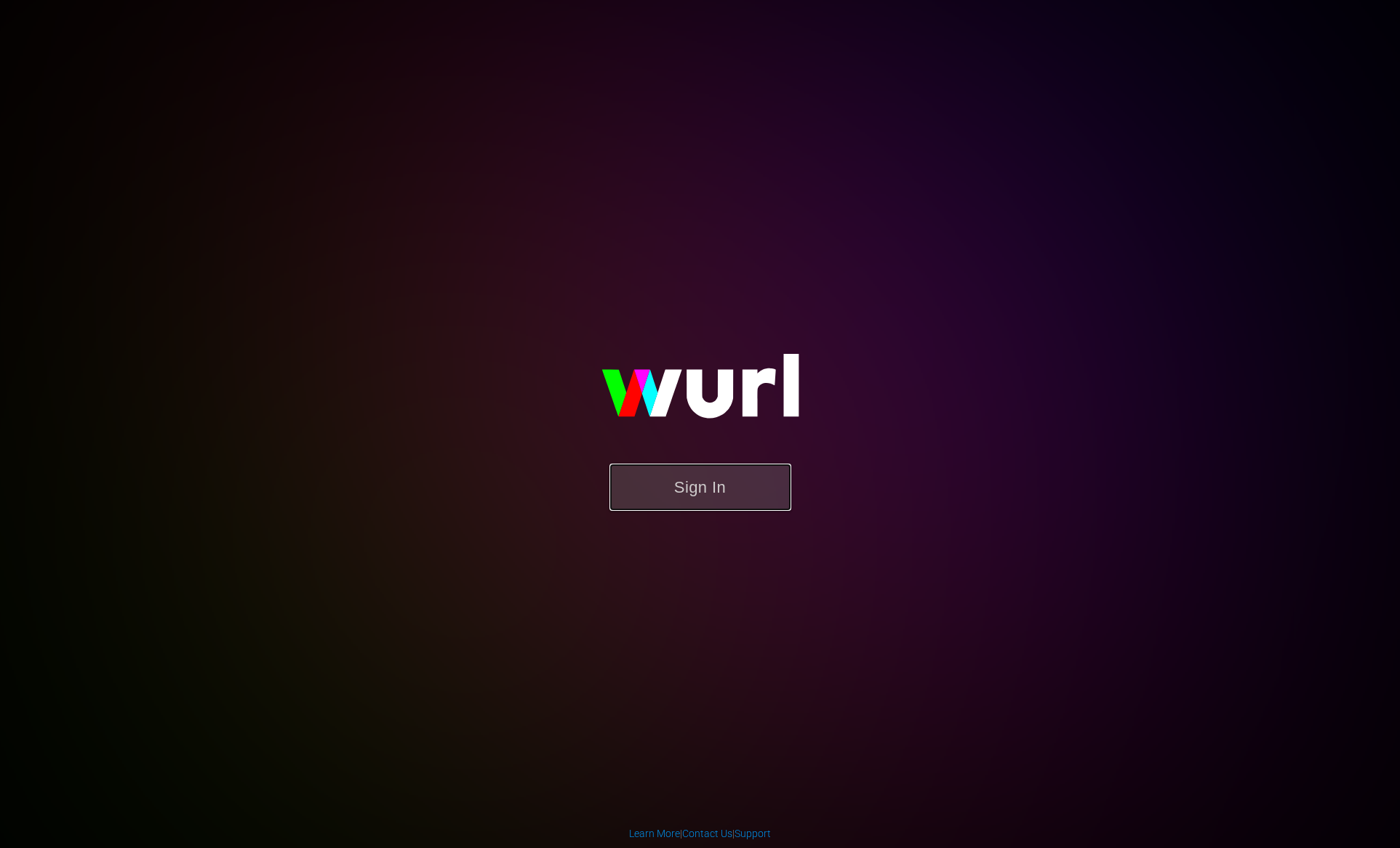
click at [688, 490] on button "Sign In" at bounding box center [700, 488] width 182 height 47
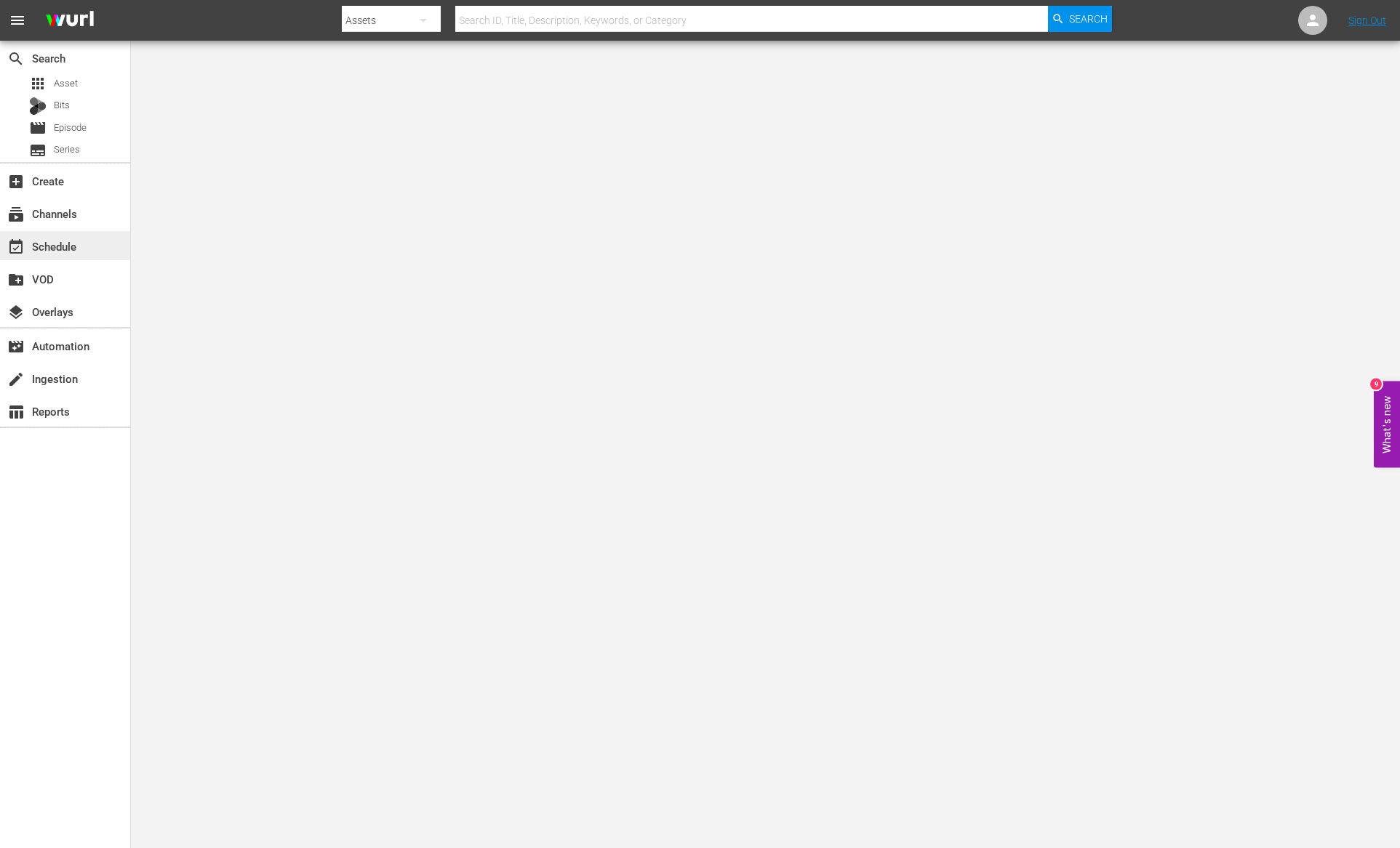
click at [58, 243] on div "event_available Schedule" at bounding box center [40, 244] width 81 height 13
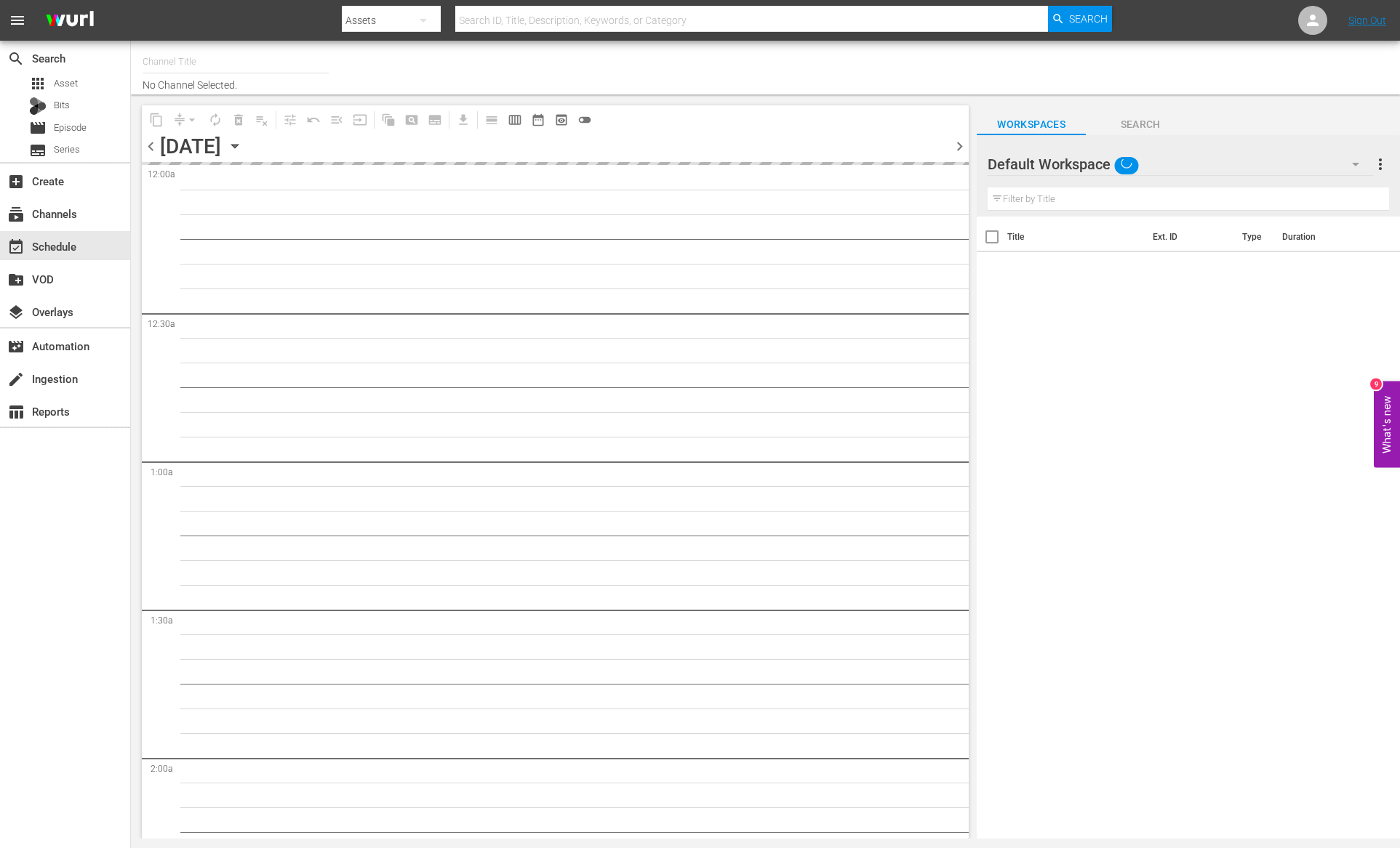
type input "AIR & SPACE (1684)"
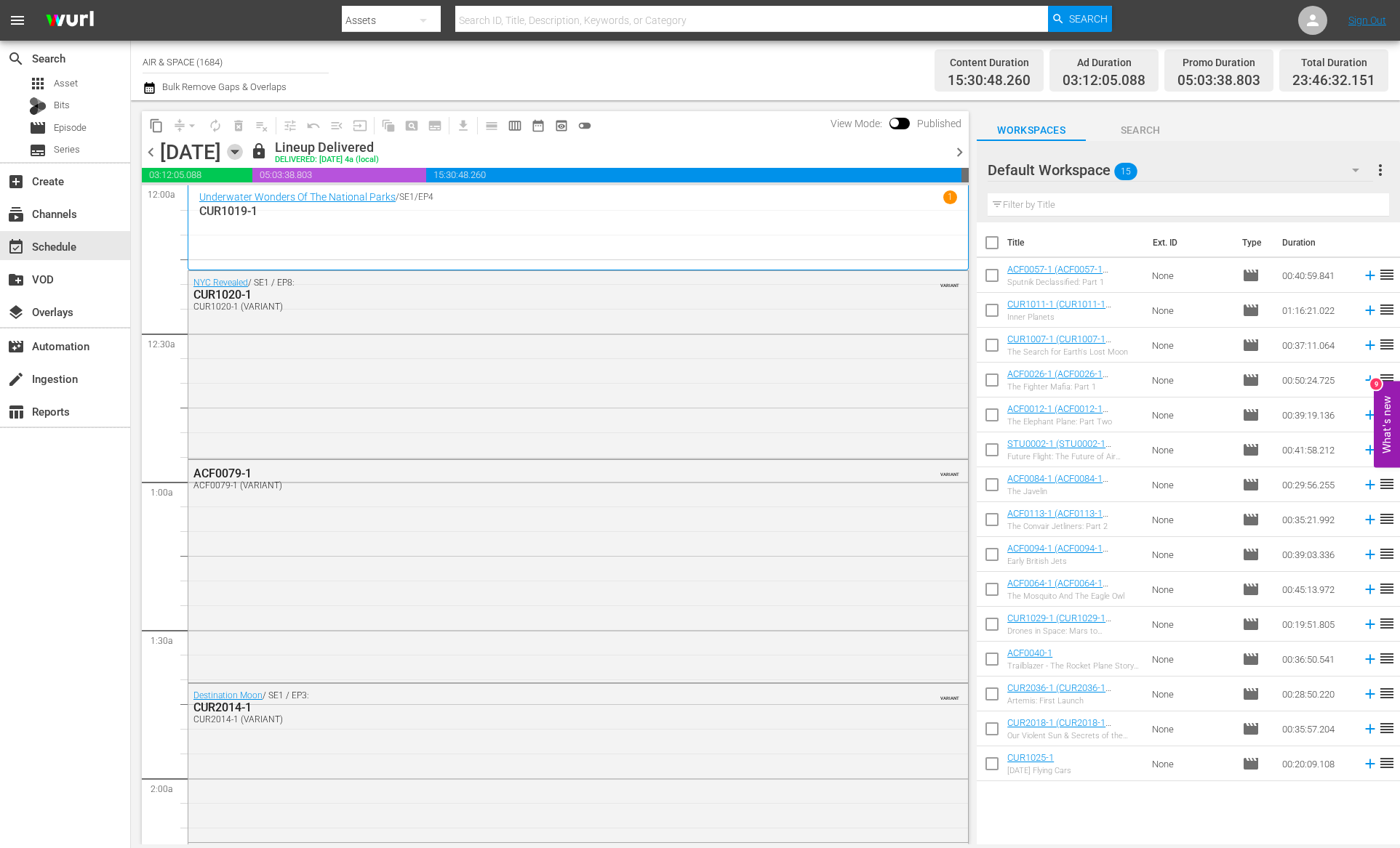
click at [238, 152] on icon "button" at bounding box center [234, 153] width 7 height 4
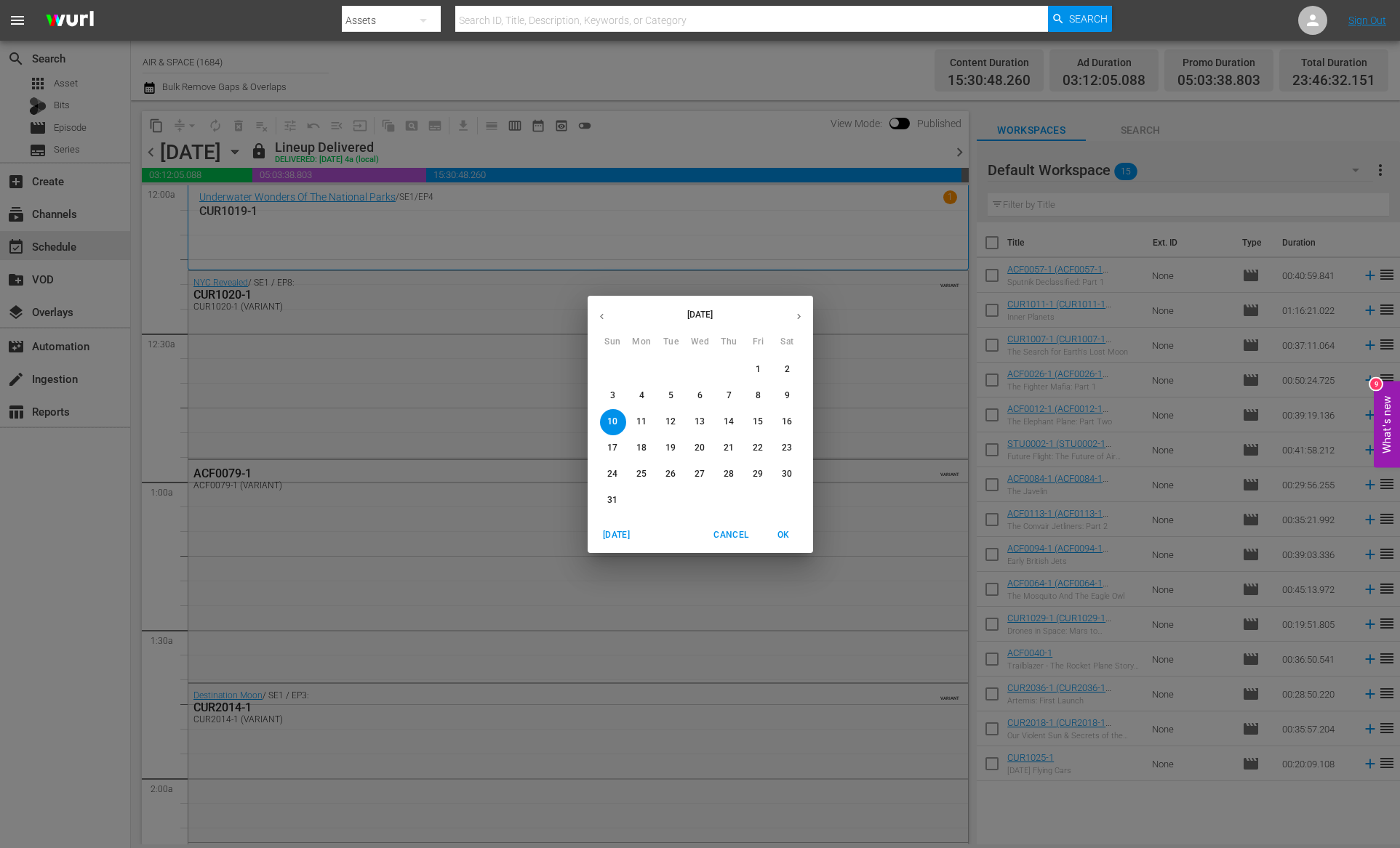
click at [800, 317] on icon "button" at bounding box center [798, 316] width 11 height 11
click at [599, 316] on icon "button" at bounding box center [602, 316] width 11 height 11
click at [643, 473] on p "25" at bounding box center [642, 474] width 10 height 13
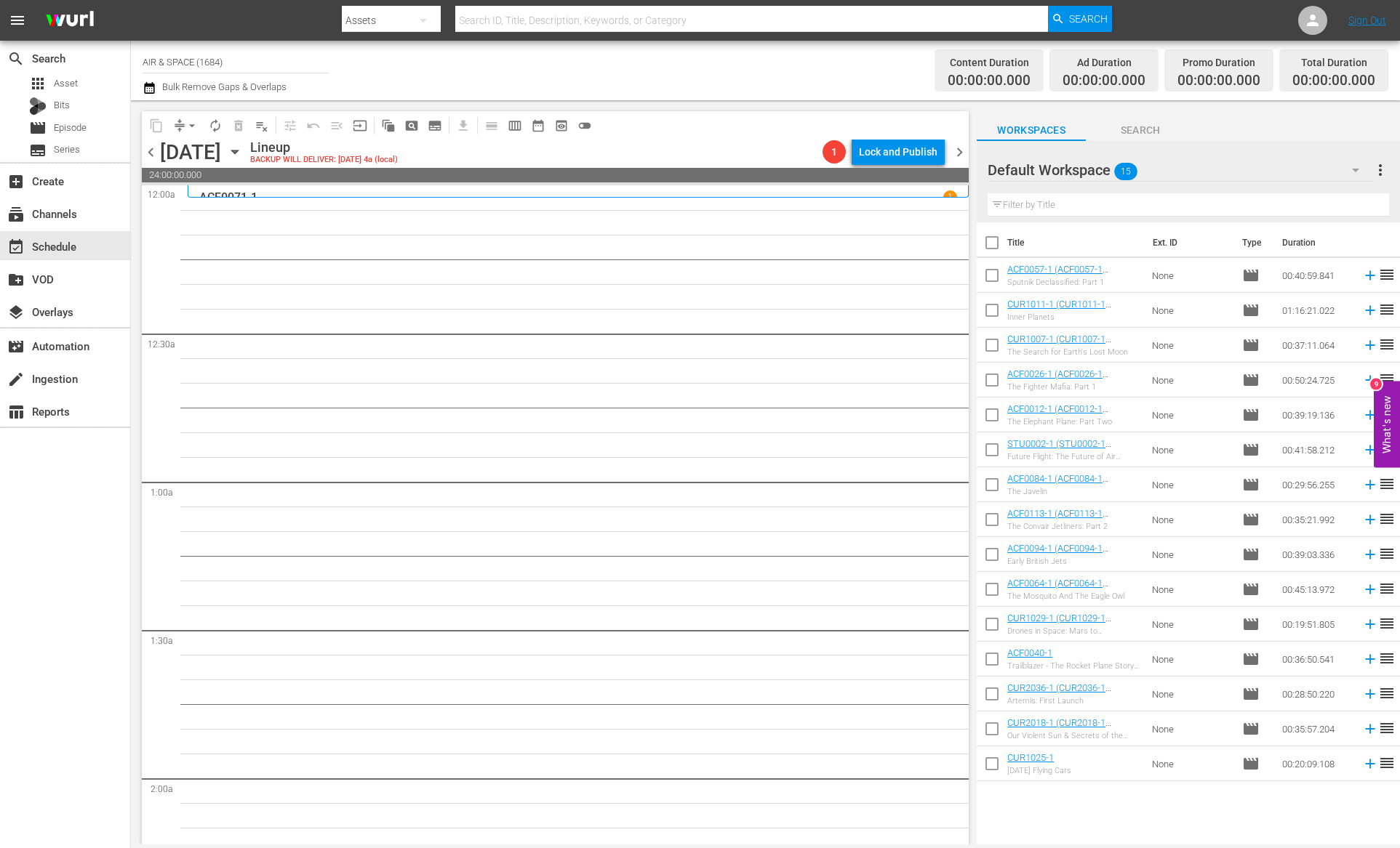
click at [243, 150] on icon "button" at bounding box center [235, 152] width 16 height 16
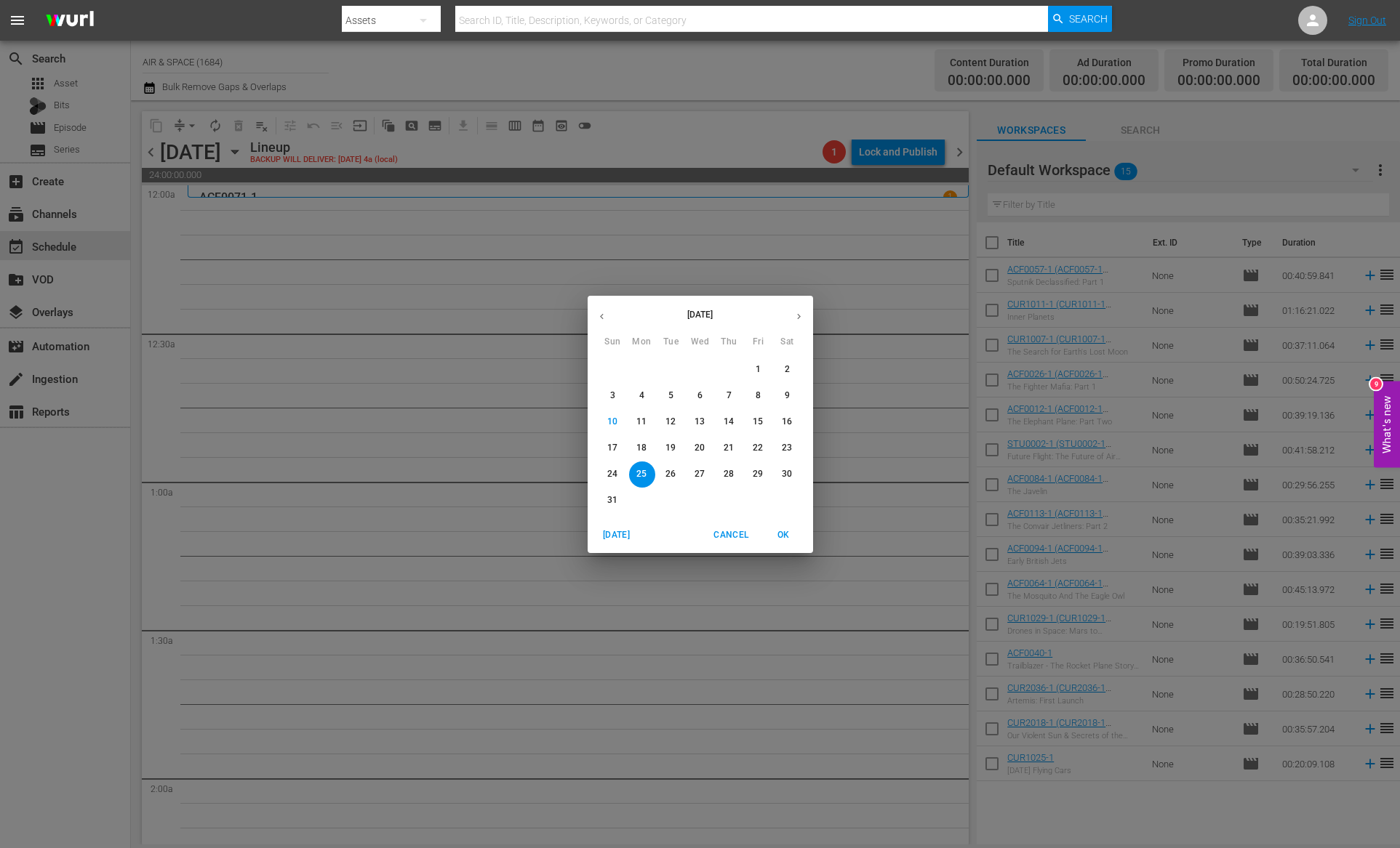
click at [595, 314] on button "button" at bounding box center [602, 316] width 28 height 28
click at [614, 421] on p "13" at bounding box center [612, 422] width 10 height 13
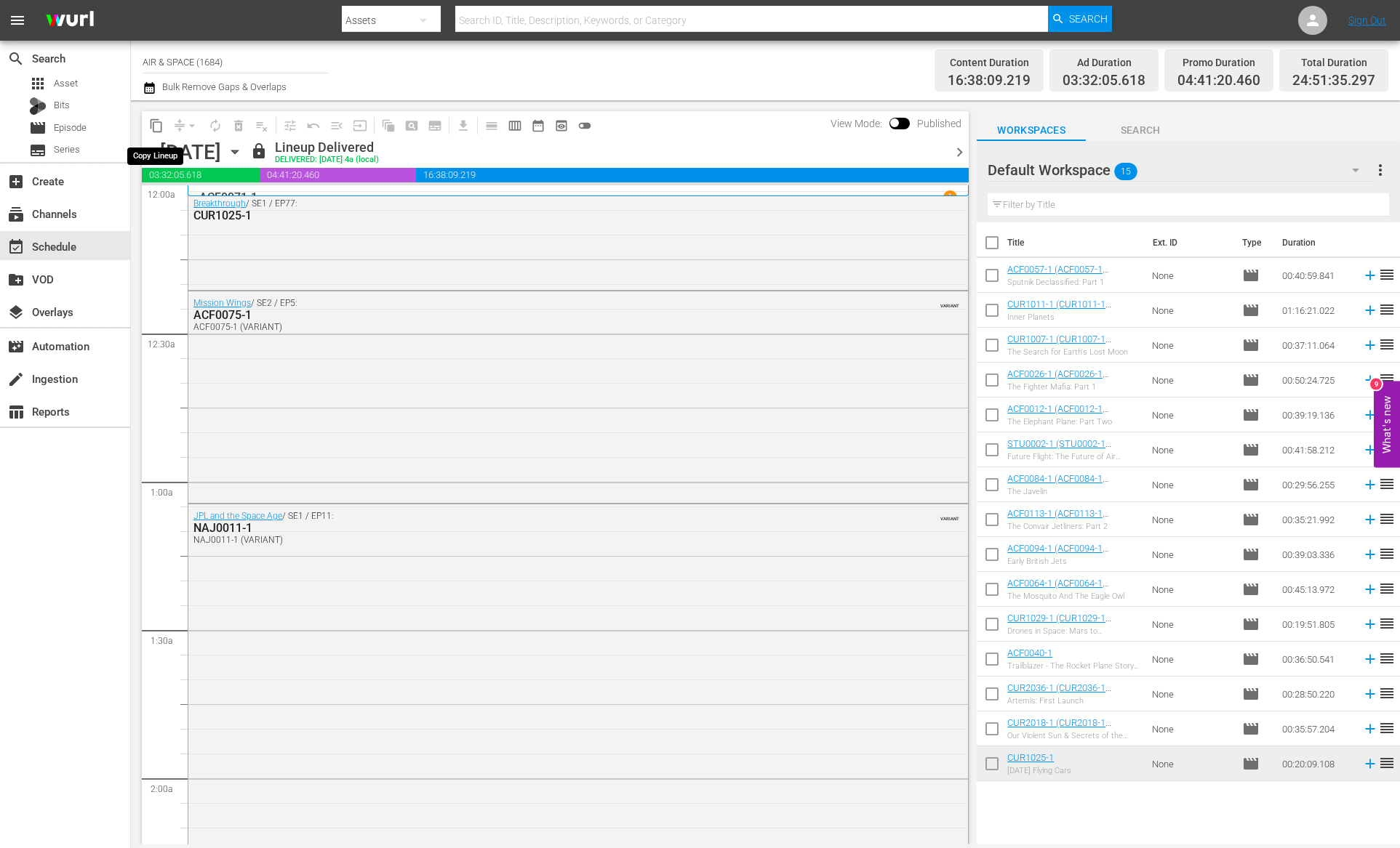
click at [159, 122] on span "content_copy" at bounding box center [156, 125] width 15 height 15
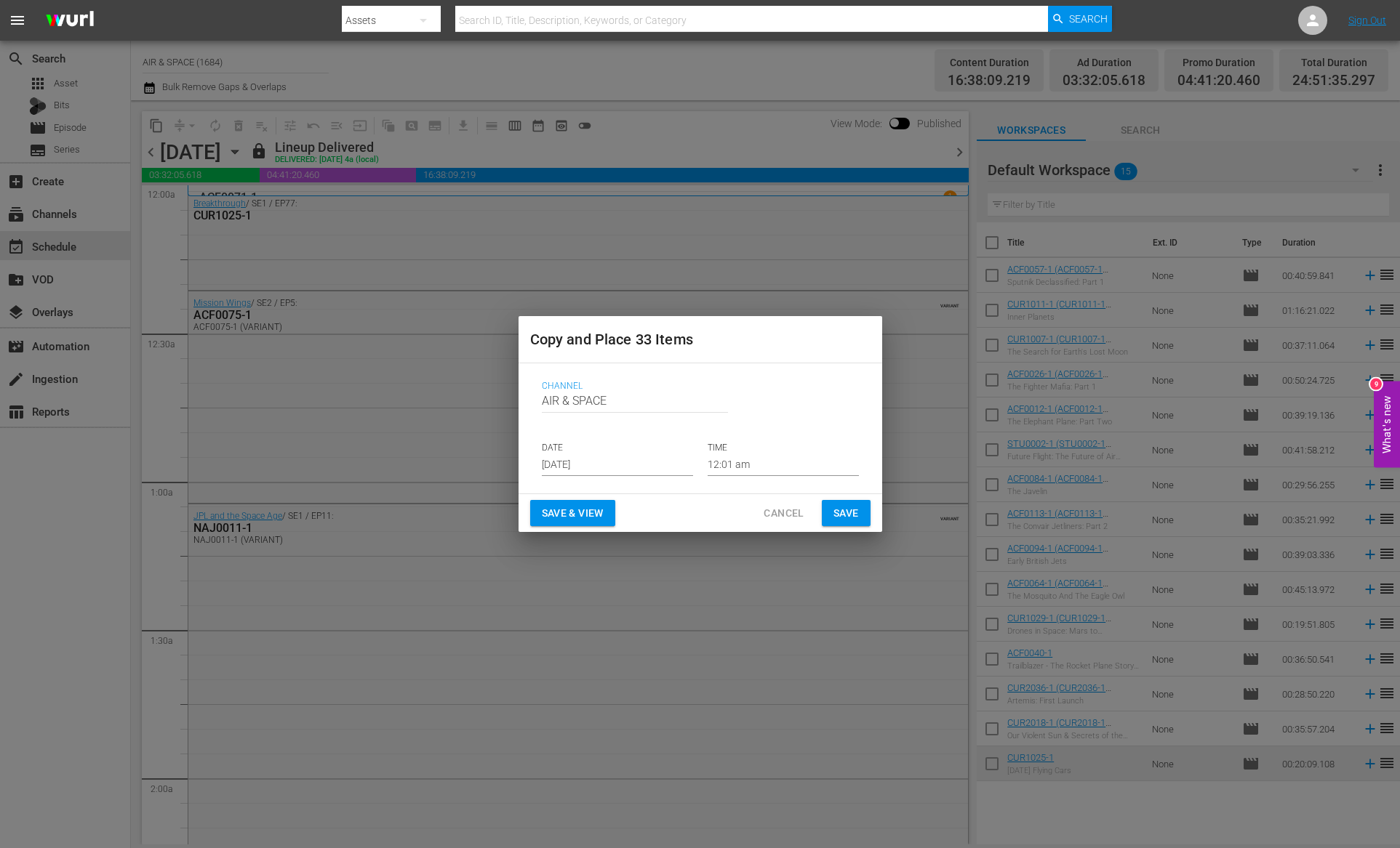
click at [603, 468] on input "[DATE]" at bounding box center [617, 465] width 151 height 22
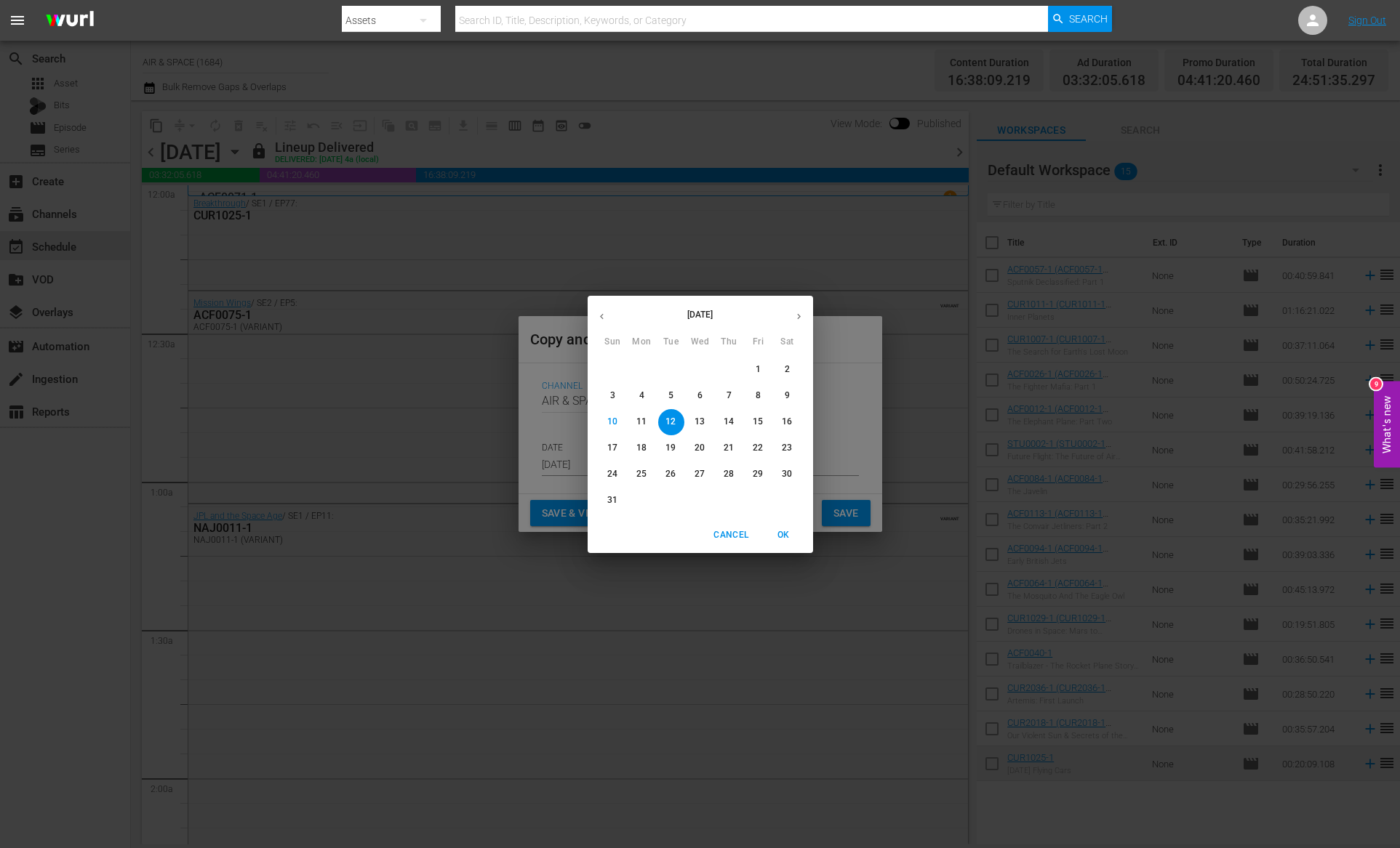
click at [802, 315] on icon "button" at bounding box center [798, 316] width 11 height 11
click at [602, 312] on icon "button" at bounding box center [602, 316] width 11 height 11
click at [644, 477] on p "25" at bounding box center [642, 474] width 10 height 13
type input "[DATE]"
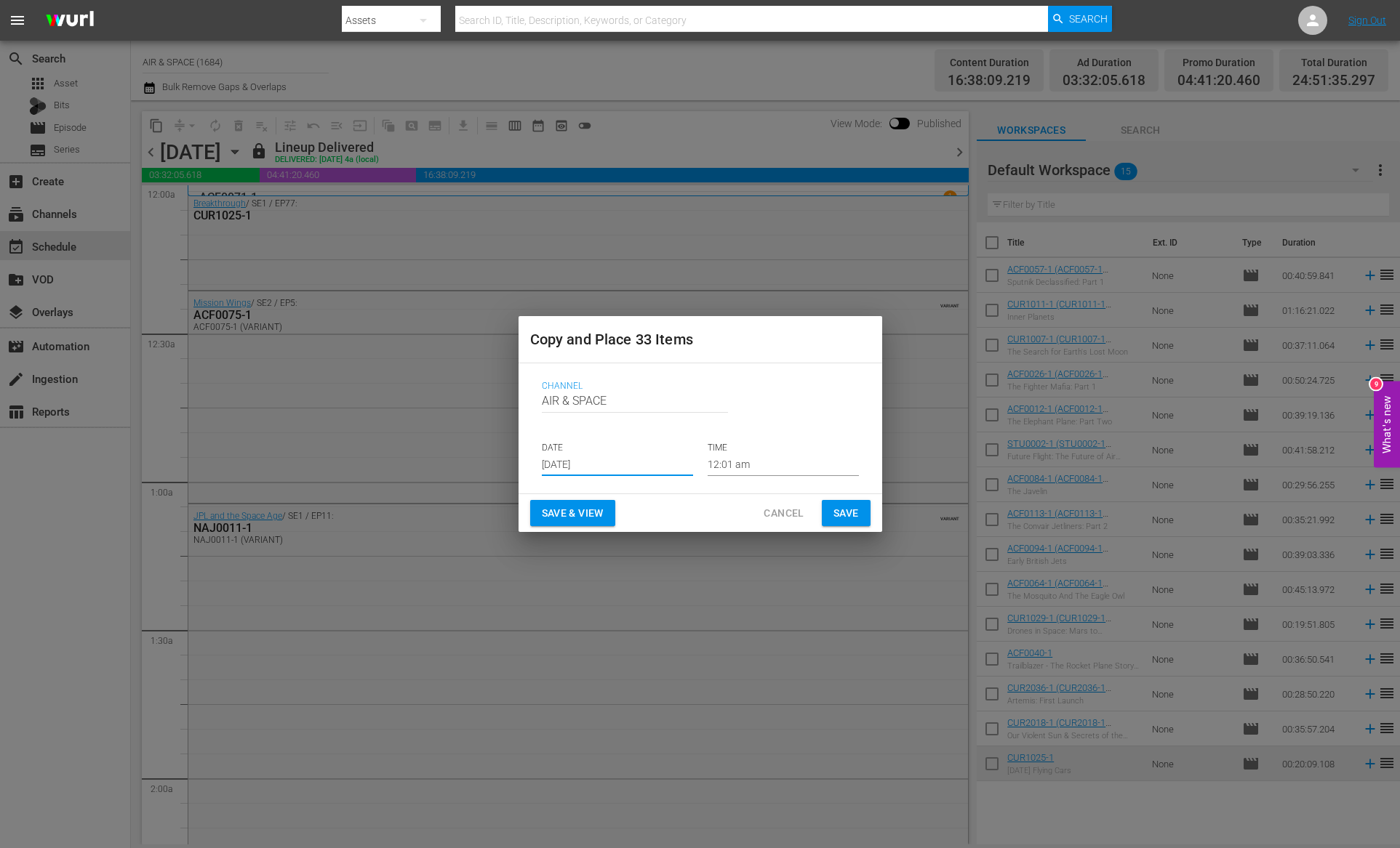
click at [728, 465] on input "12:01 am" at bounding box center [783, 465] width 151 height 22
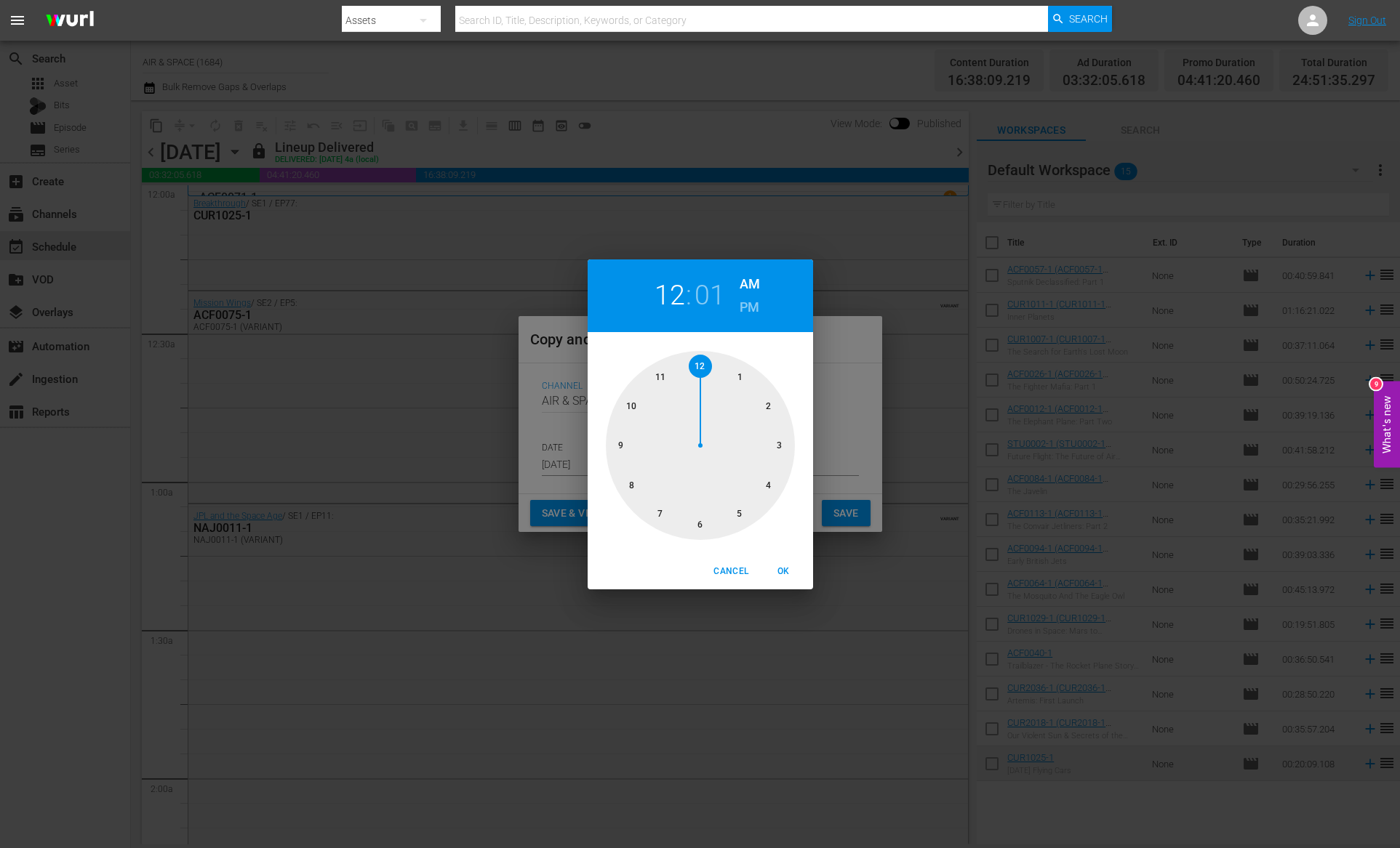
click at [710, 302] on h2 "01" at bounding box center [709, 295] width 29 height 32
drag, startPoint x: 718, startPoint y: 365, endPoint x: 730, endPoint y: 371, distance: 13.4
click at [730, 371] on div at bounding box center [700, 446] width 189 height 189
click at [784, 571] on span "OK" at bounding box center [784, 572] width 35 height 16
type input "12:05 am"
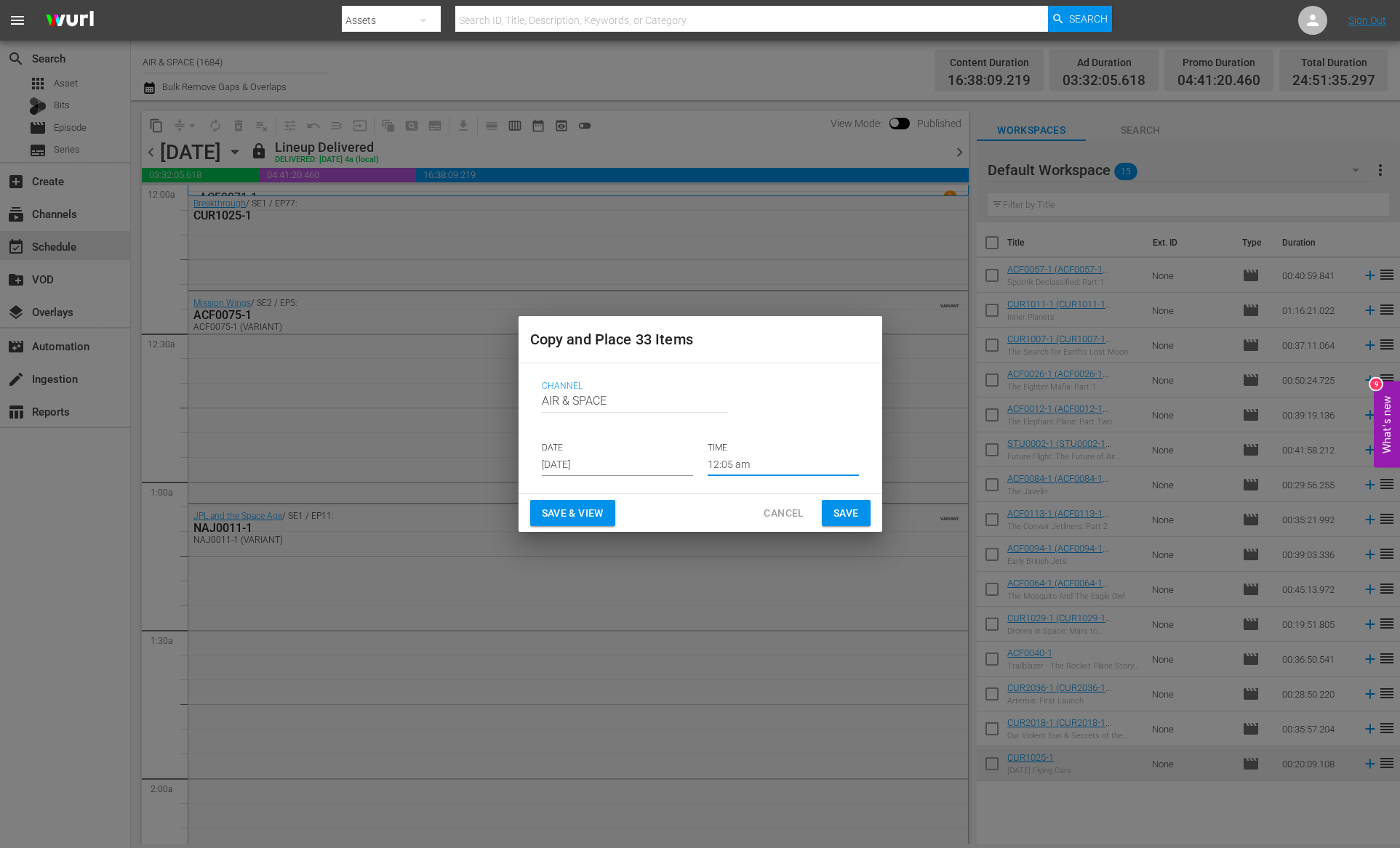
click at [846, 512] on span "Save" at bounding box center [846, 513] width 25 height 19
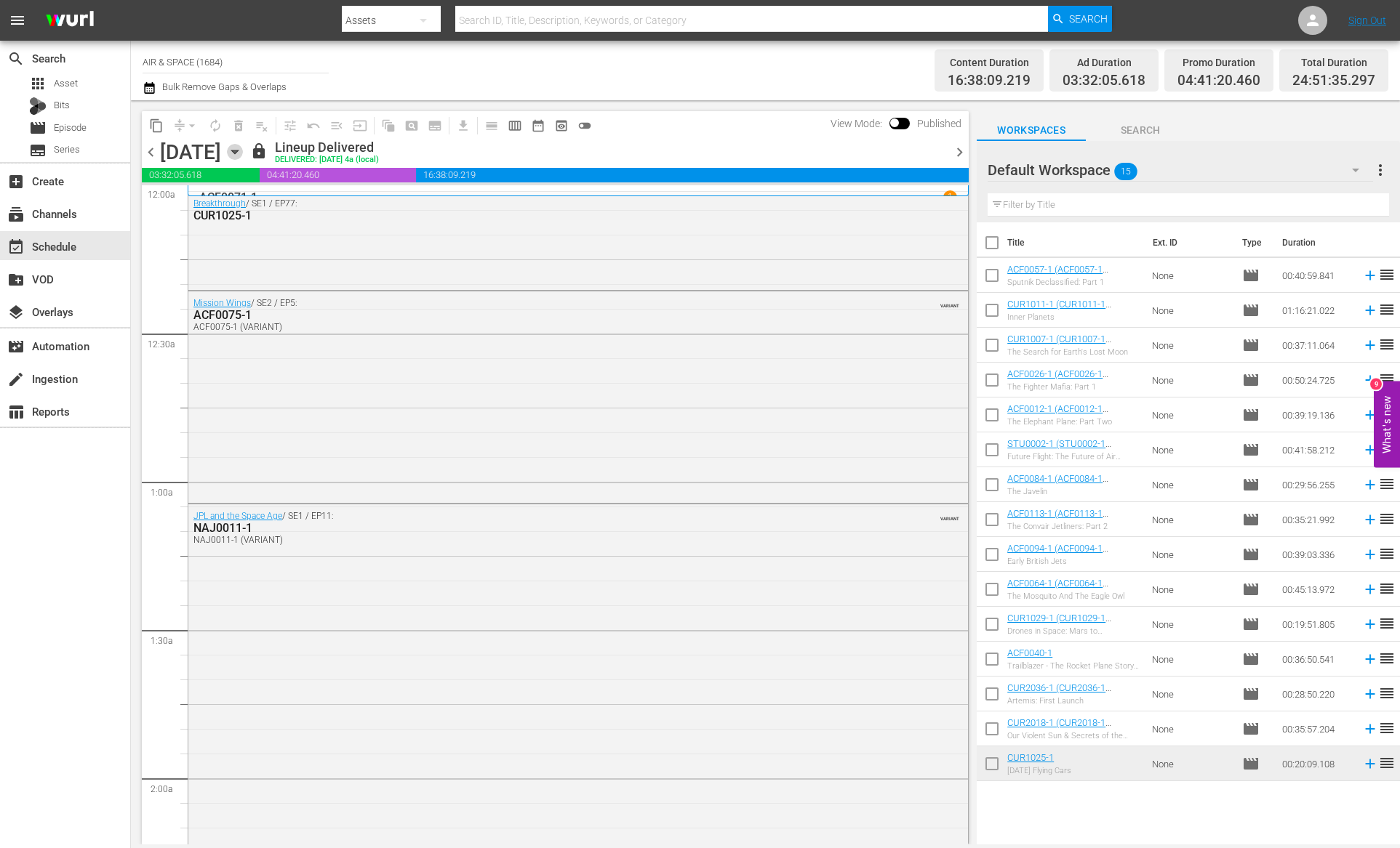
click at [238, 151] on icon "button" at bounding box center [234, 153] width 7 height 4
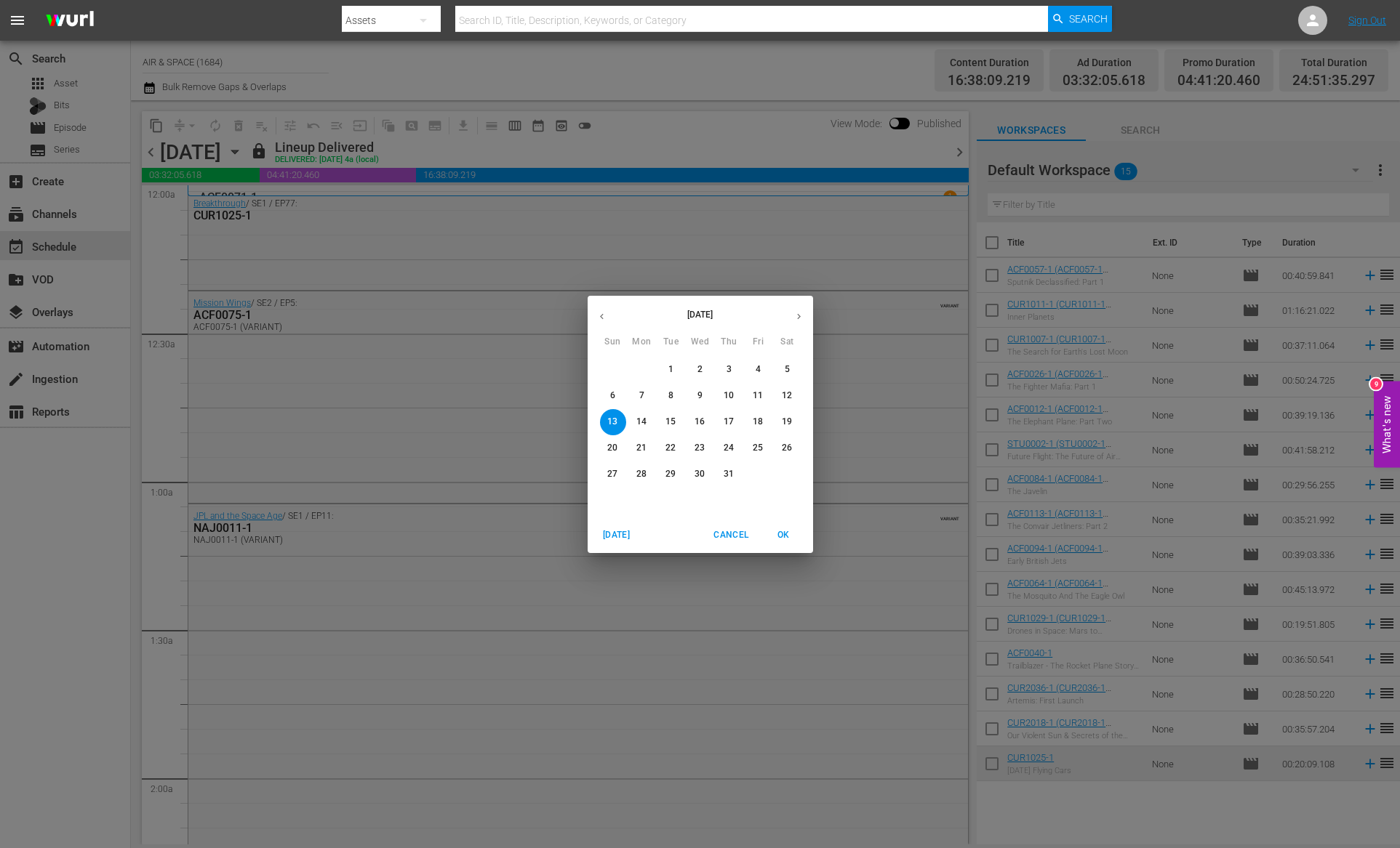
click at [797, 319] on icon "button" at bounding box center [798, 316] width 11 height 11
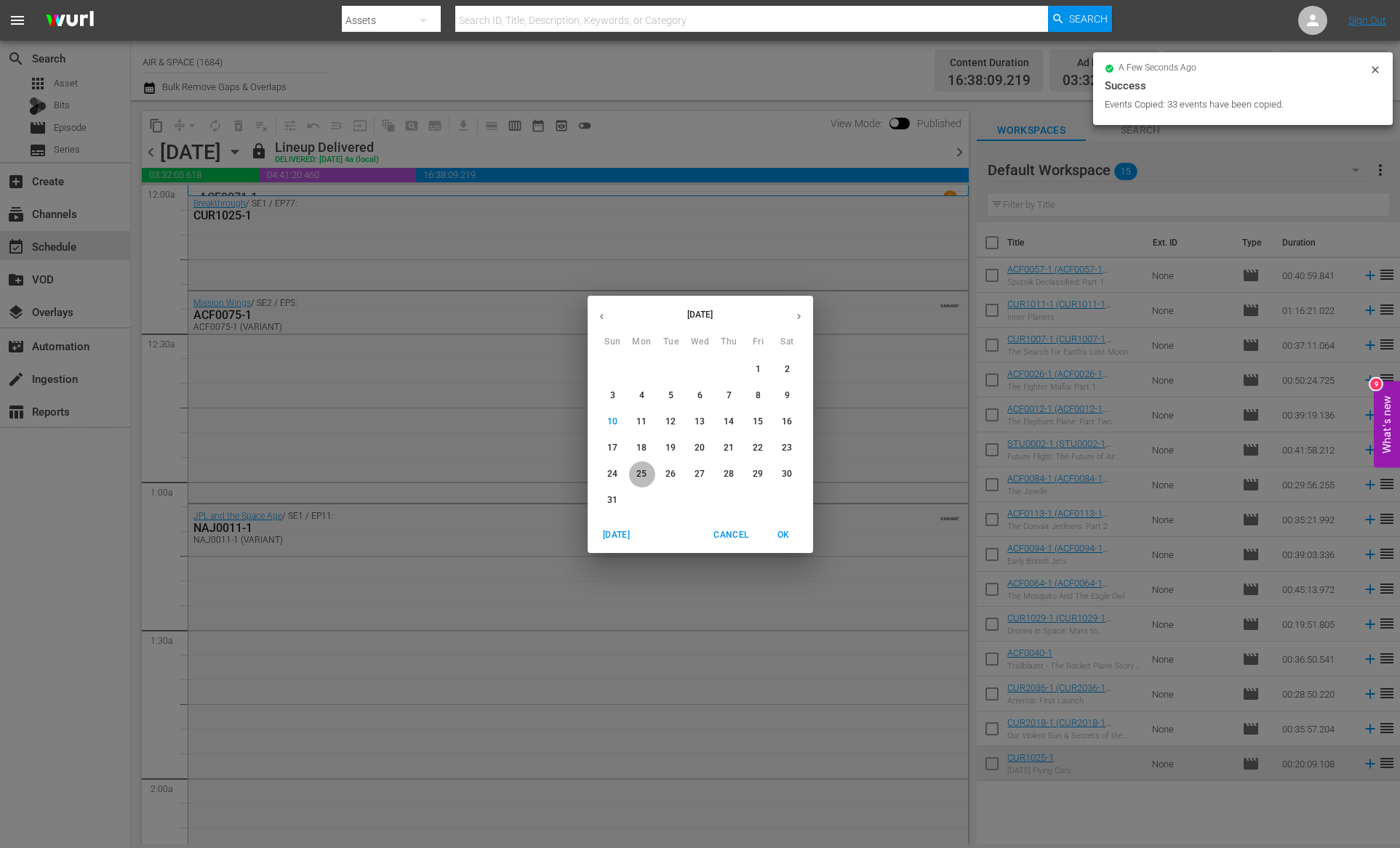
click at [640, 473] on p "25" at bounding box center [642, 474] width 10 height 13
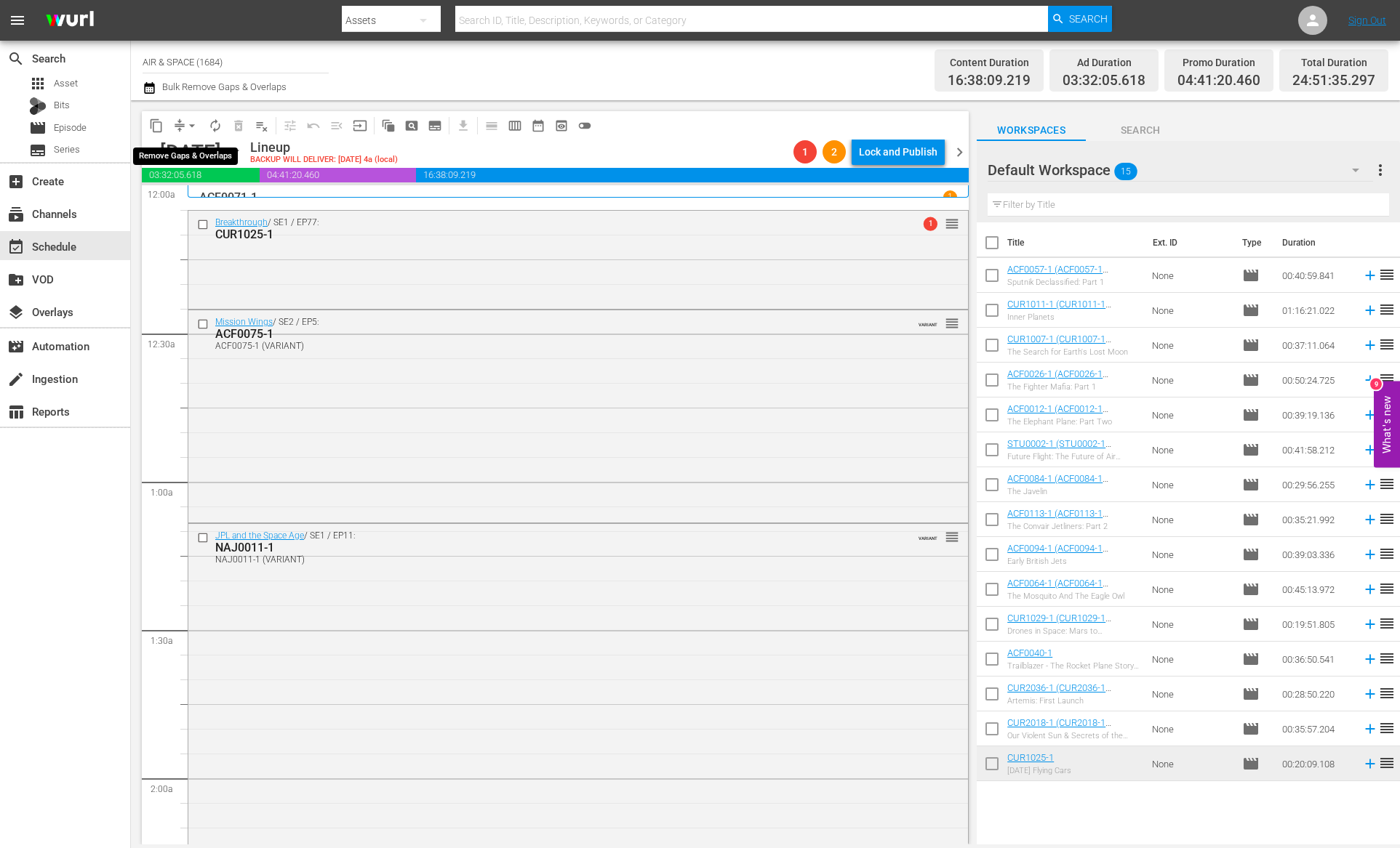
click at [191, 123] on span "arrow_drop_down" at bounding box center [192, 125] width 15 height 15
click at [214, 211] on li "Align to End of Previous Day" at bounding box center [193, 203] width 153 height 24
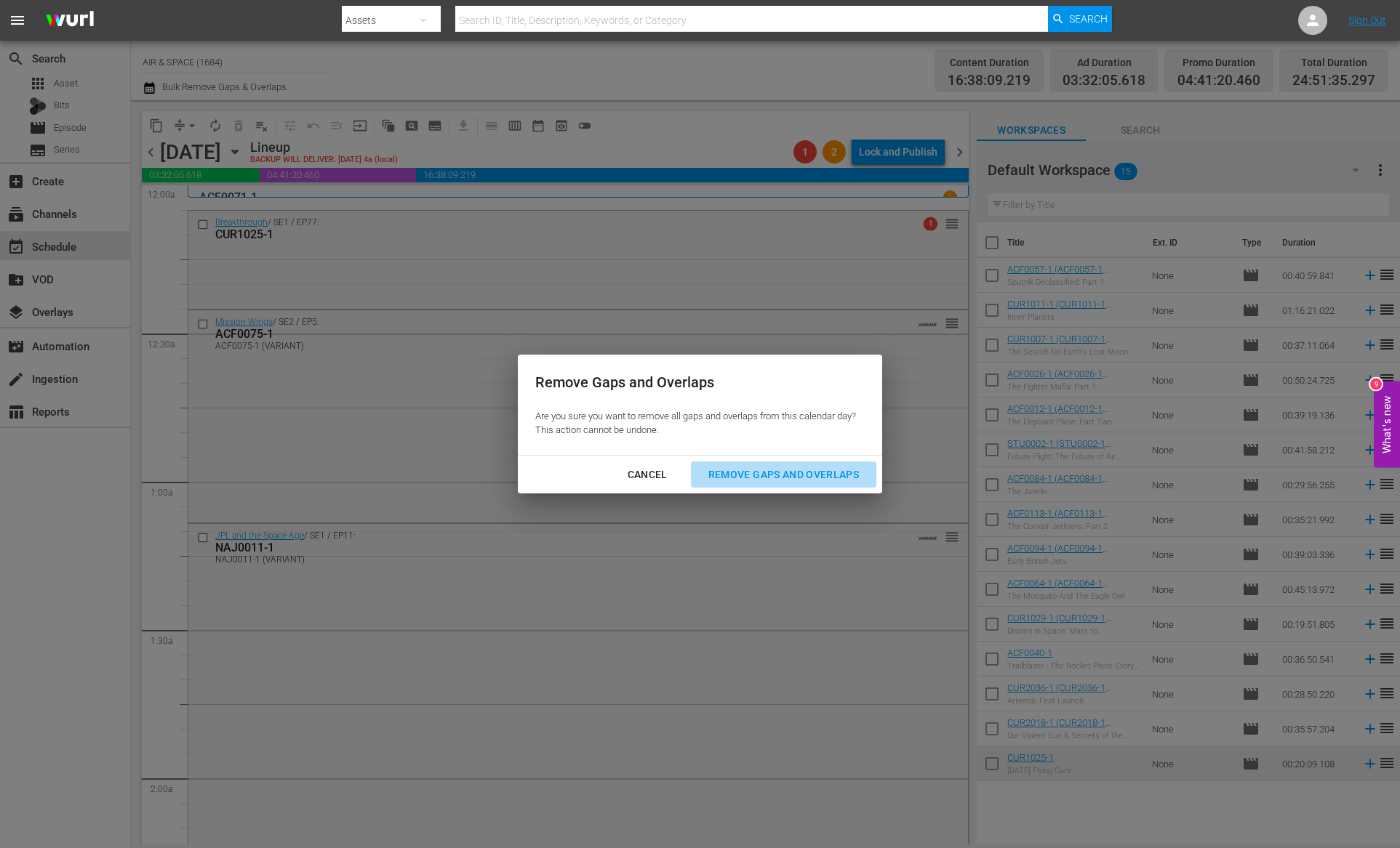
click at [792, 476] on div "Remove Gaps and Overlaps" at bounding box center [783, 475] width 173 height 19
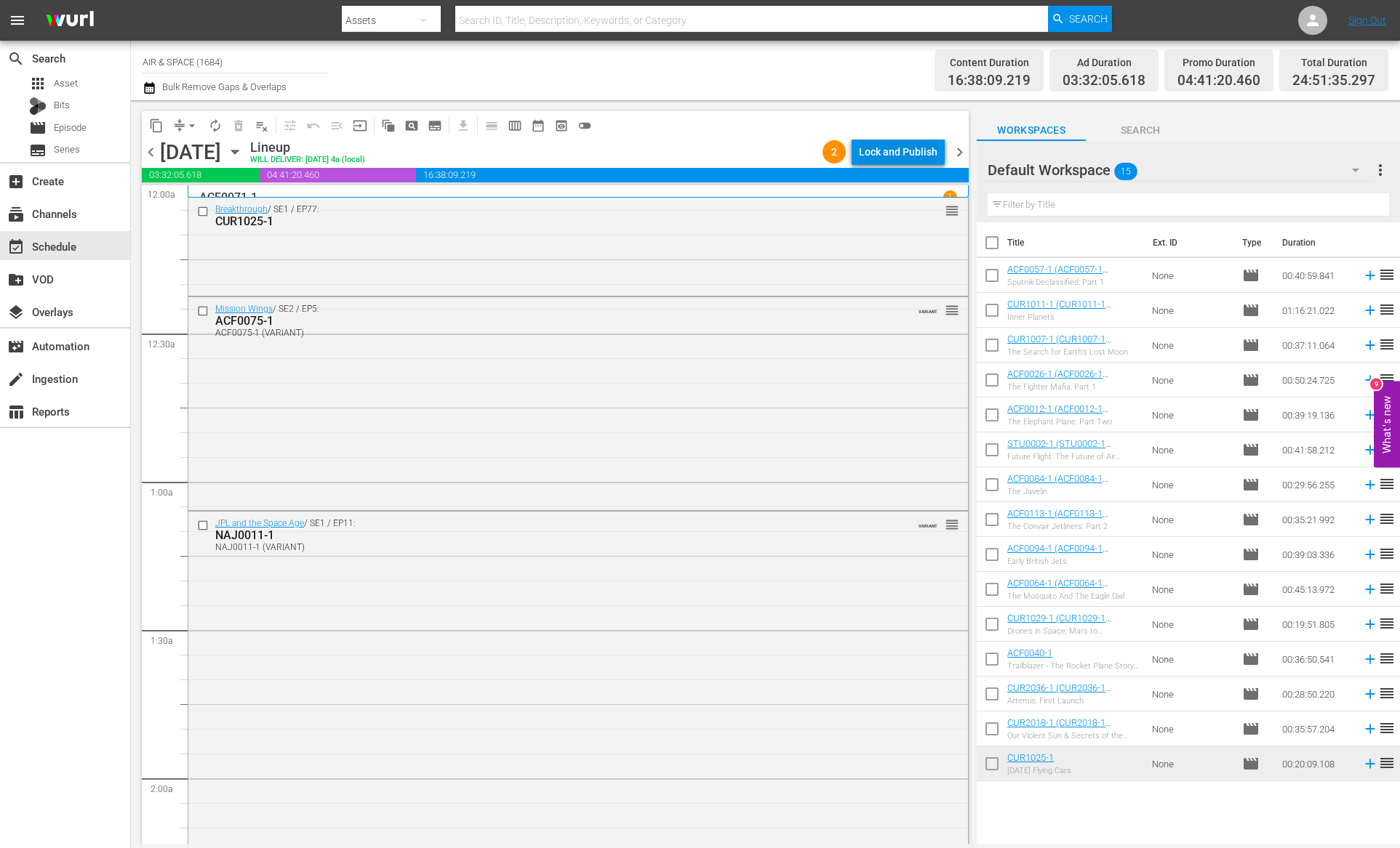
click at [910, 154] on div "Lock and Publish" at bounding box center [898, 152] width 78 height 26
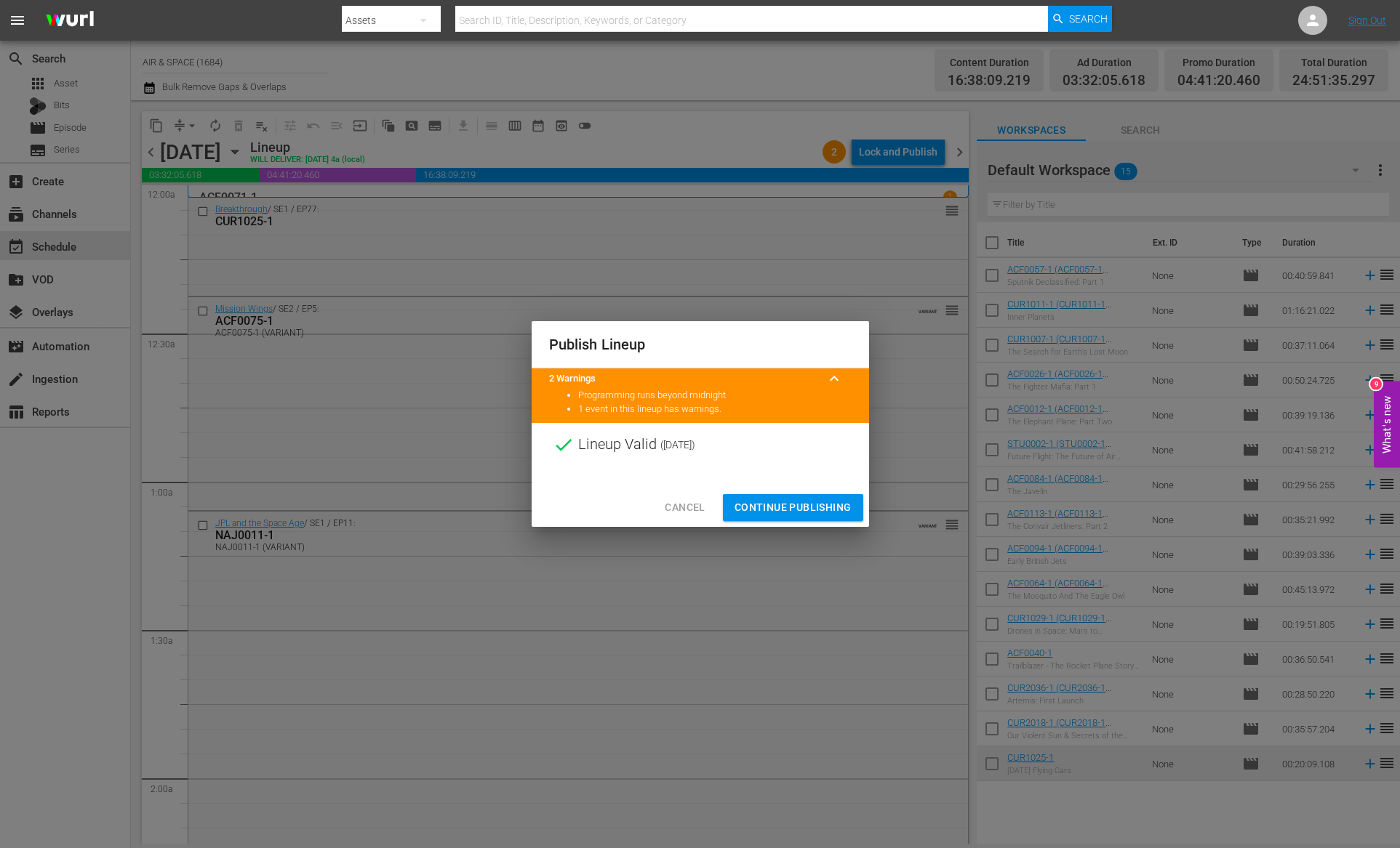
click at [792, 509] on span "Continue Publishing" at bounding box center [794, 507] width 118 height 19
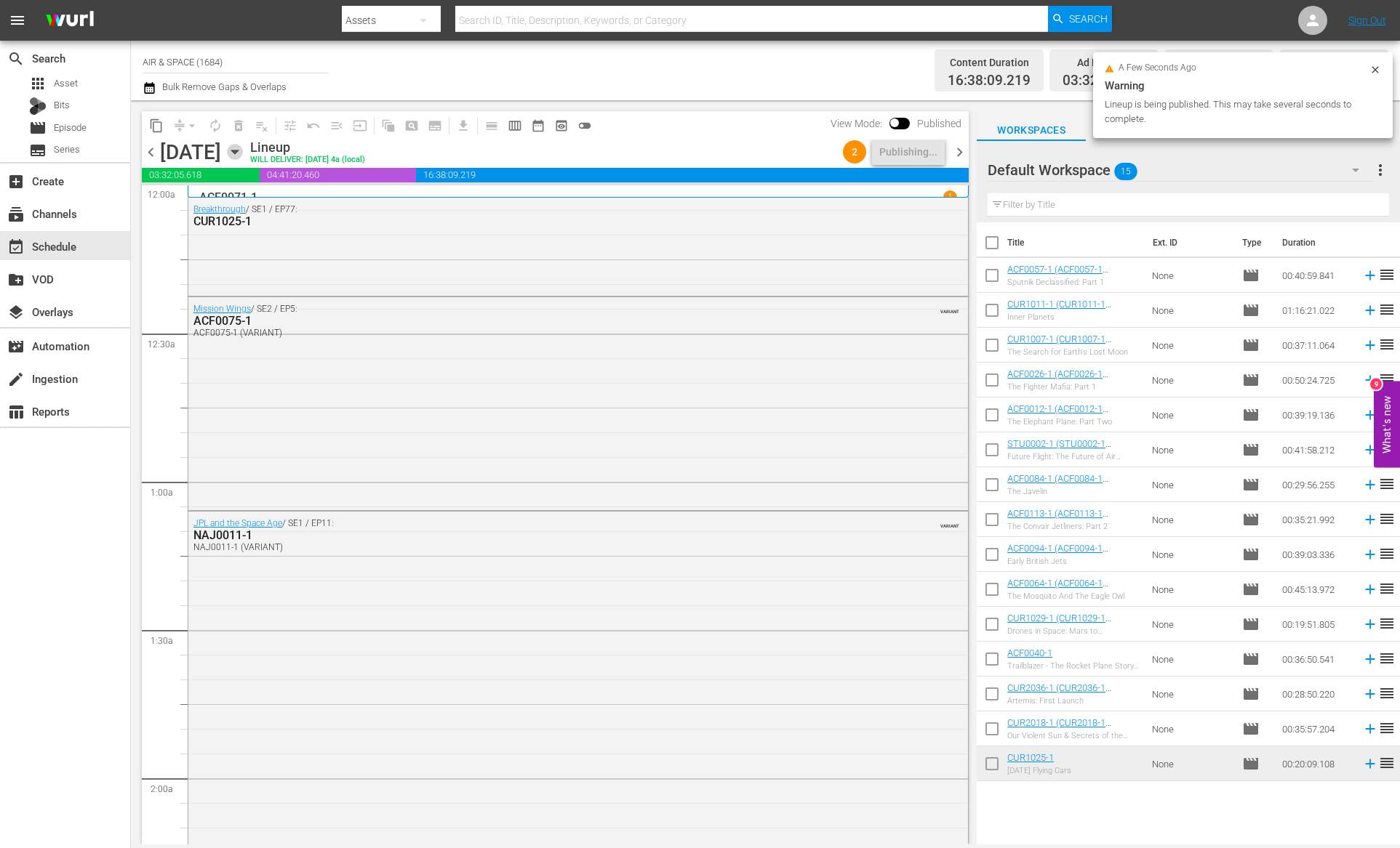
click at [238, 151] on icon "button" at bounding box center [234, 153] width 7 height 4
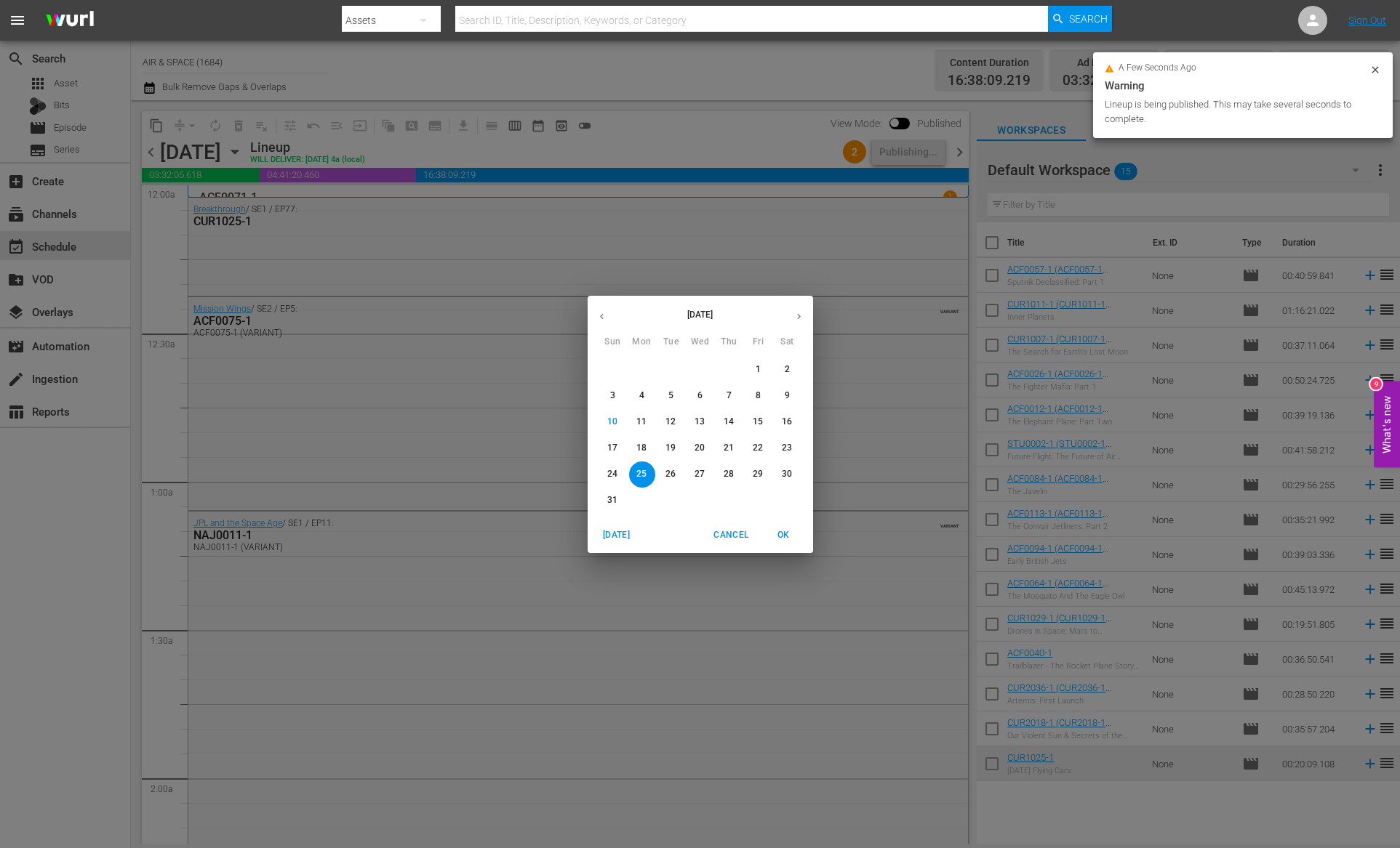
click at [671, 471] on p "26" at bounding box center [670, 474] width 10 height 13
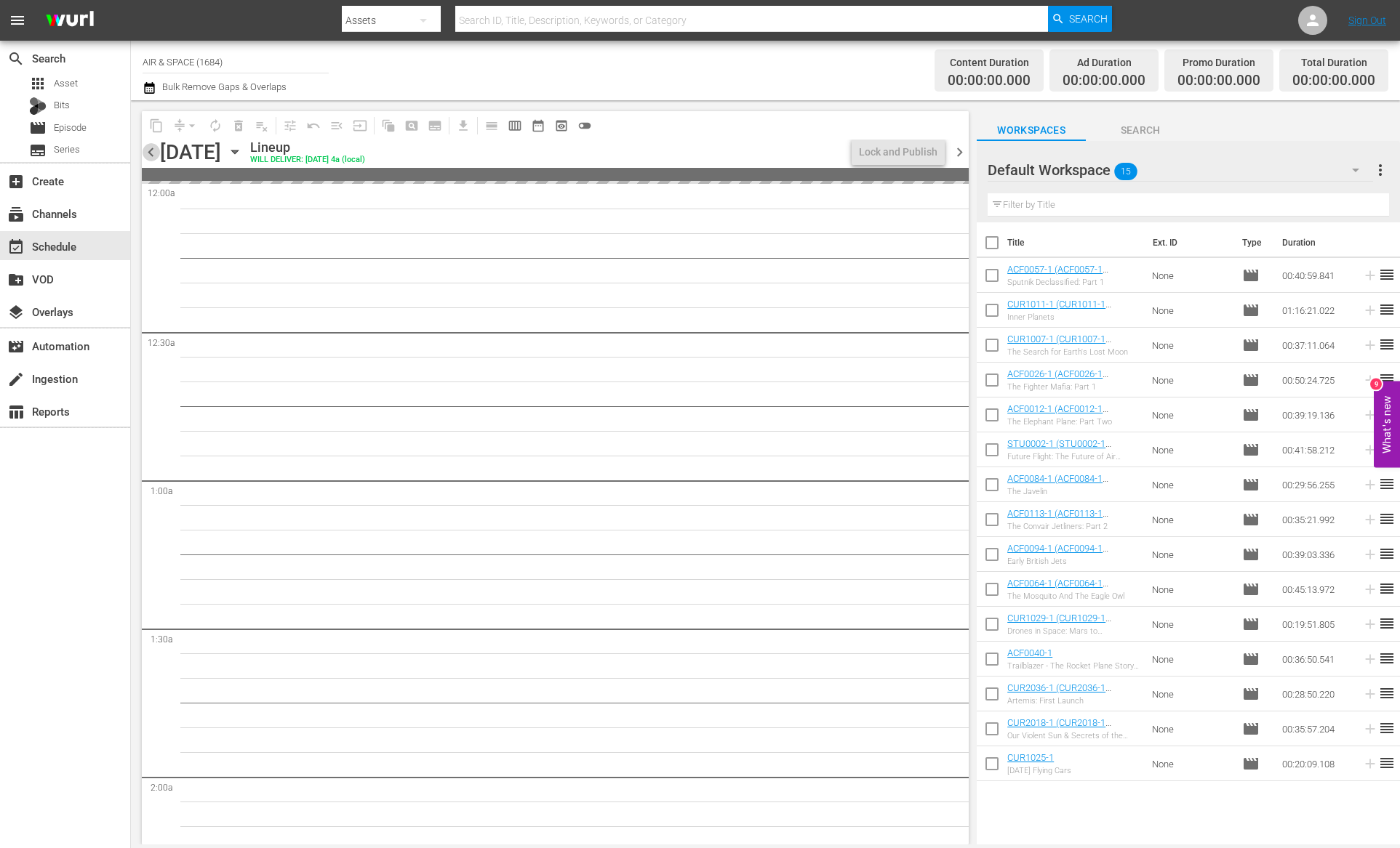
click at [149, 148] on span "chevron_left" at bounding box center [151, 152] width 19 height 19
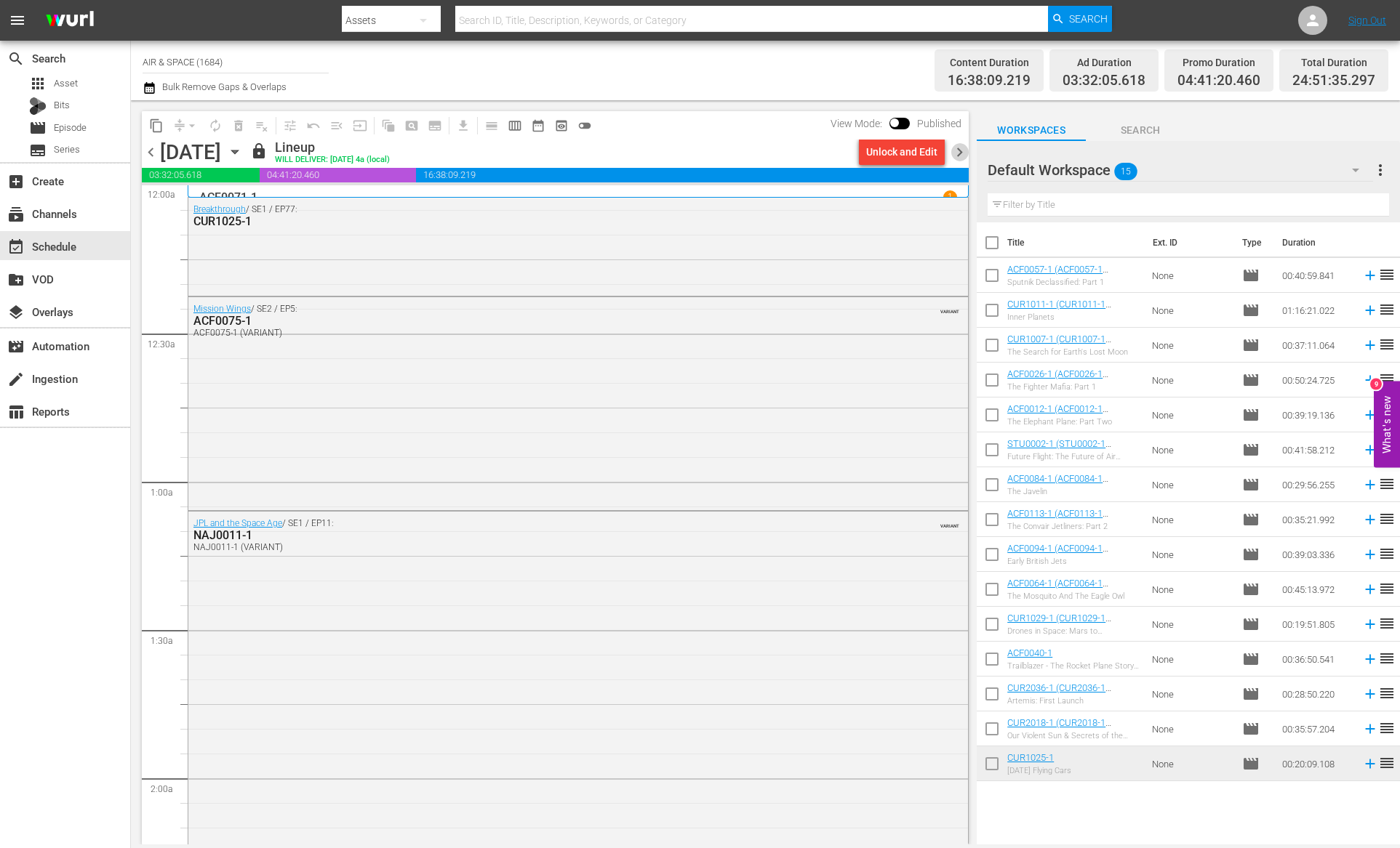
click at [959, 148] on span "chevron_right" at bounding box center [959, 152] width 19 height 19
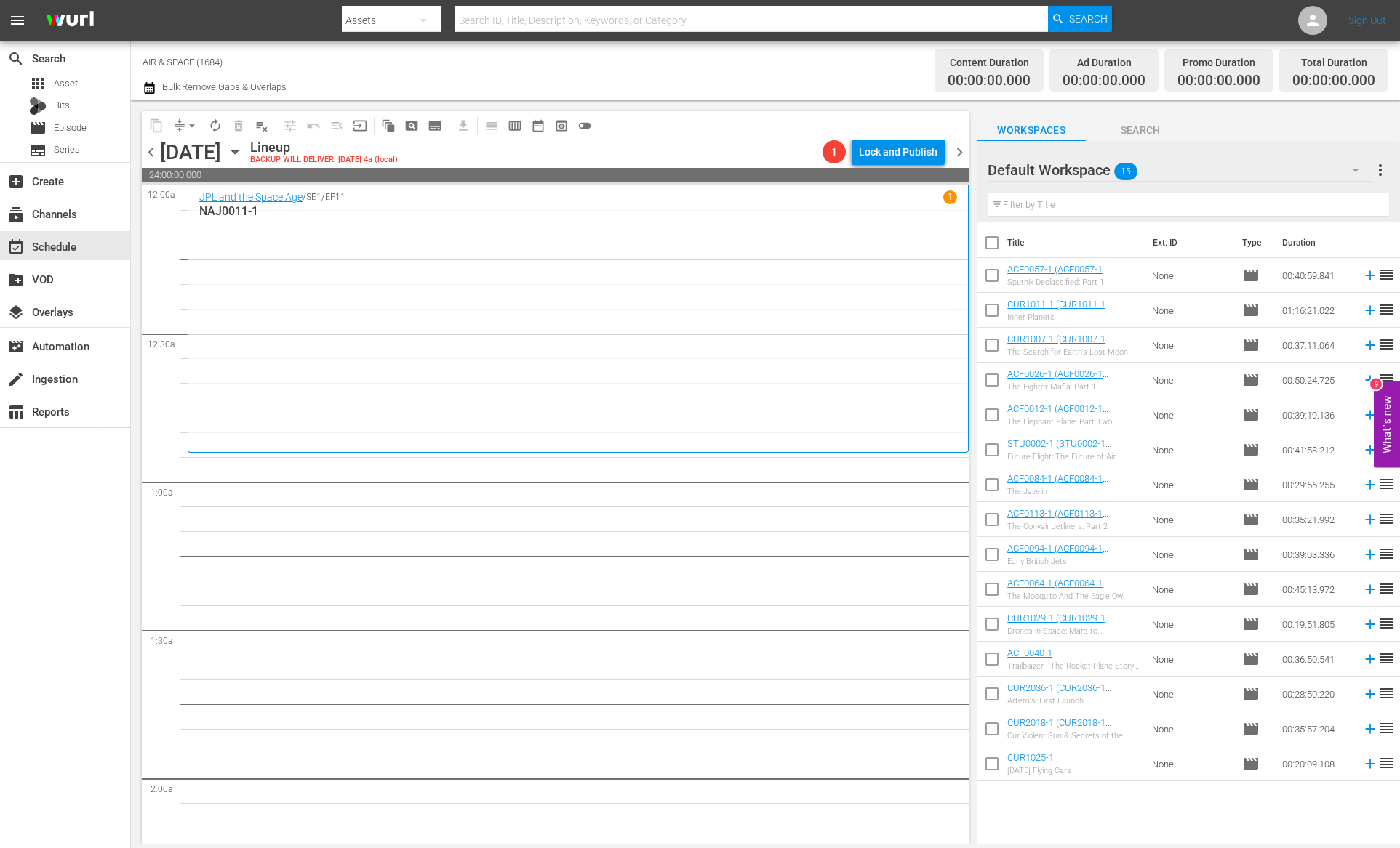
click at [238, 153] on icon "button" at bounding box center [234, 153] width 7 height 4
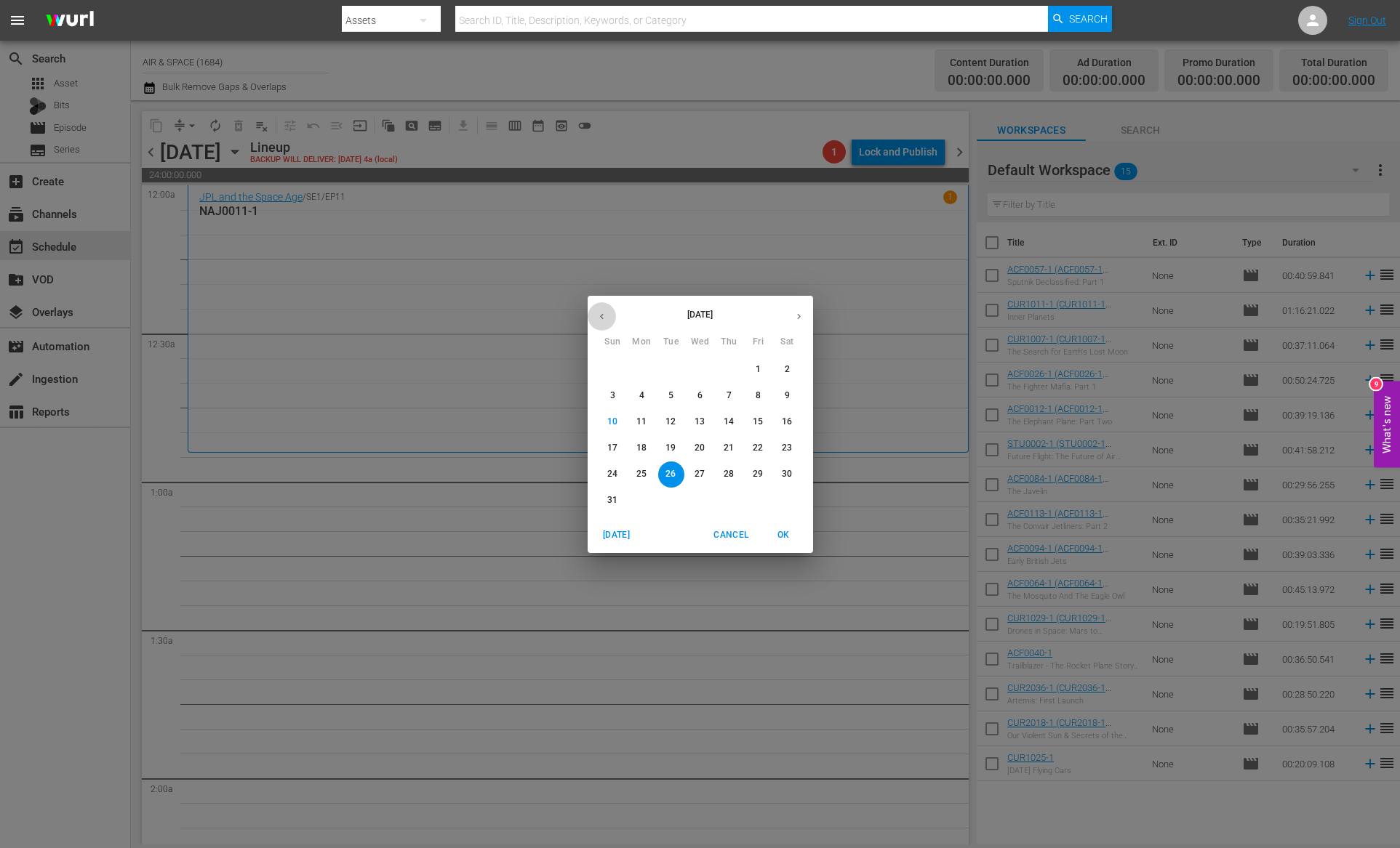
click at [605, 316] on icon "button" at bounding box center [602, 316] width 11 height 11
click at [644, 423] on p "14" at bounding box center [642, 422] width 10 height 13
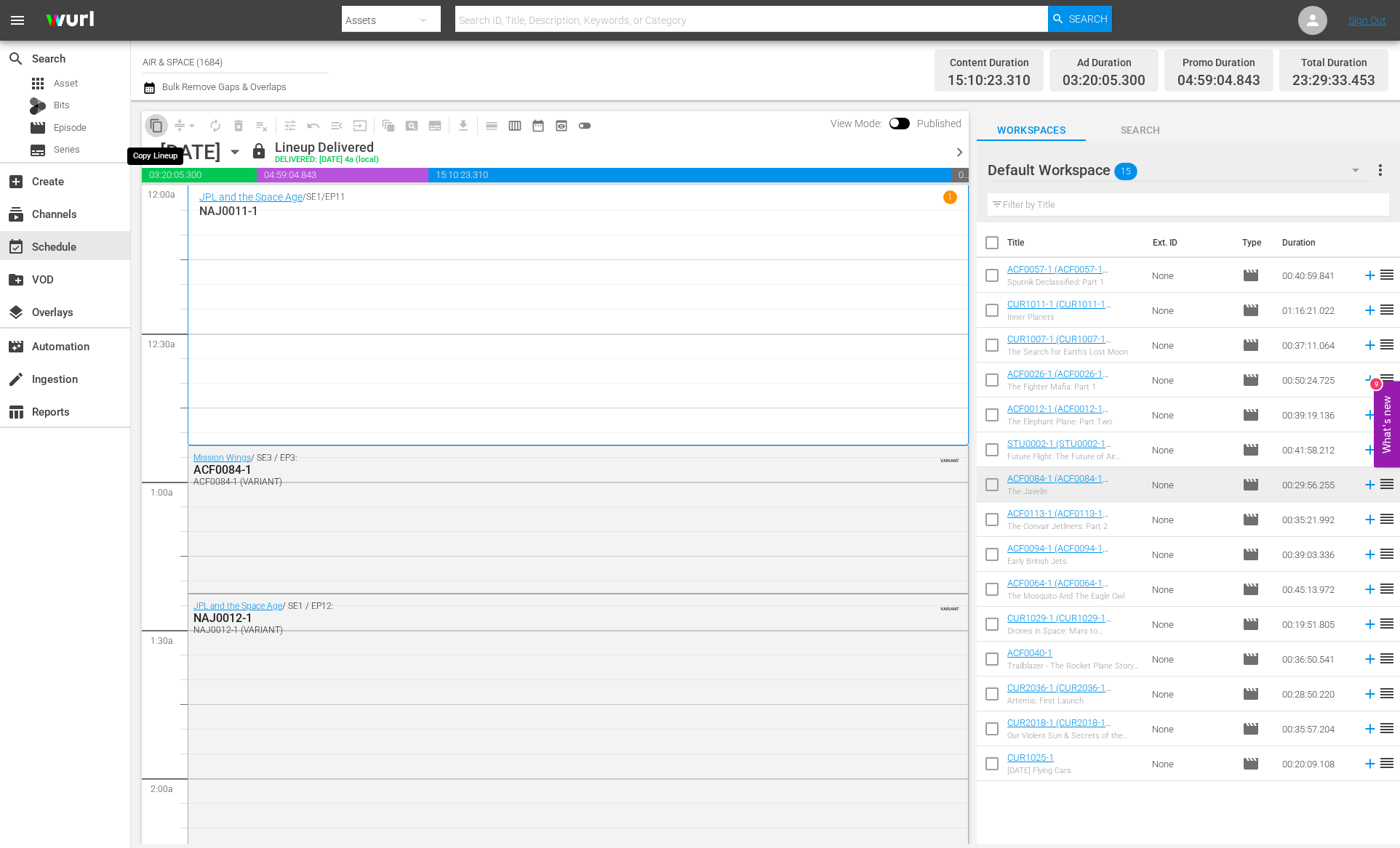
click at [161, 125] on span "content_copy" at bounding box center [156, 125] width 15 height 15
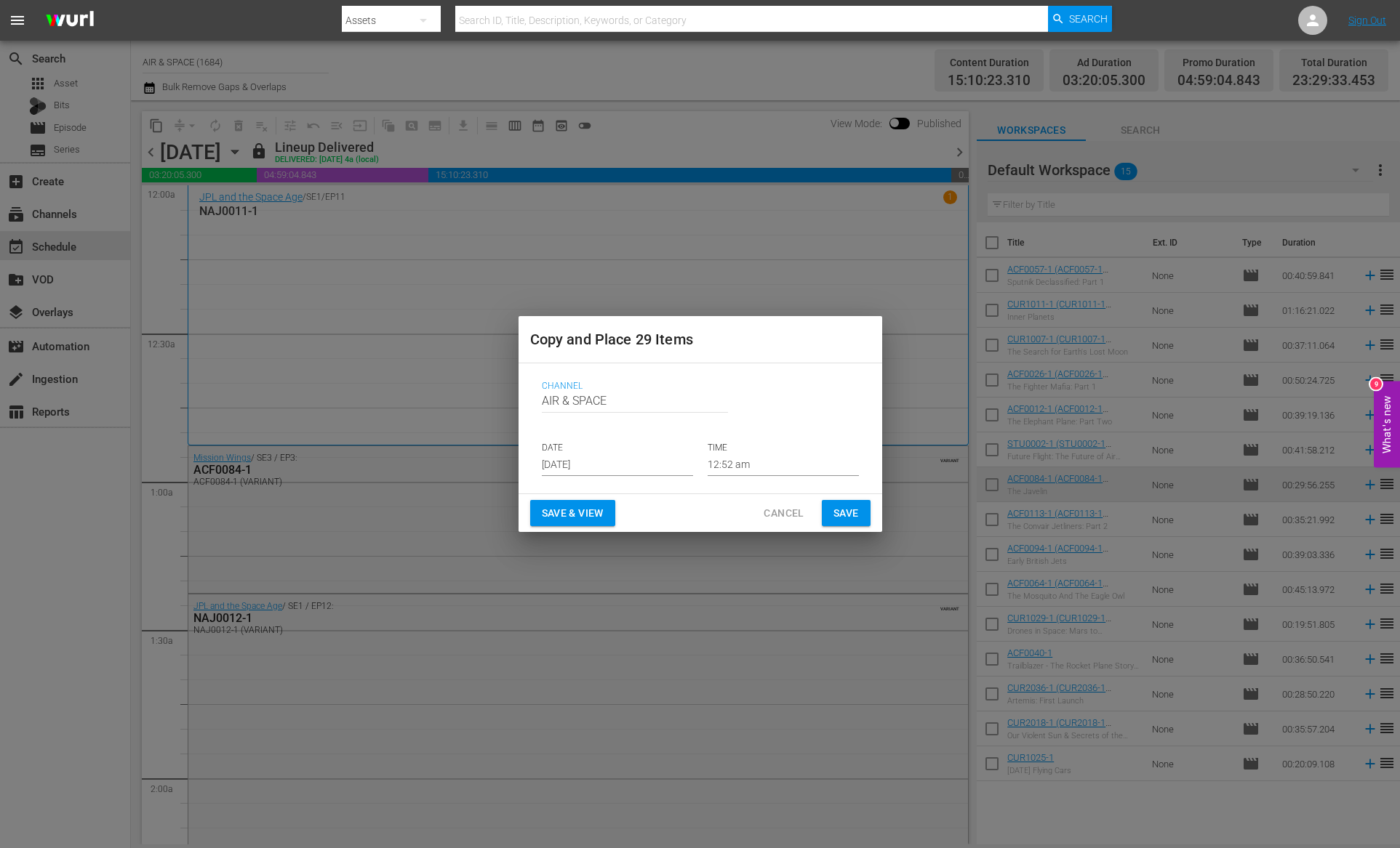
click at [605, 461] on input "[DATE]" at bounding box center [617, 465] width 151 height 22
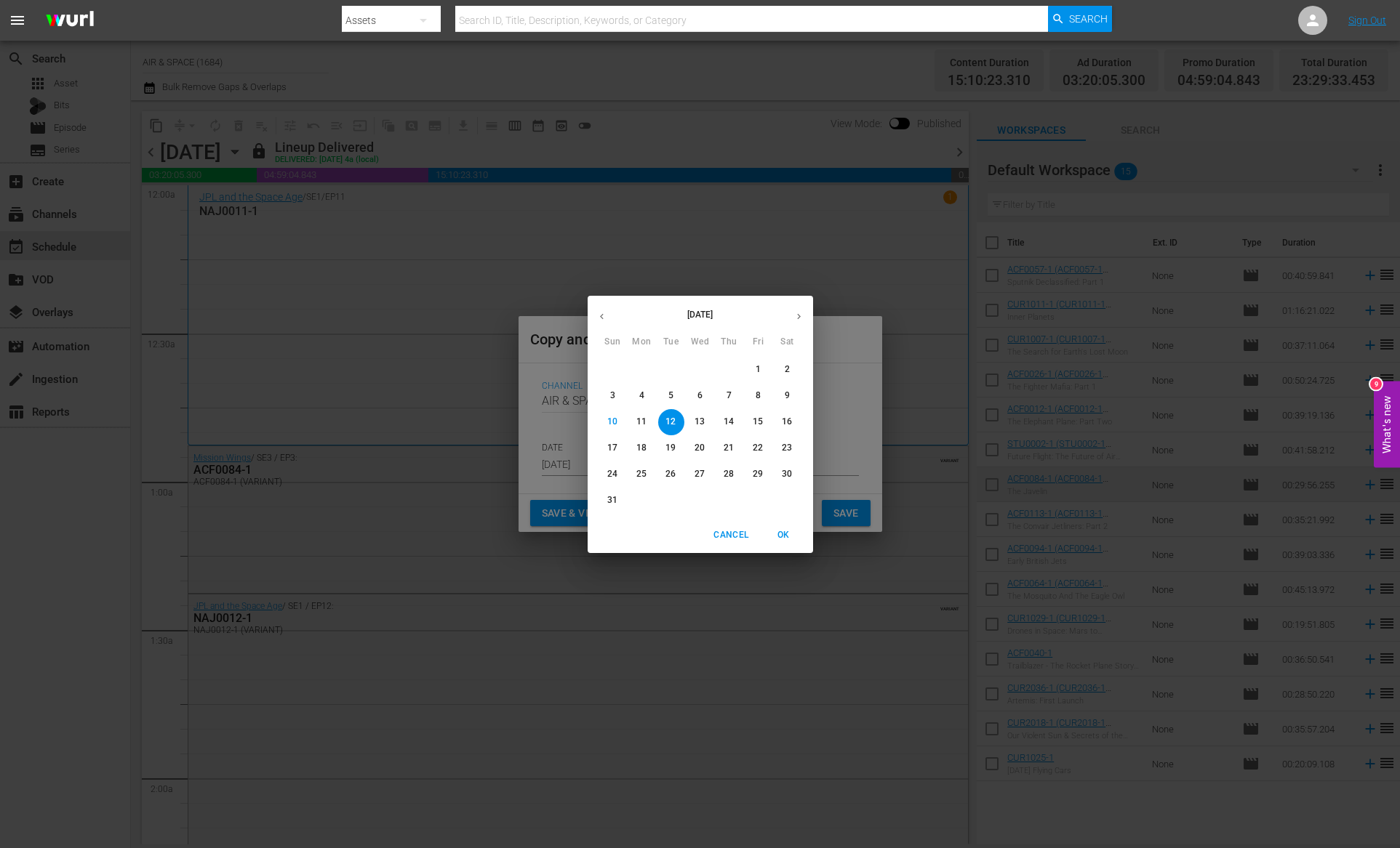
click at [670, 476] on p "26" at bounding box center [670, 474] width 10 height 13
type input "[DATE]"
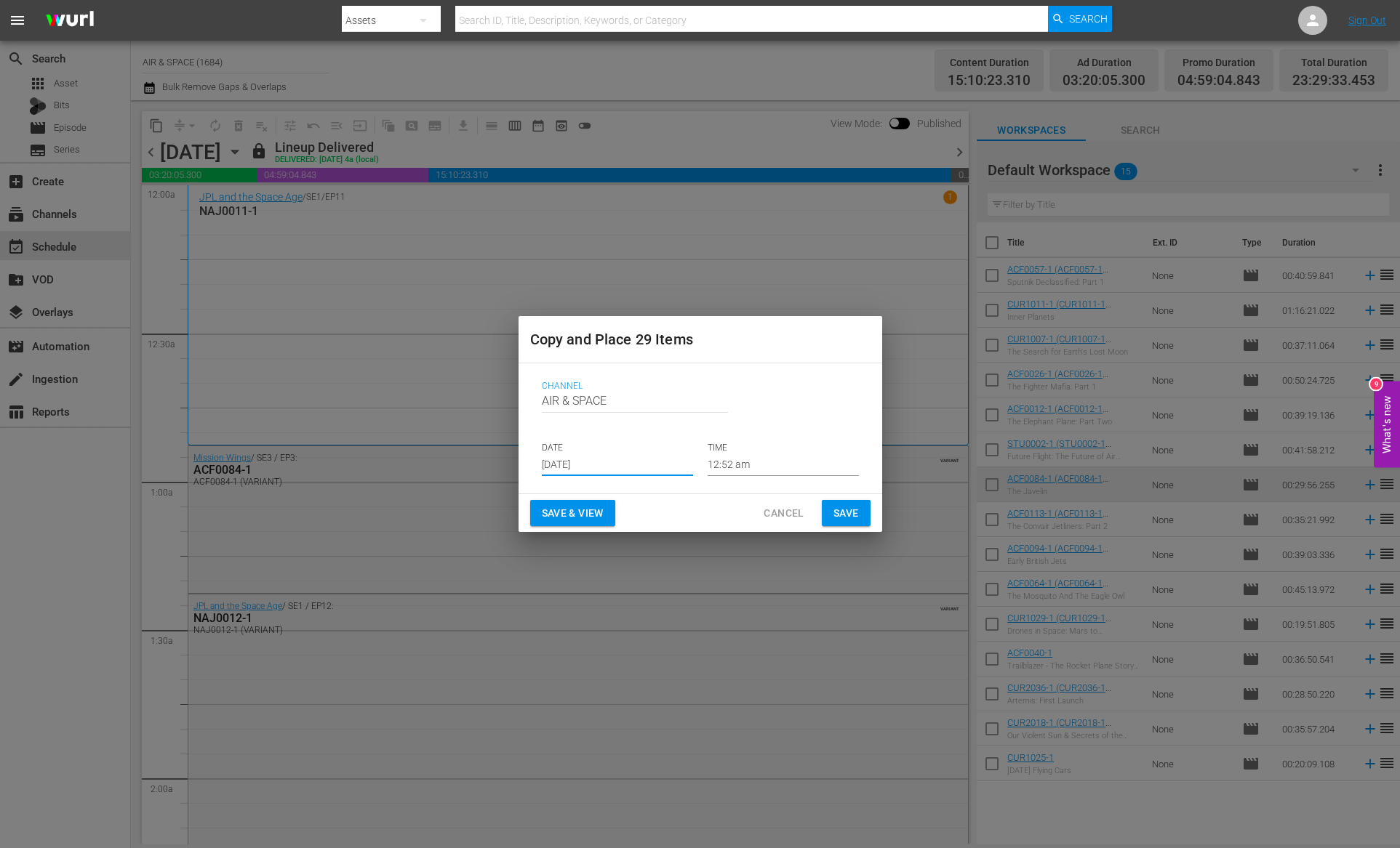
click at [730, 465] on input "12:52 am" at bounding box center [783, 465] width 151 height 22
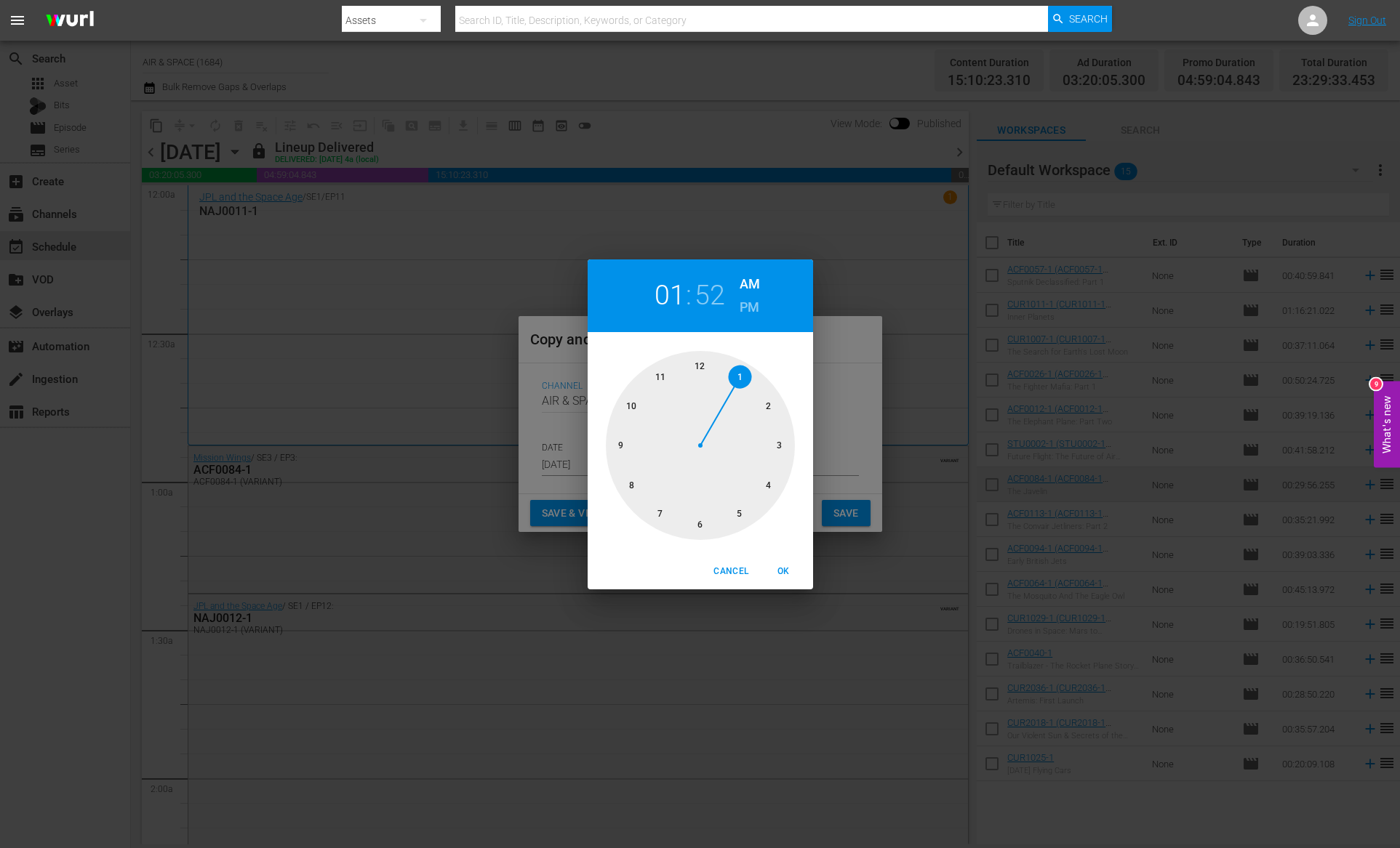
drag, startPoint x: 706, startPoint y: 364, endPoint x: 735, endPoint y: 379, distance: 32.6
click at [735, 379] on div at bounding box center [700, 446] width 189 height 189
click at [704, 298] on h2 "52" at bounding box center [709, 295] width 29 height 32
drag, startPoint x: 637, startPoint y: 391, endPoint x: 696, endPoint y: 370, distance: 62.6
click at [696, 370] on div at bounding box center [700, 446] width 189 height 189
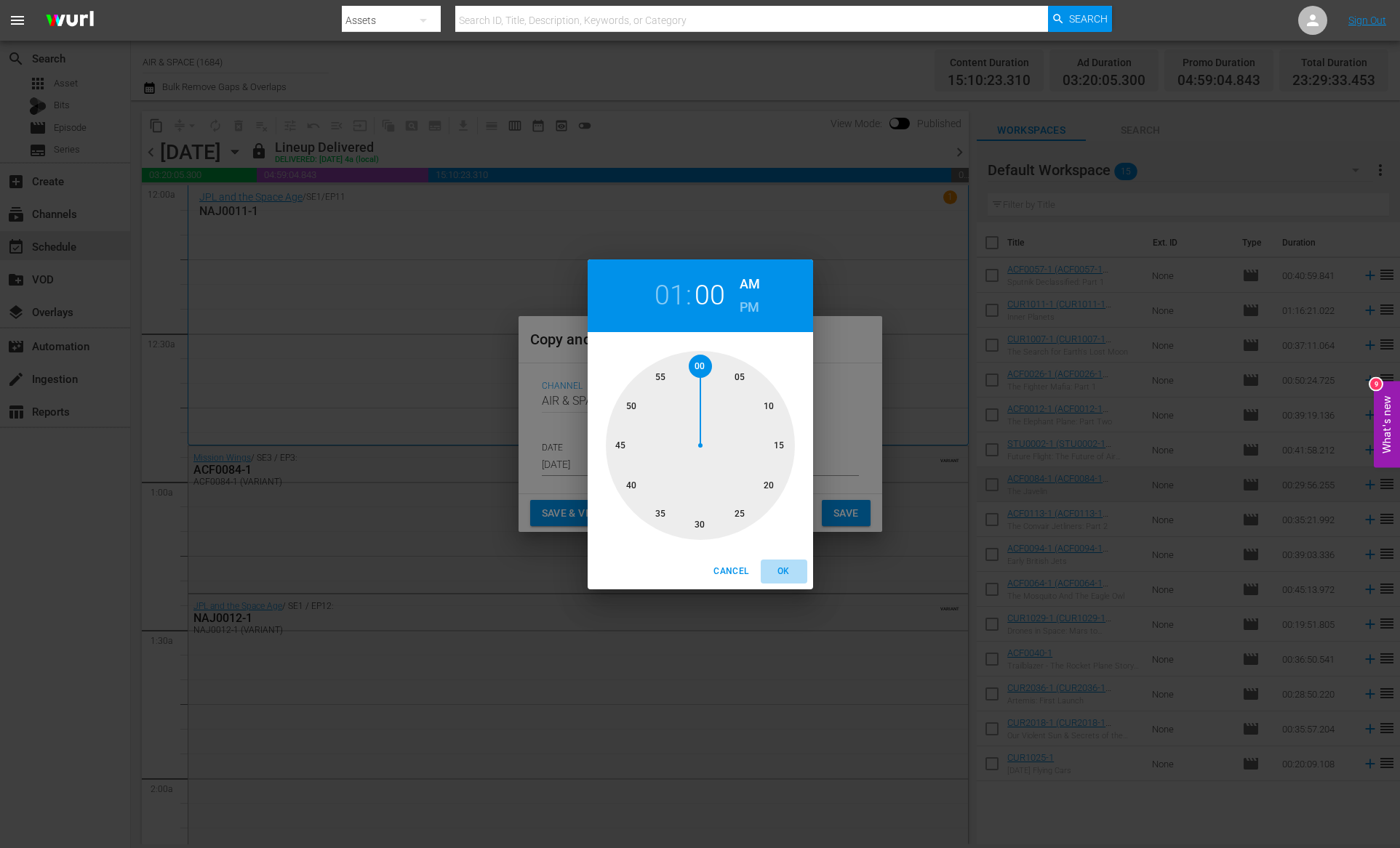
click at [786, 564] on span "OK" at bounding box center [784, 572] width 35 height 16
type input "01:00 am"
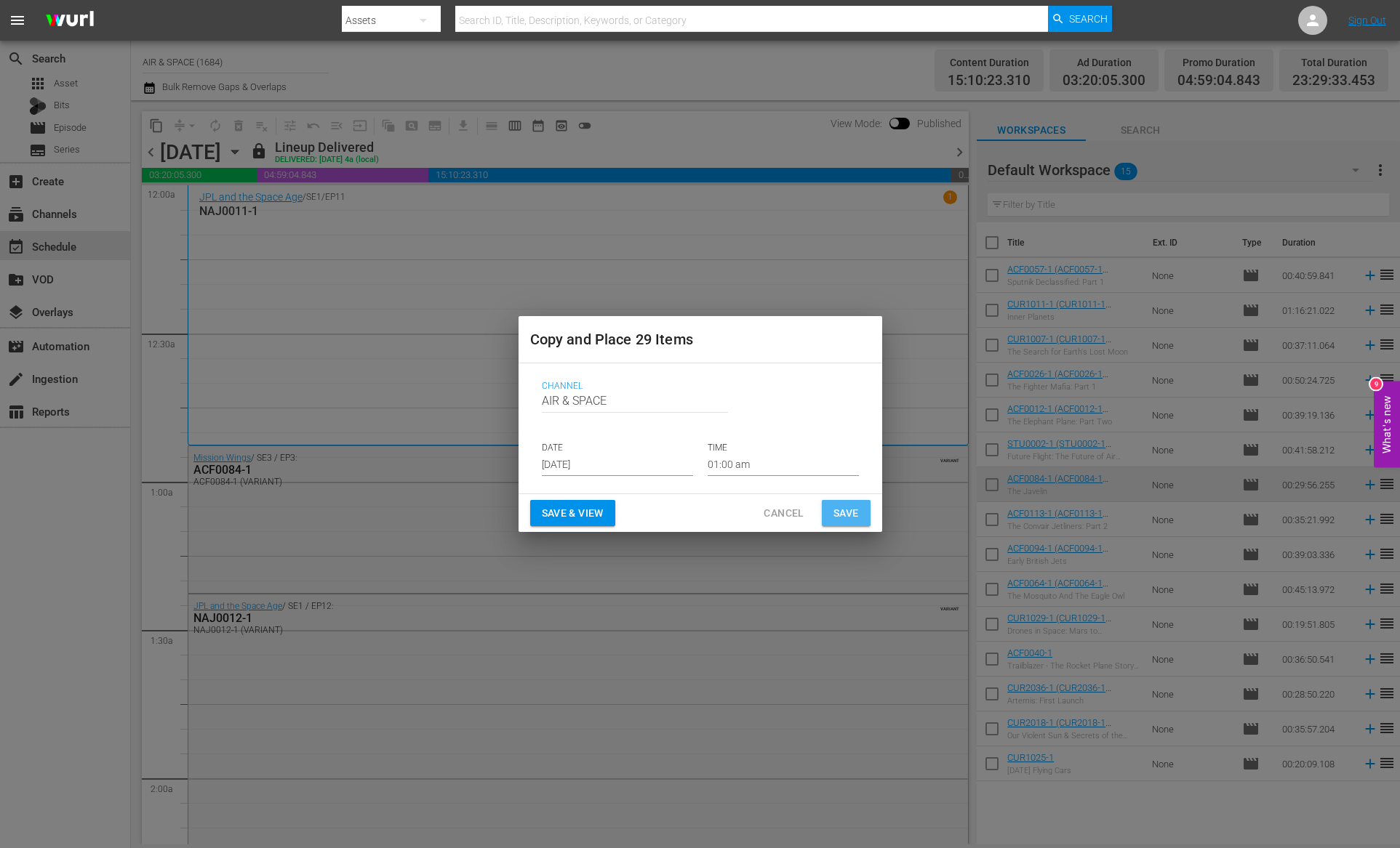
click at [849, 507] on span "Save" at bounding box center [846, 513] width 25 height 19
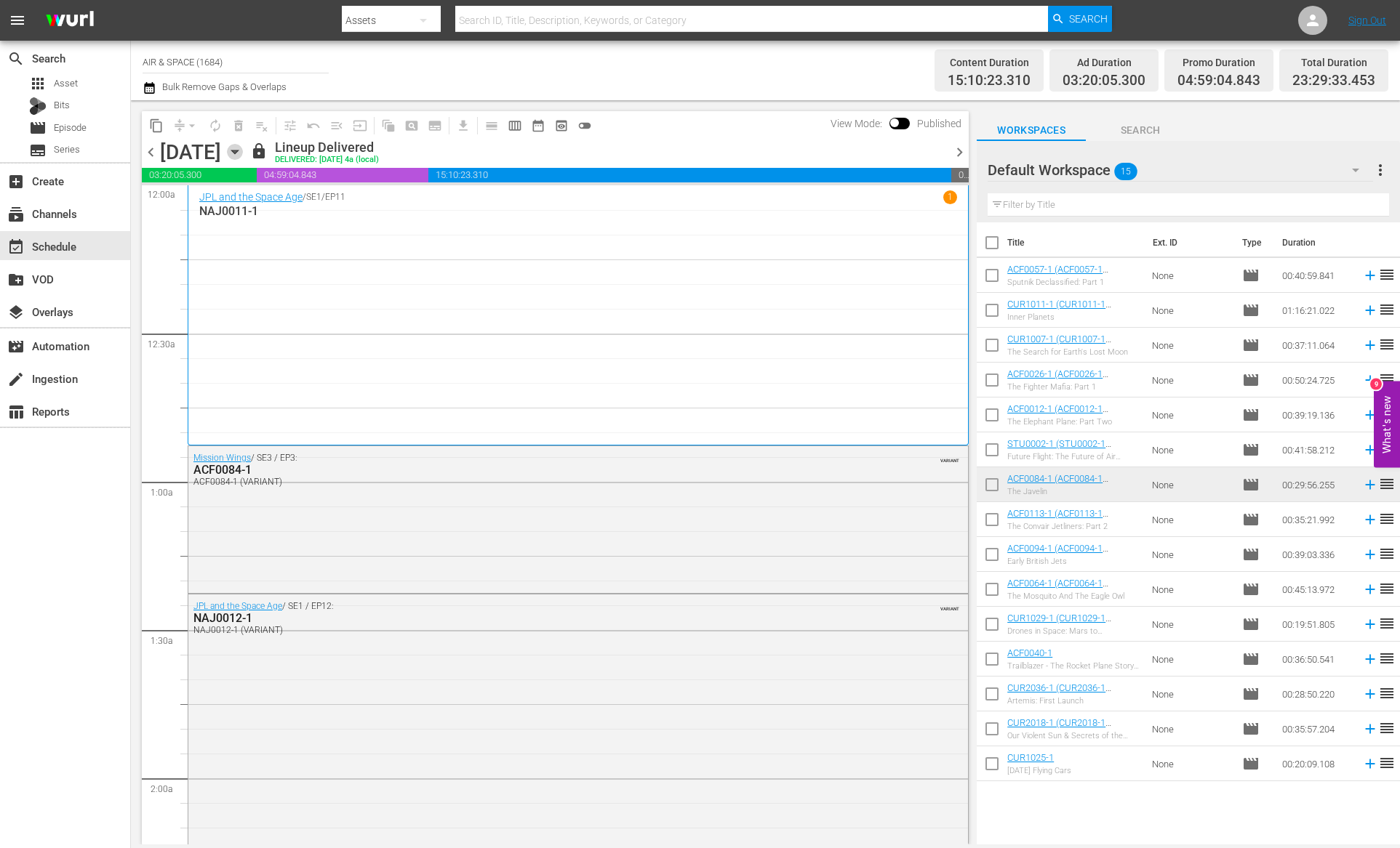
click at [243, 148] on icon "button" at bounding box center [235, 152] width 16 height 16
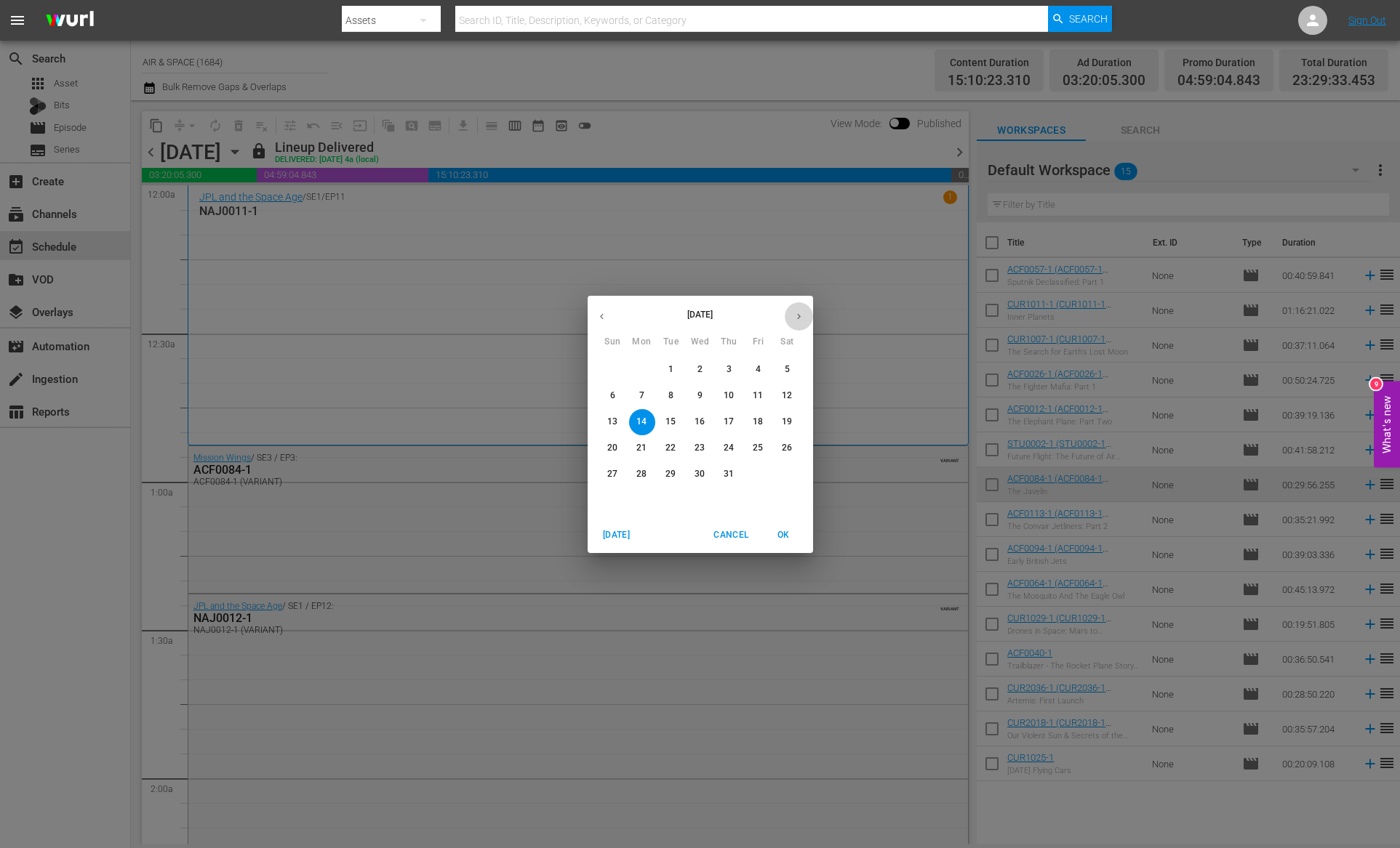
click at [811, 314] on button "button" at bounding box center [798, 316] width 28 height 28
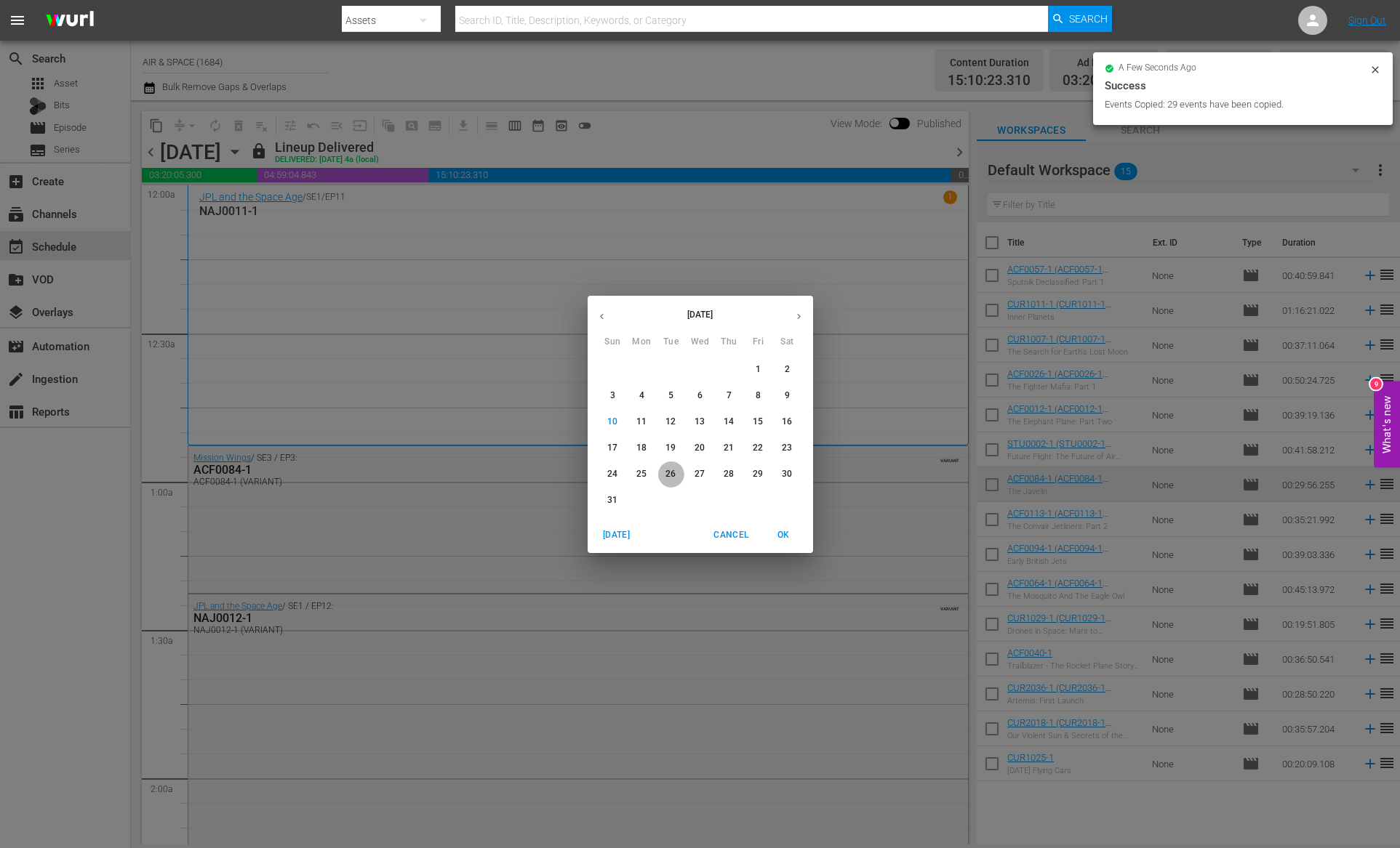
click at [672, 470] on p "26" at bounding box center [670, 474] width 10 height 13
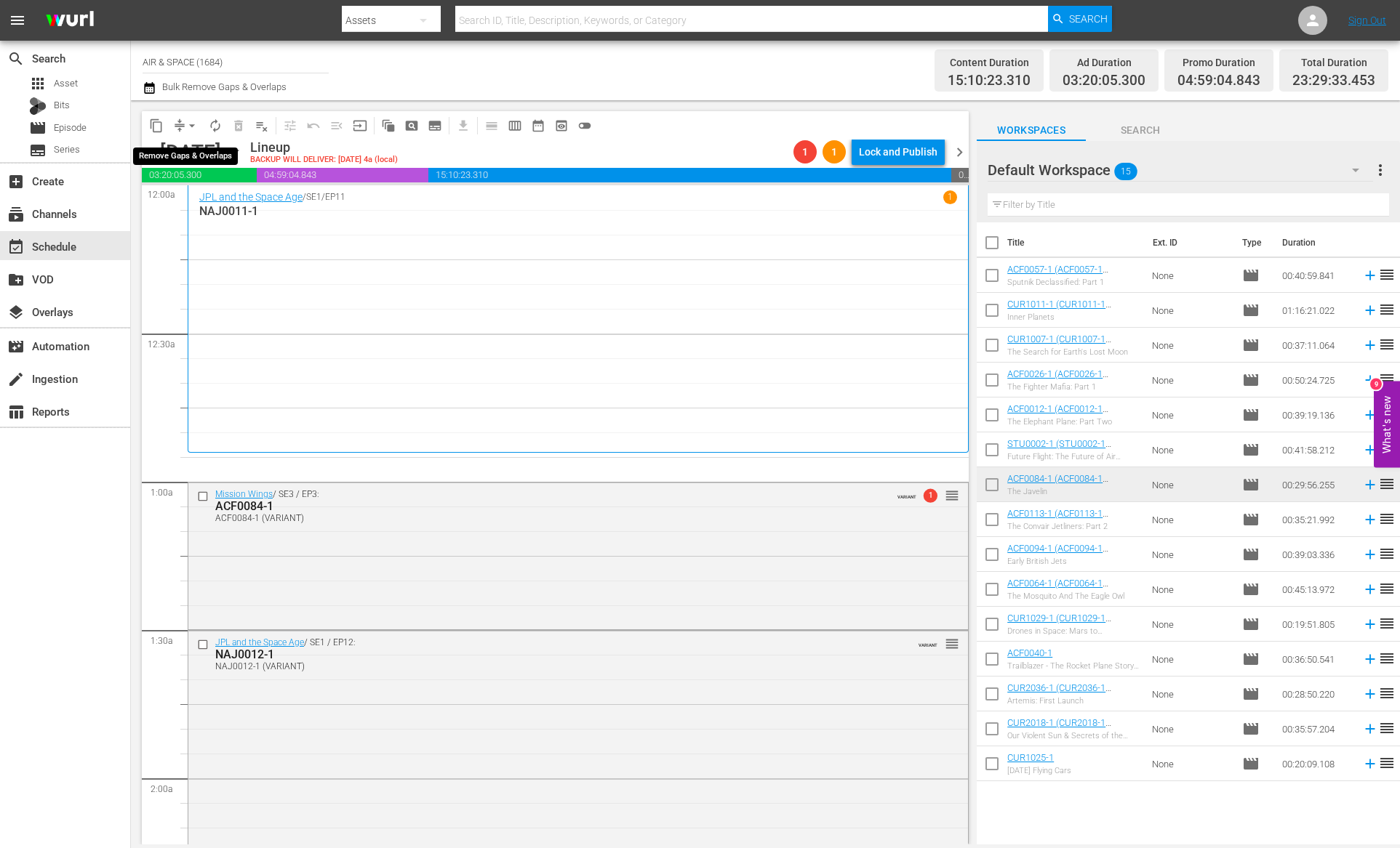
click at [190, 123] on span "arrow_drop_down" at bounding box center [192, 125] width 15 height 15
click at [195, 205] on li "Align to End of Previous Day" at bounding box center [193, 203] width 153 height 24
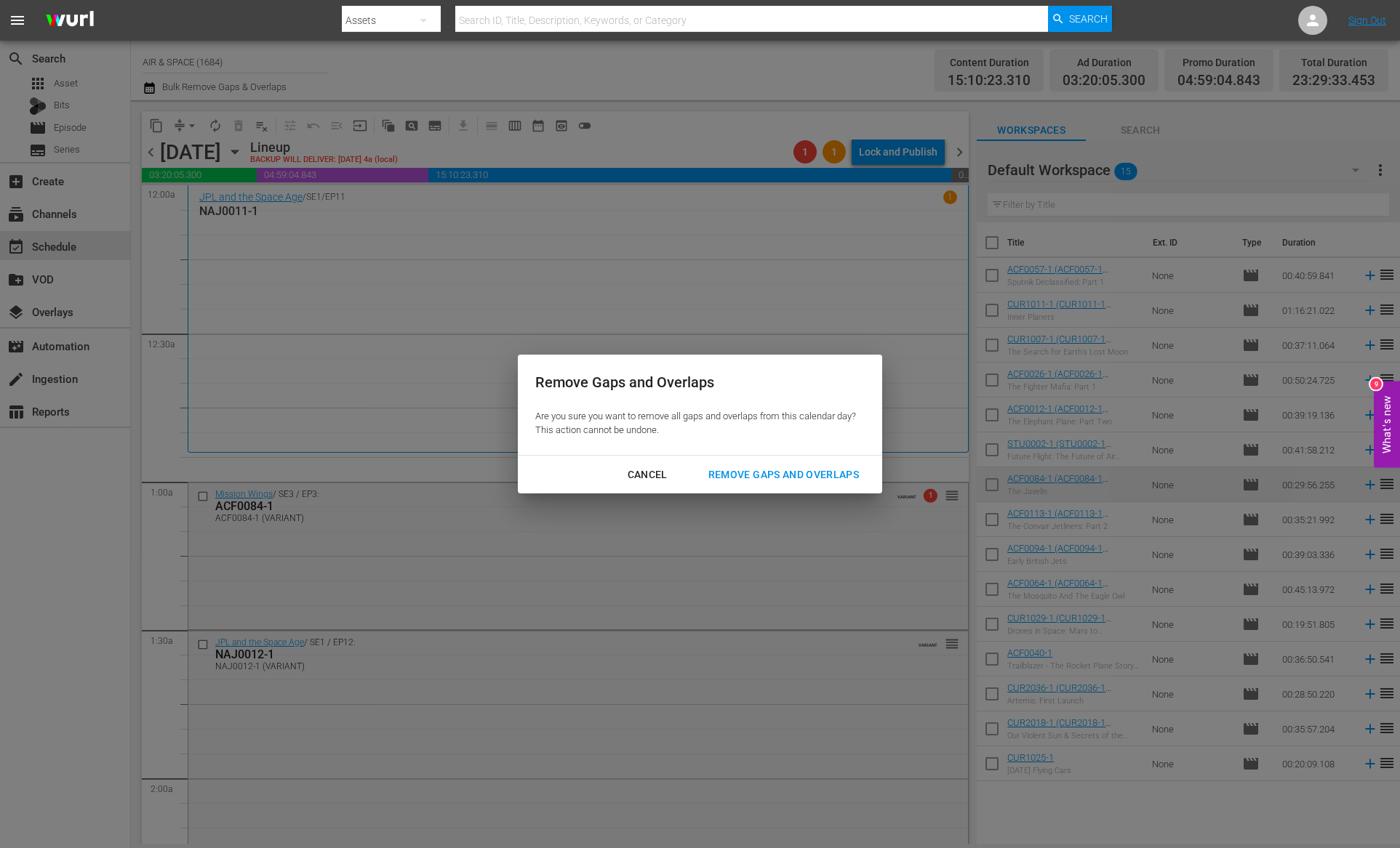
click at [789, 477] on div "Remove Gaps and Overlaps" at bounding box center [783, 475] width 173 height 19
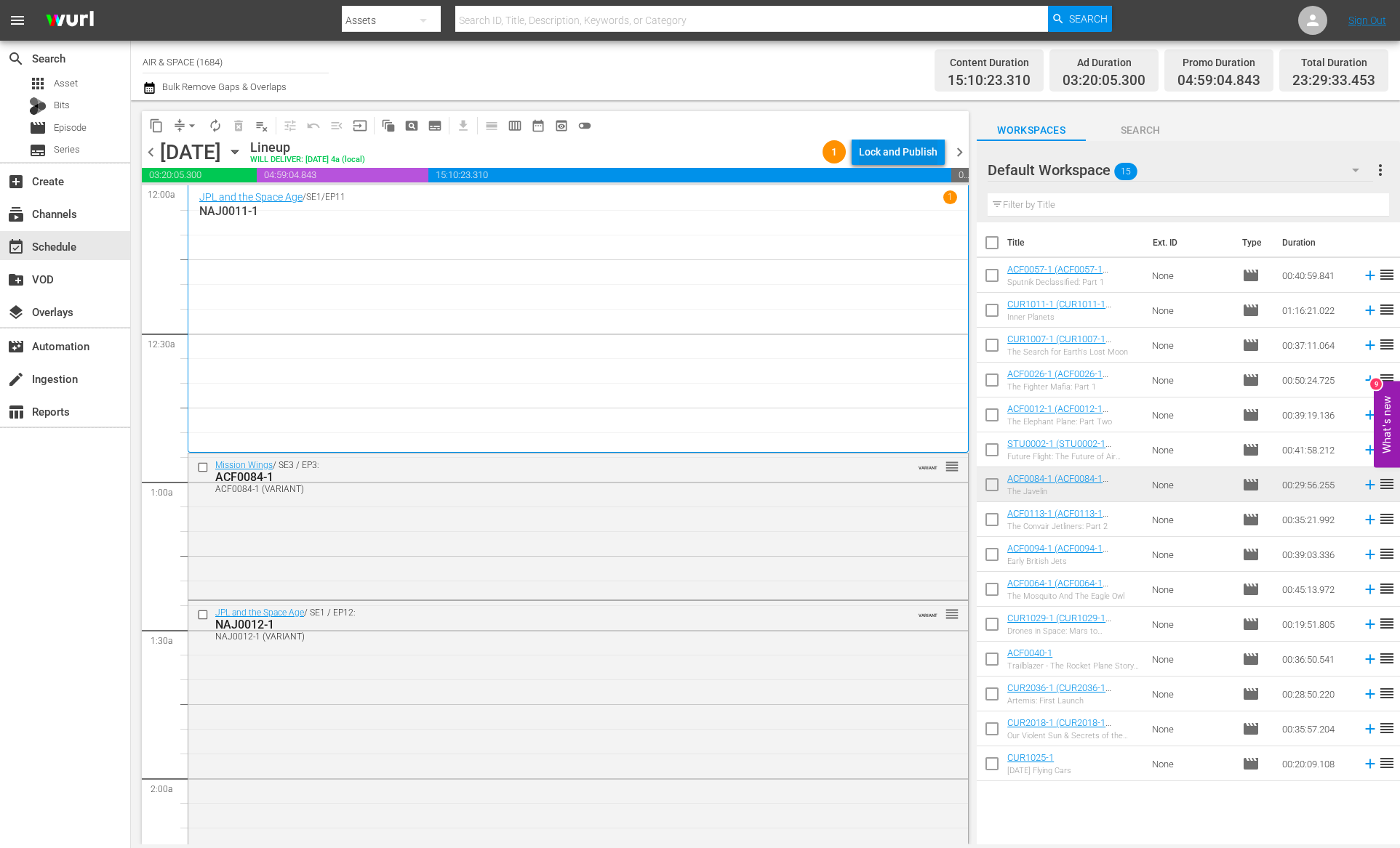
click at [897, 158] on div "Lock and Publish" at bounding box center [898, 152] width 78 height 26
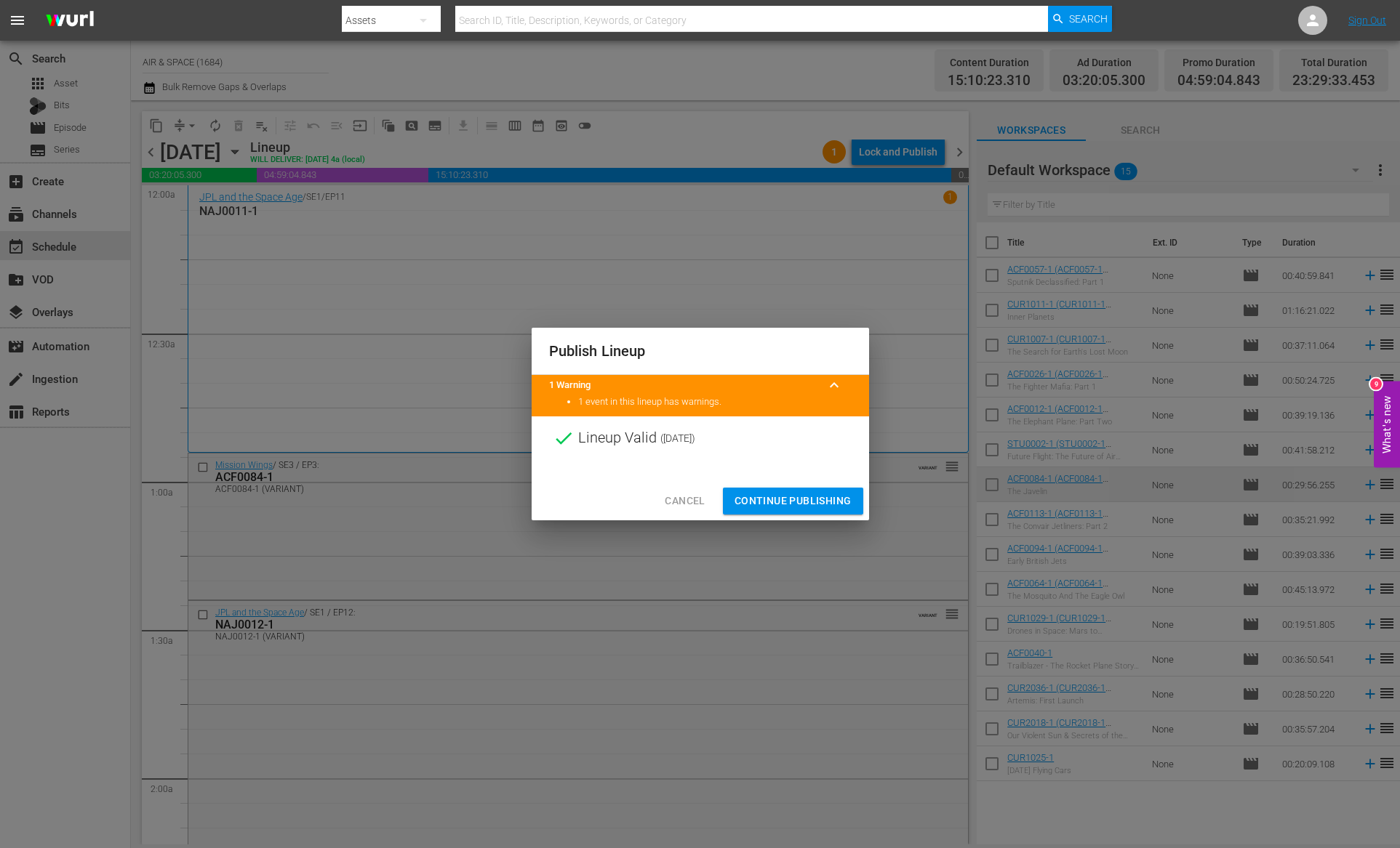
click at [786, 511] on button "Continue Publishing" at bounding box center [793, 500] width 140 height 26
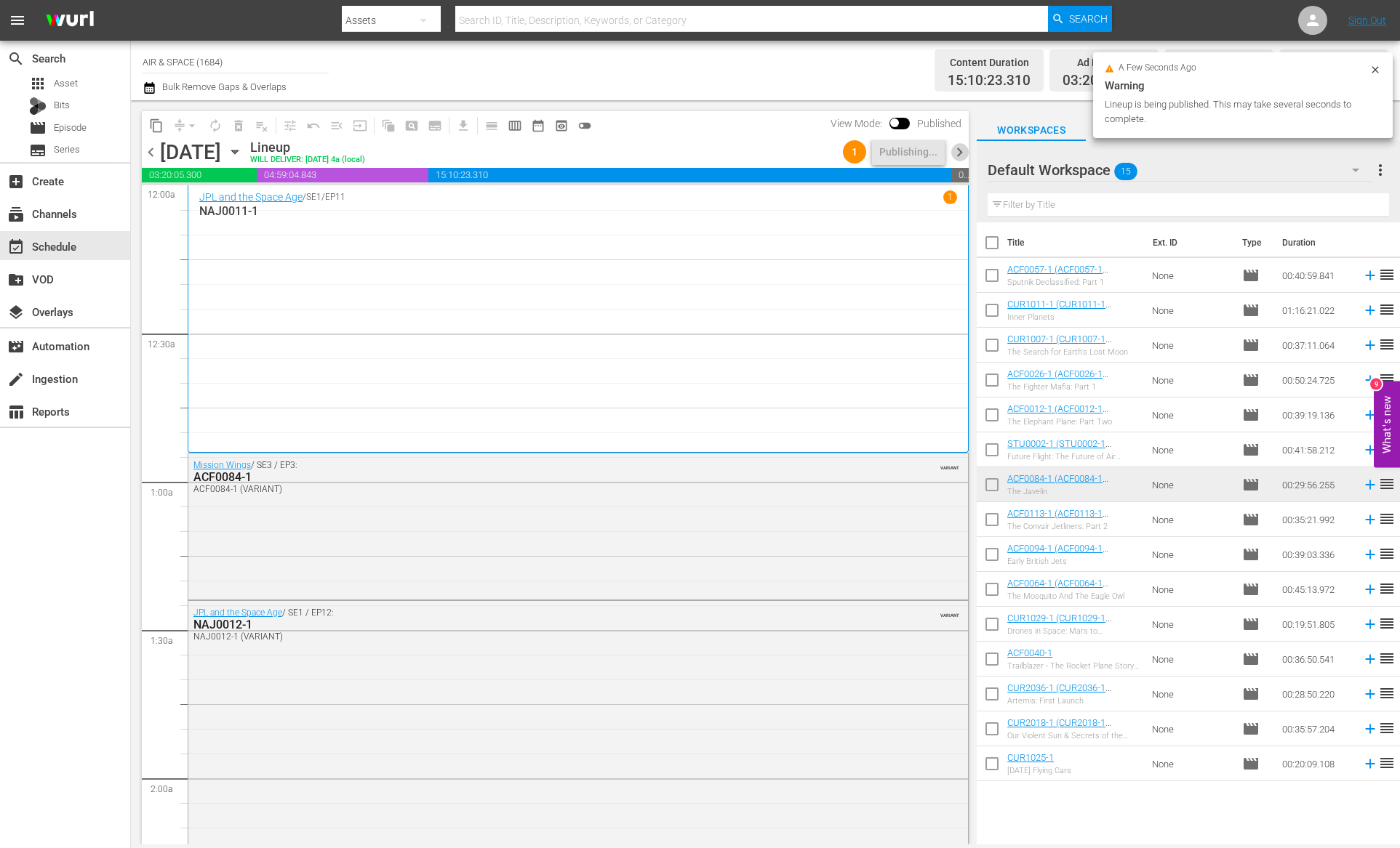
click at [961, 151] on span "chevron_right" at bounding box center [959, 152] width 19 height 19
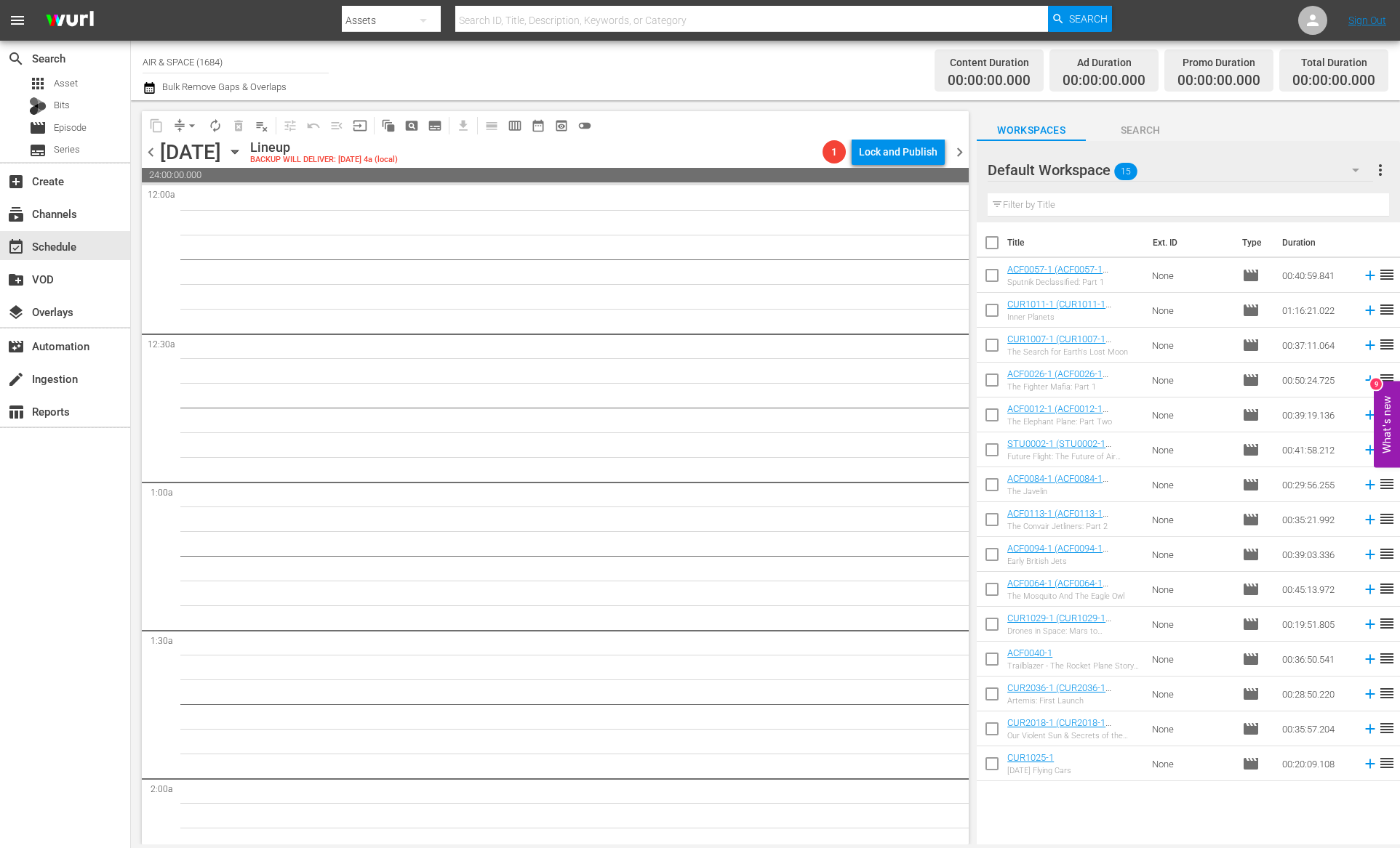
click at [148, 155] on span "chevron_left" at bounding box center [151, 152] width 19 height 19
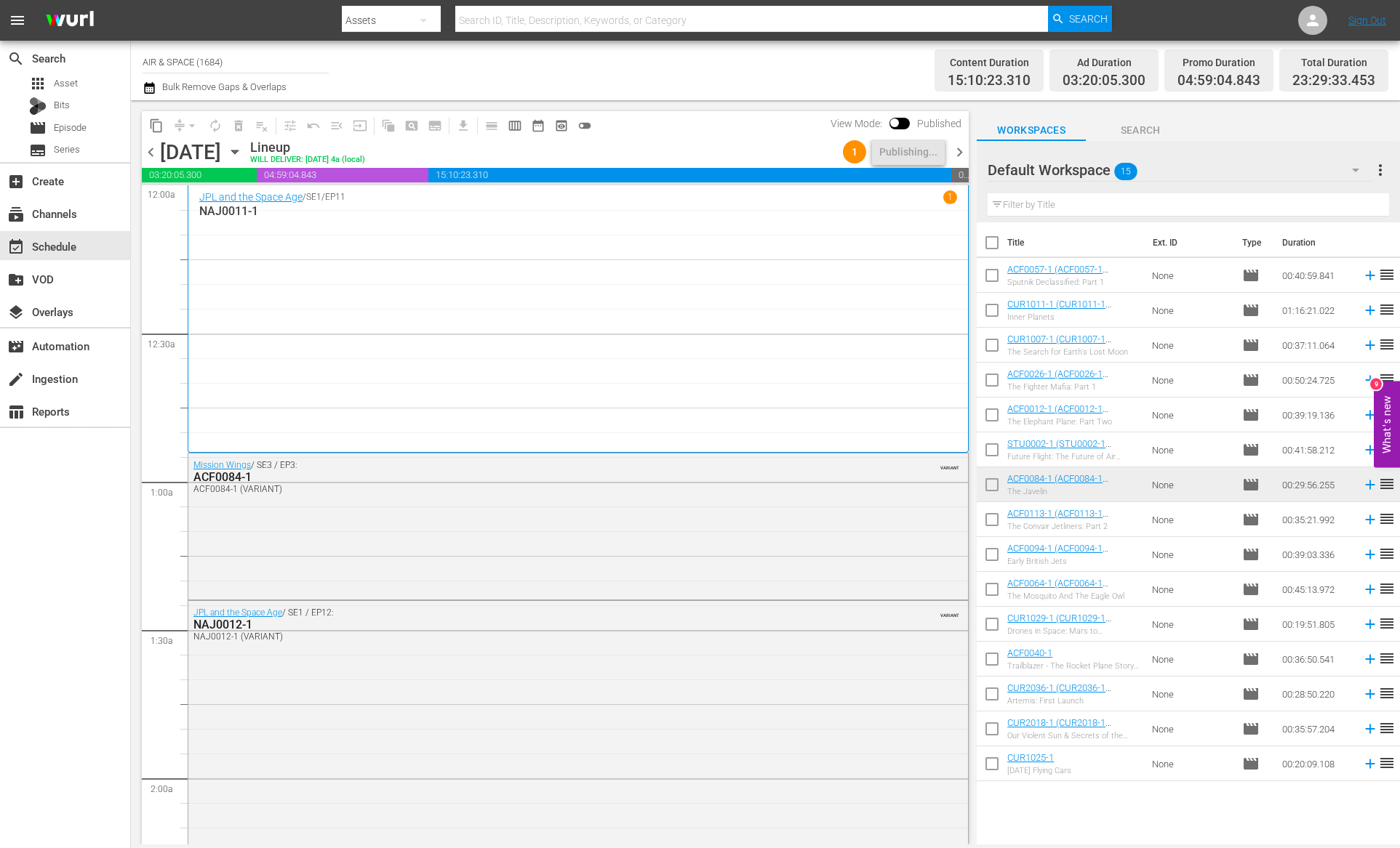
click at [961, 151] on span "chevron_right" at bounding box center [959, 152] width 19 height 19
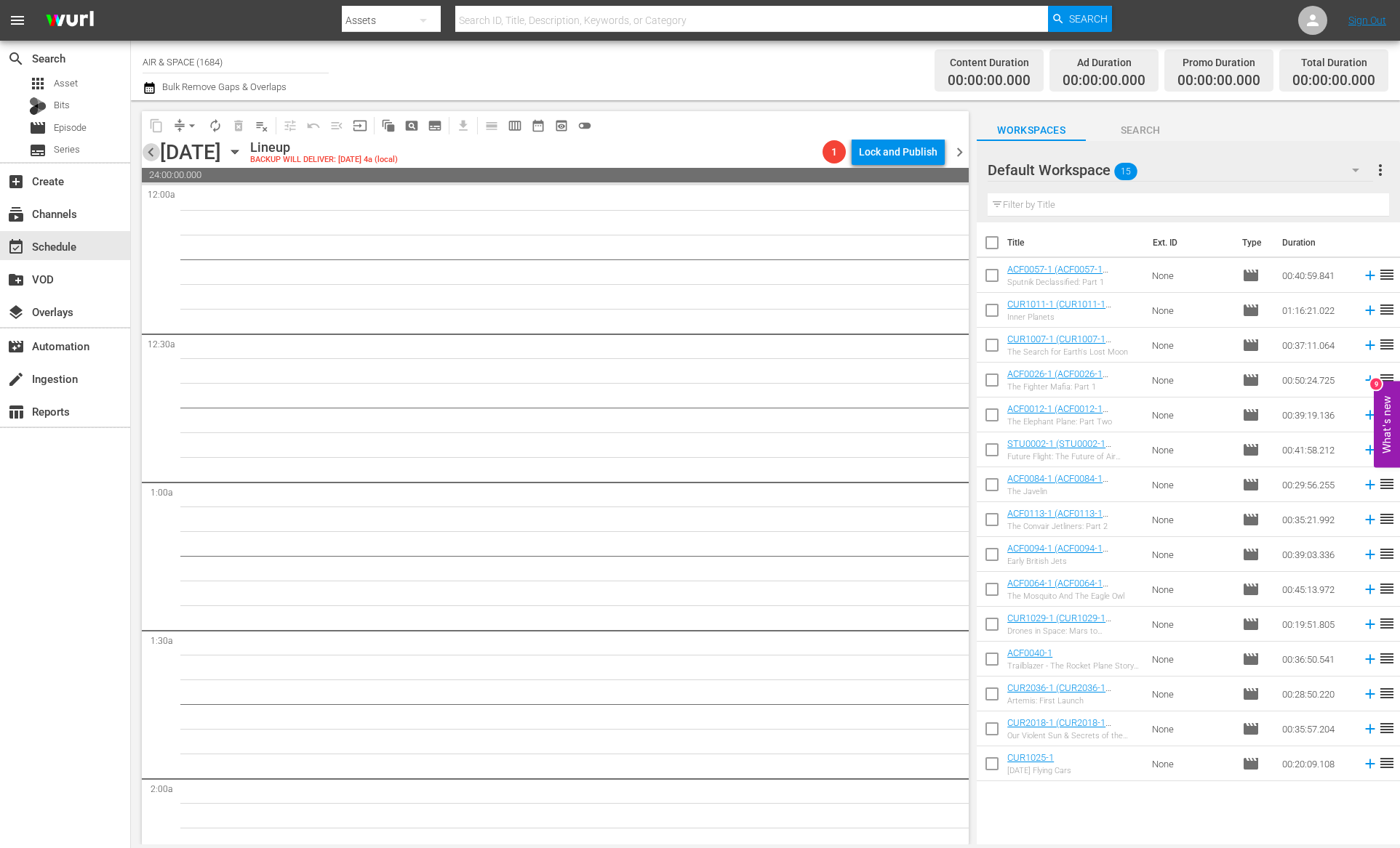
click at [148, 151] on span "chevron_left" at bounding box center [151, 152] width 19 height 19
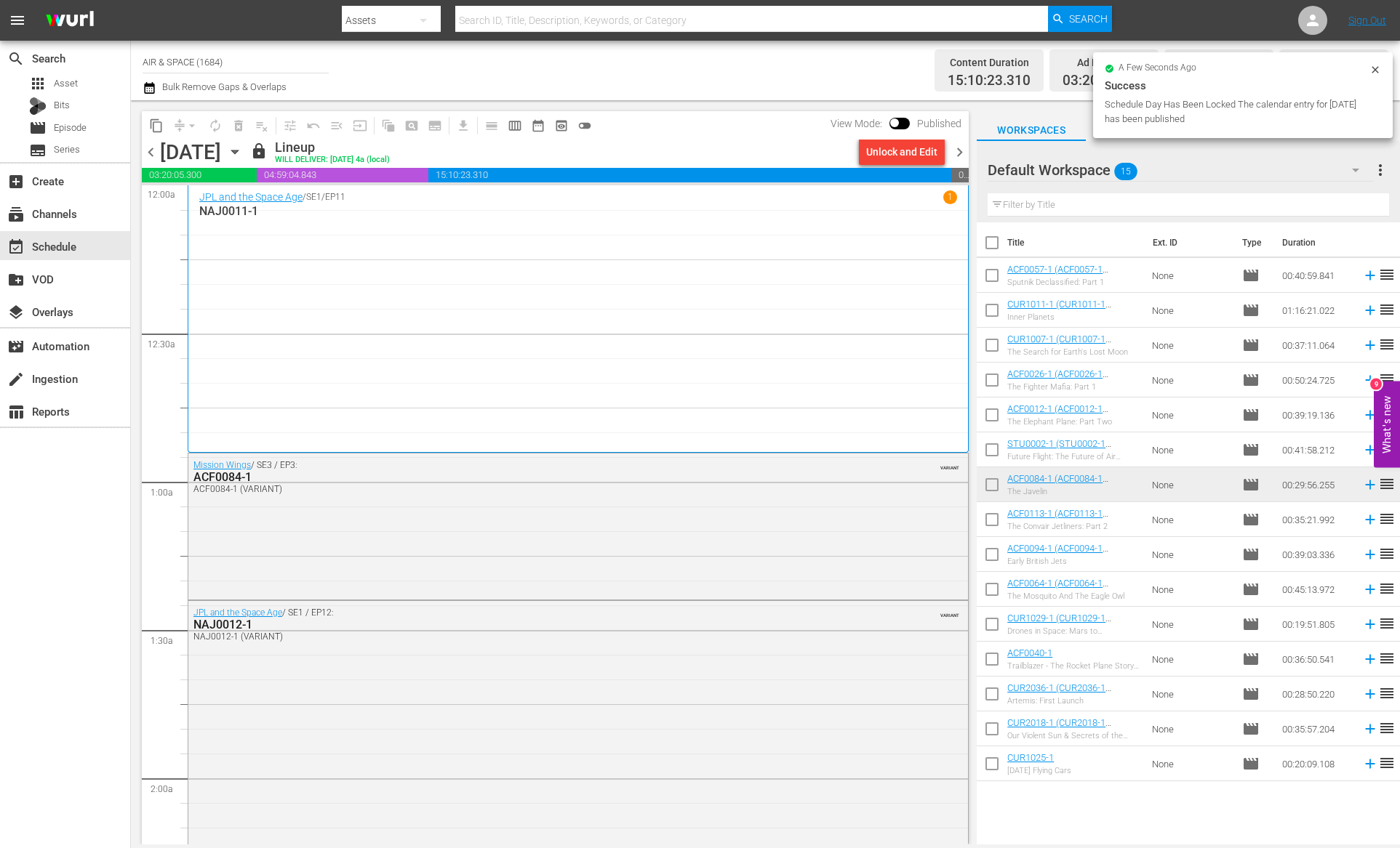
click at [958, 151] on span "chevron_right" at bounding box center [959, 152] width 19 height 19
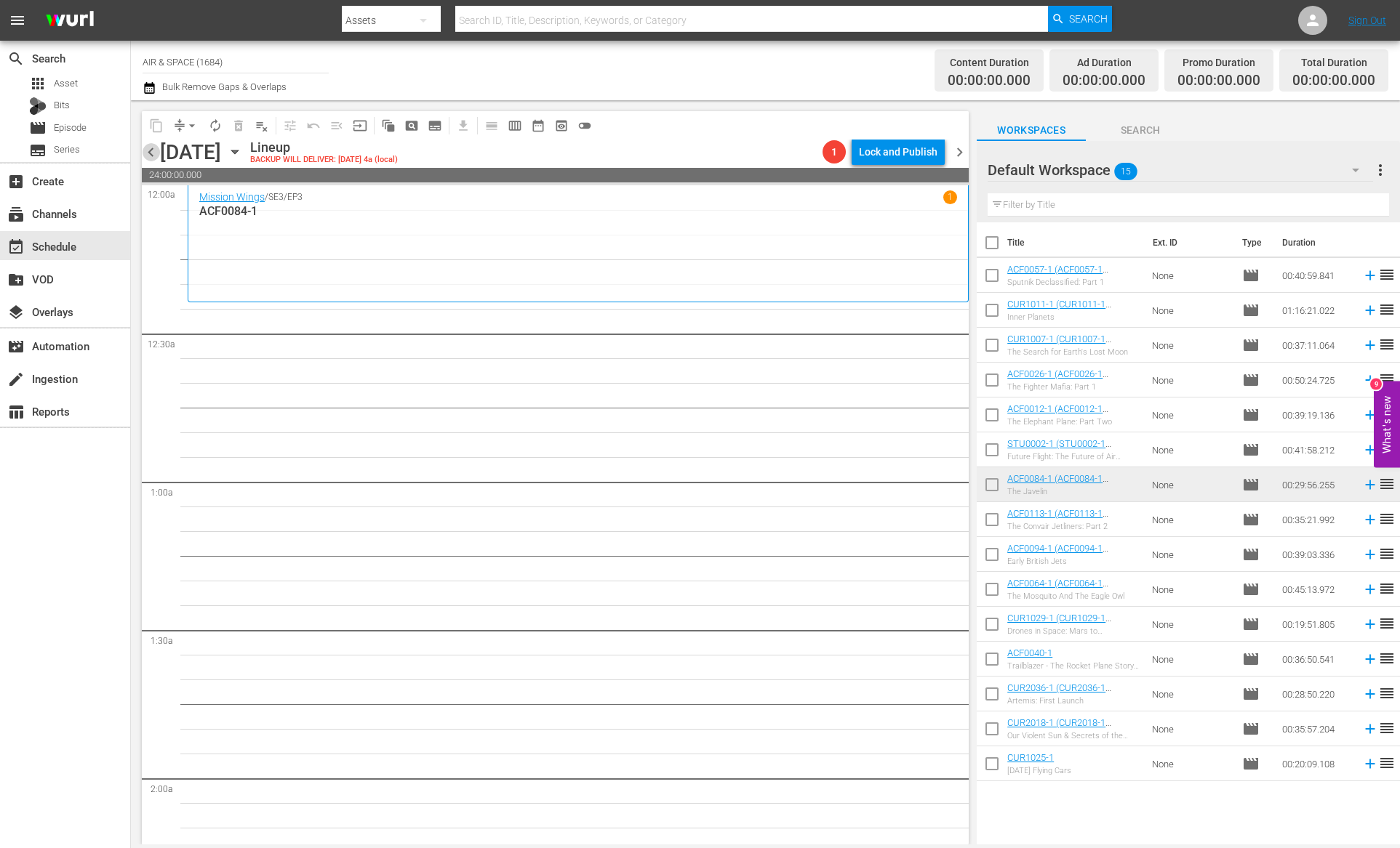
click at [148, 151] on span "chevron_left" at bounding box center [151, 152] width 19 height 19
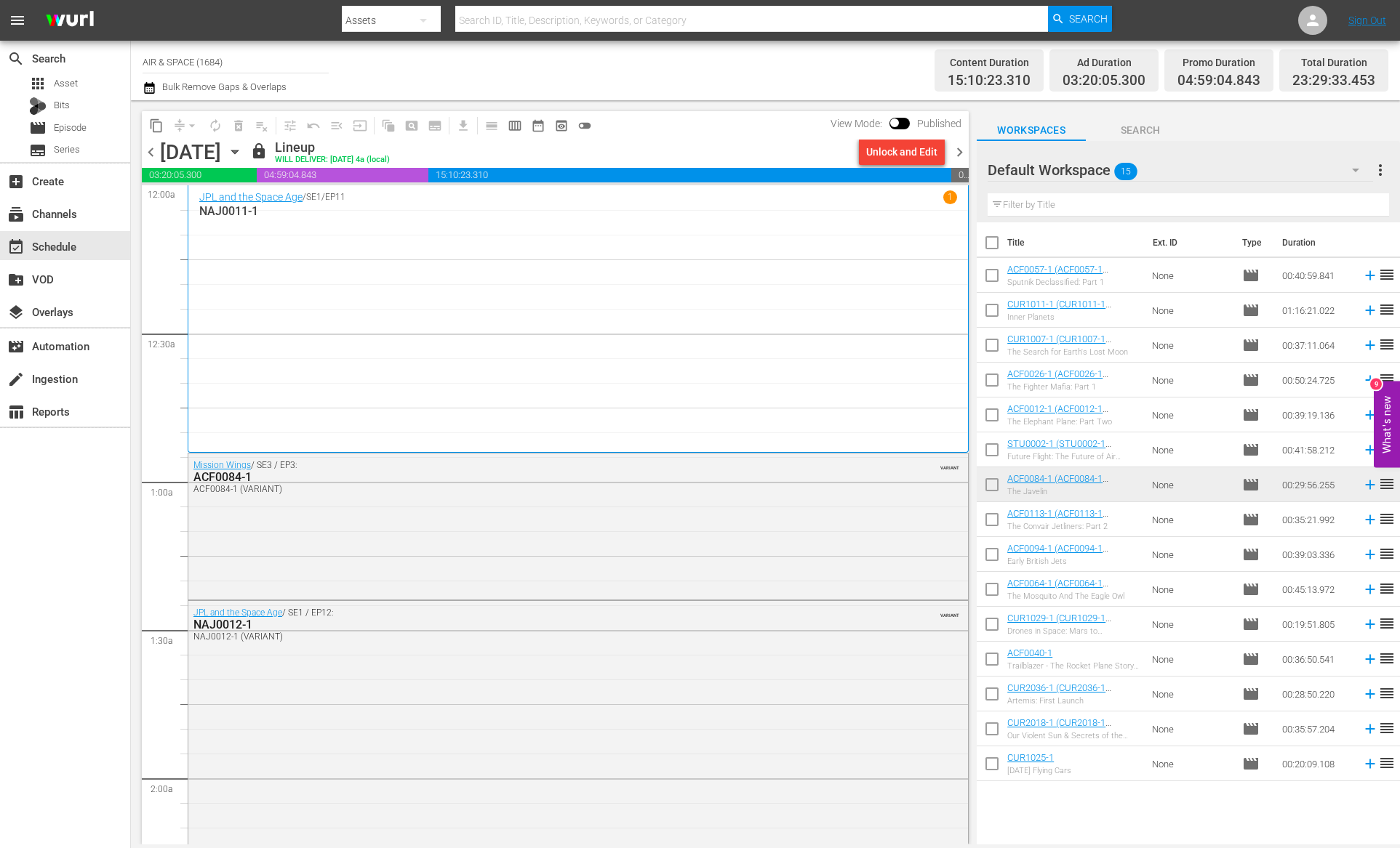
click at [243, 145] on icon "button" at bounding box center [235, 152] width 16 height 16
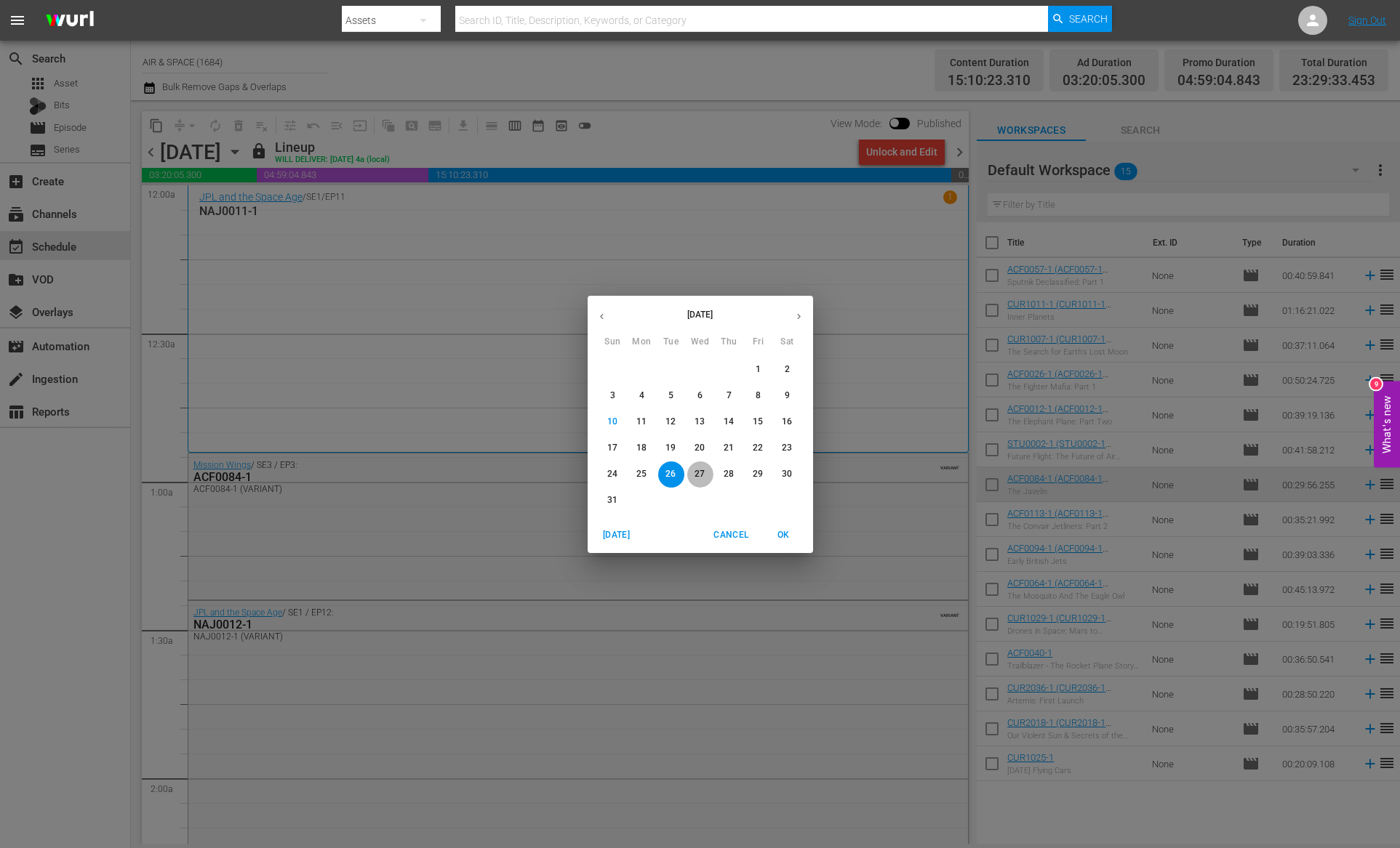
click at [700, 474] on p "27" at bounding box center [700, 474] width 10 height 13
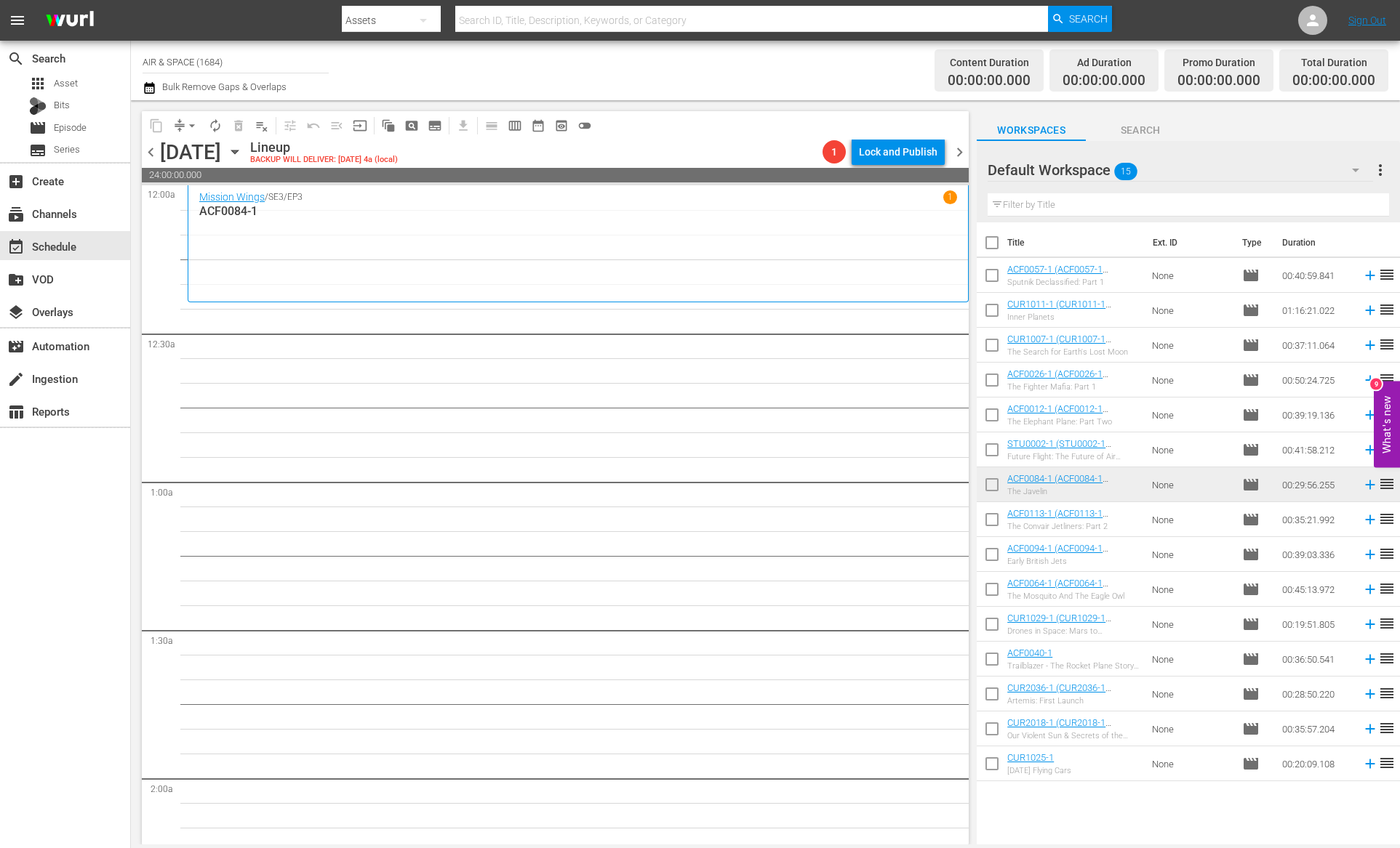
click at [238, 151] on icon "button" at bounding box center [234, 153] width 7 height 4
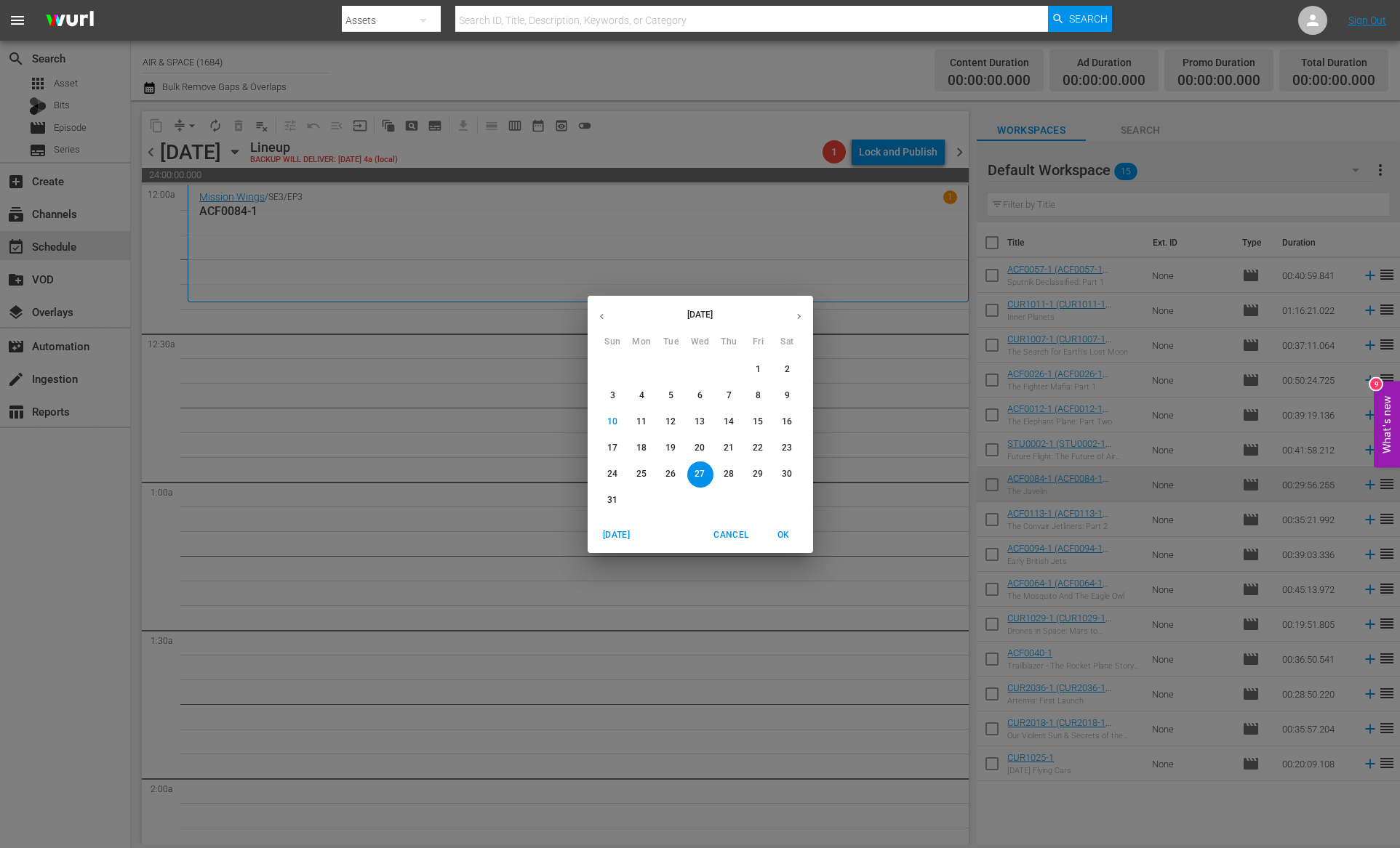
click at [602, 313] on icon "button" at bounding box center [602, 316] width 11 height 11
click at [673, 425] on p "15" at bounding box center [670, 422] width 10 height 13
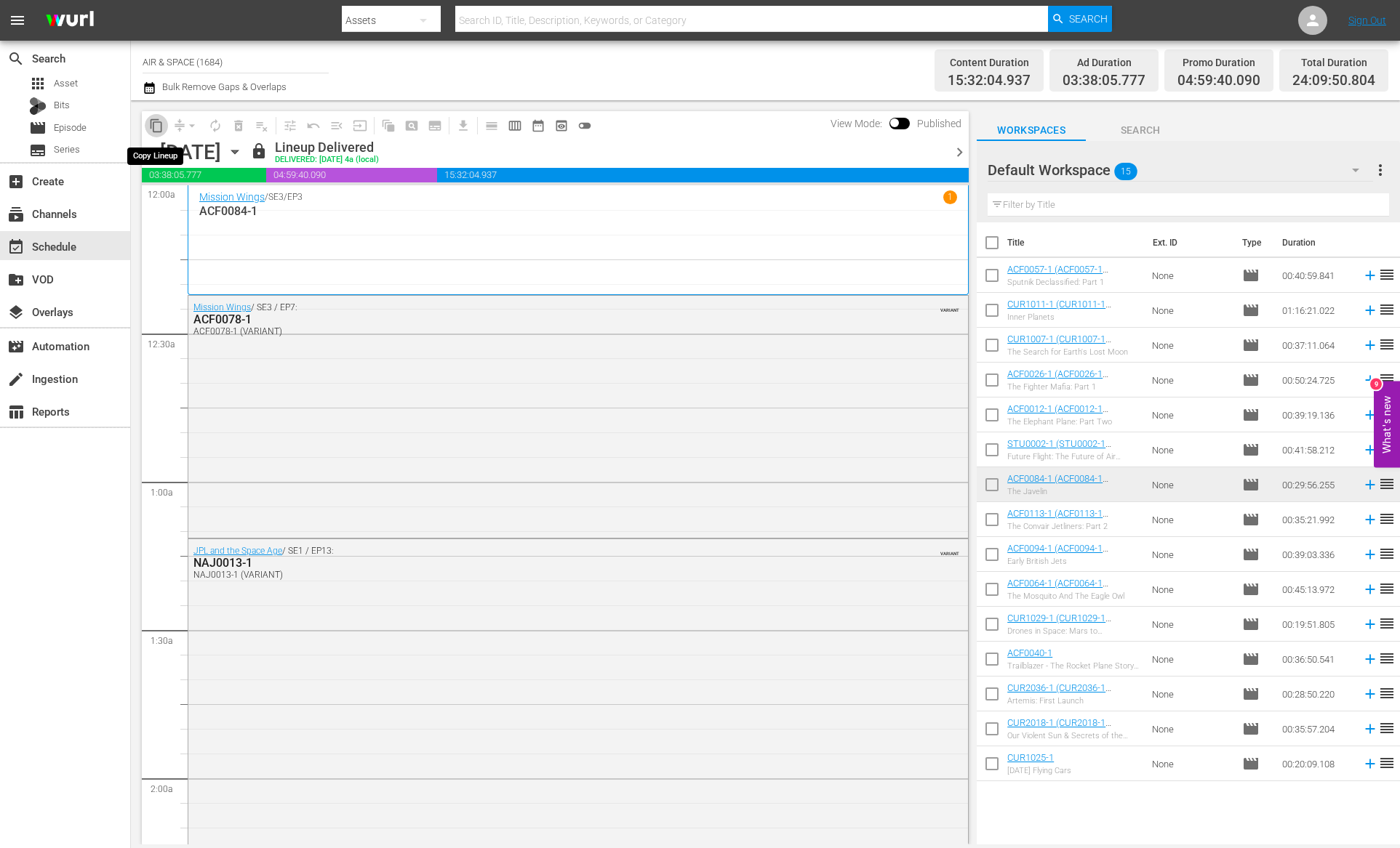
click at [155, 128] on span "content_copy" at bounding box center [156, 125] width 15 height 15
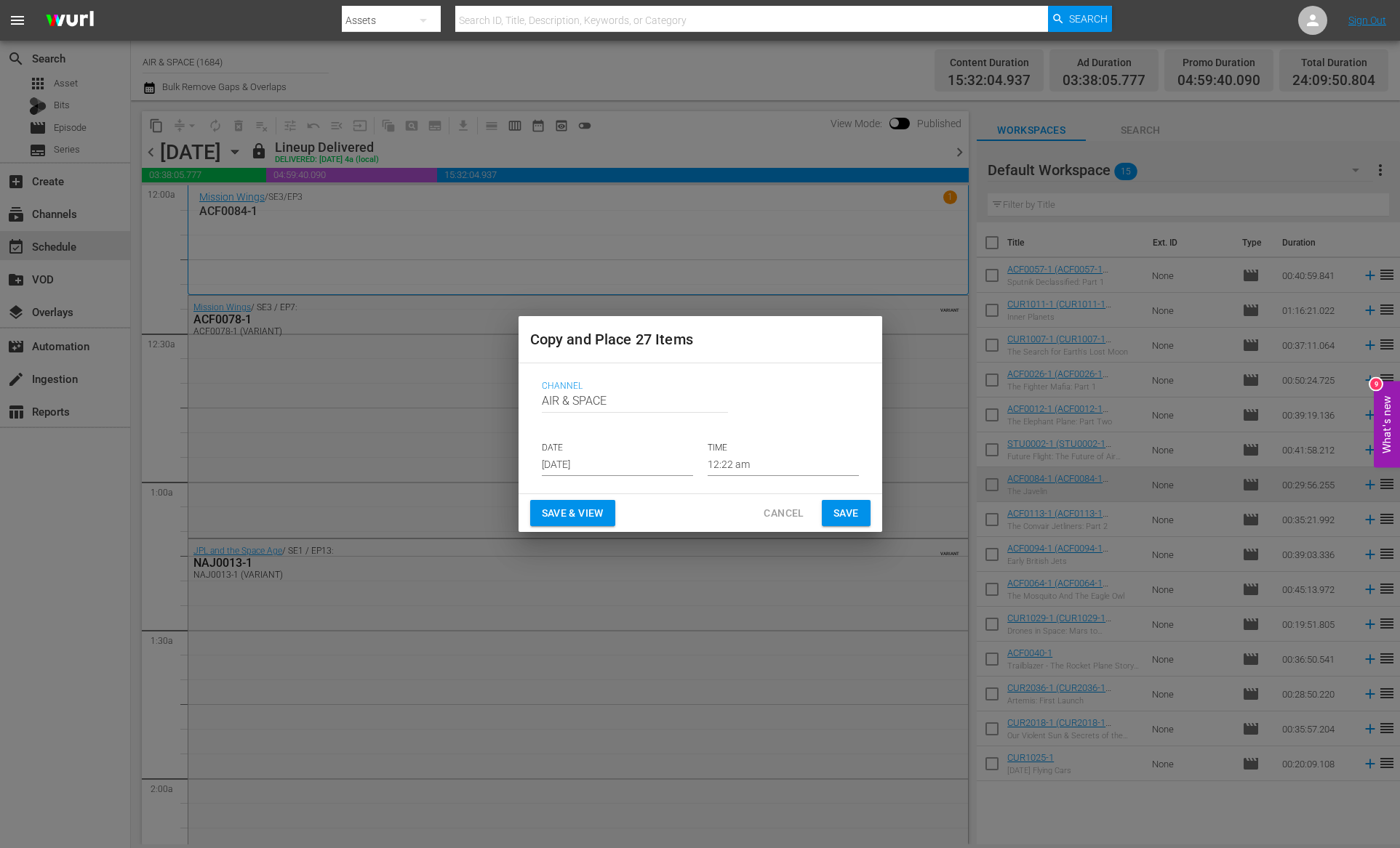
click at [605, 454] on input "[DATE]" at bounding box center [617, 465] width 151 height 22
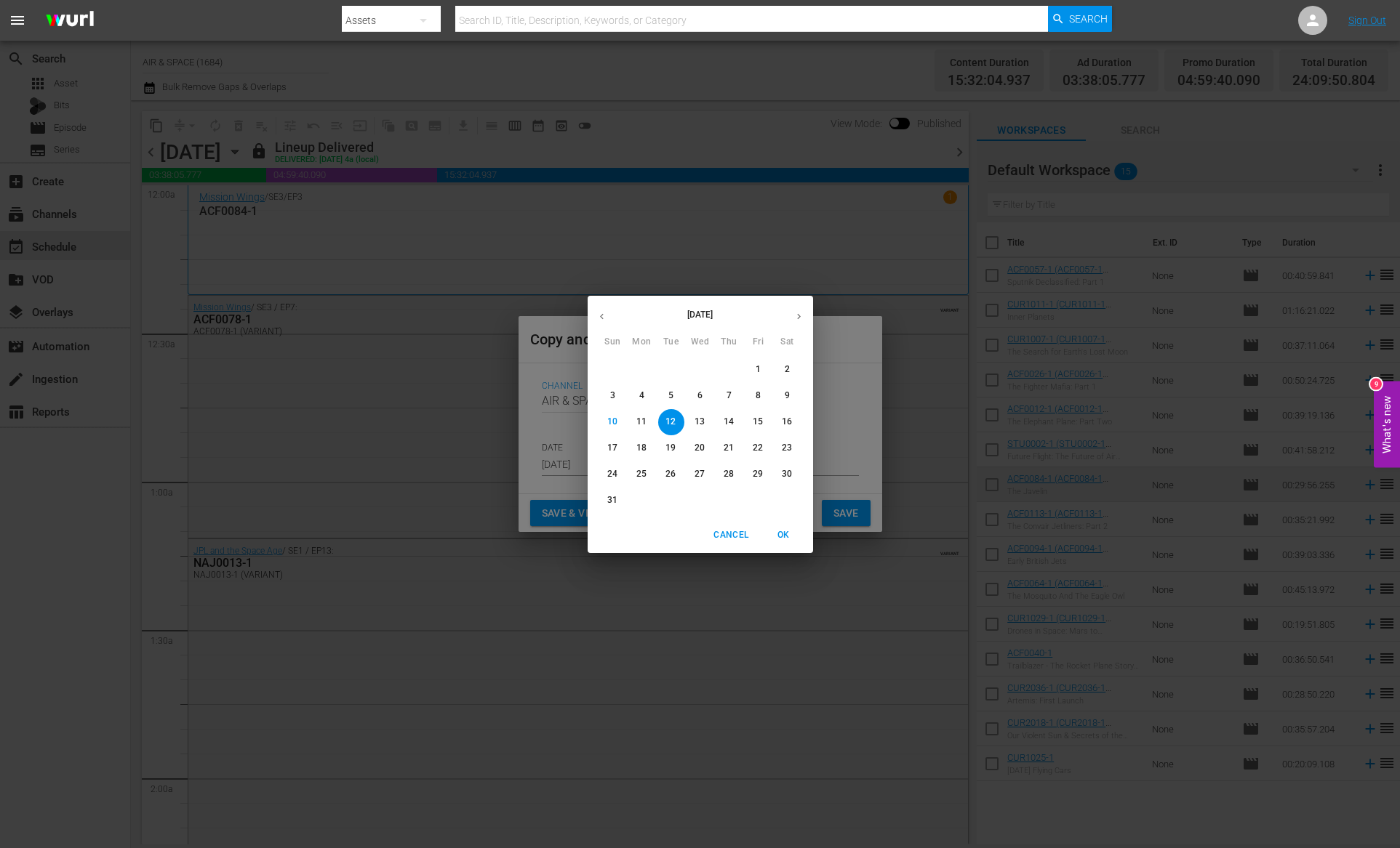
click at [700, 475] on p "27" at bounding box center [700, 474] width 10 height 13
type input "[DATE]"
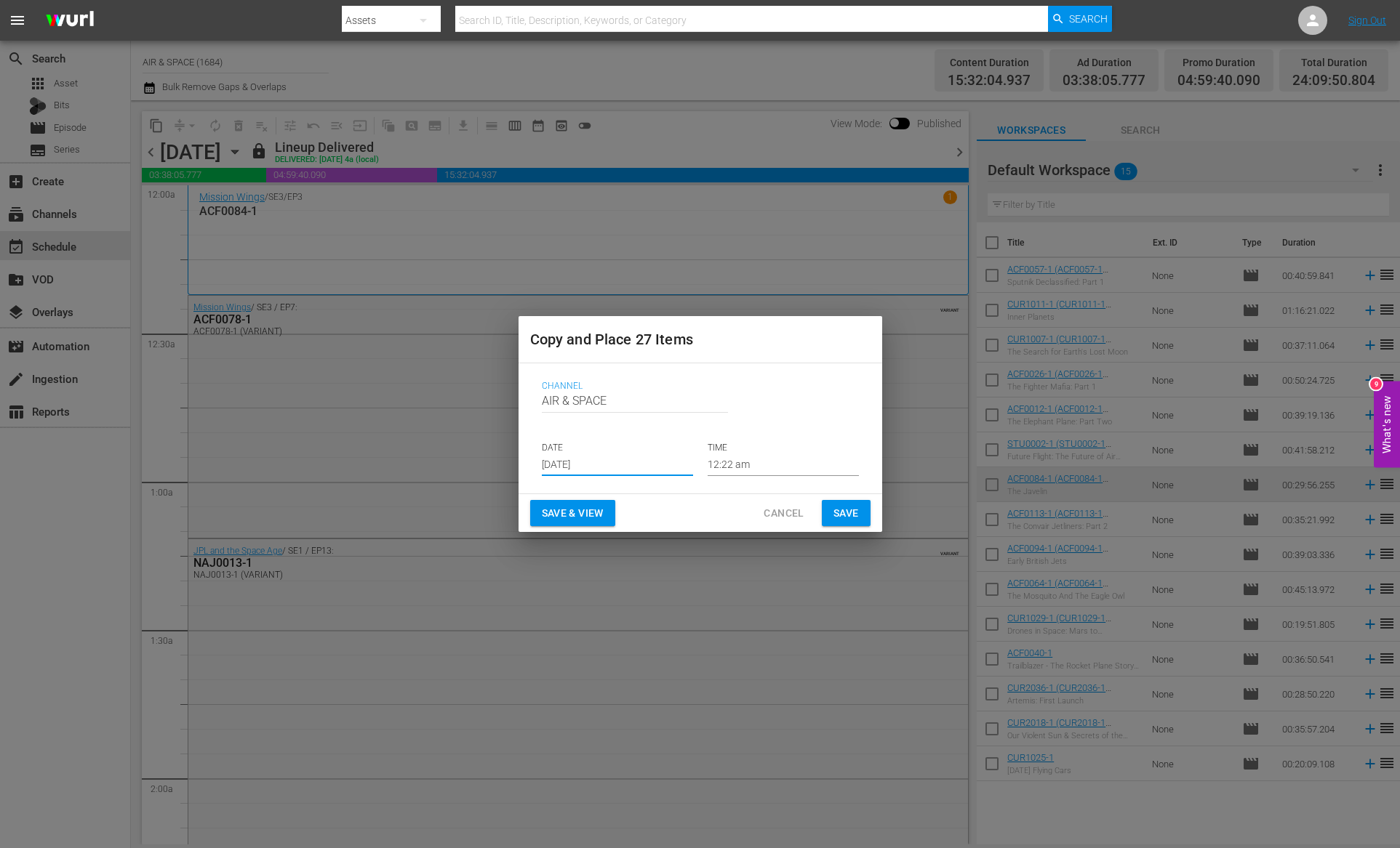
click at [845, 517] on span "Save" at bounding box center [846, 513] width 25 height 19
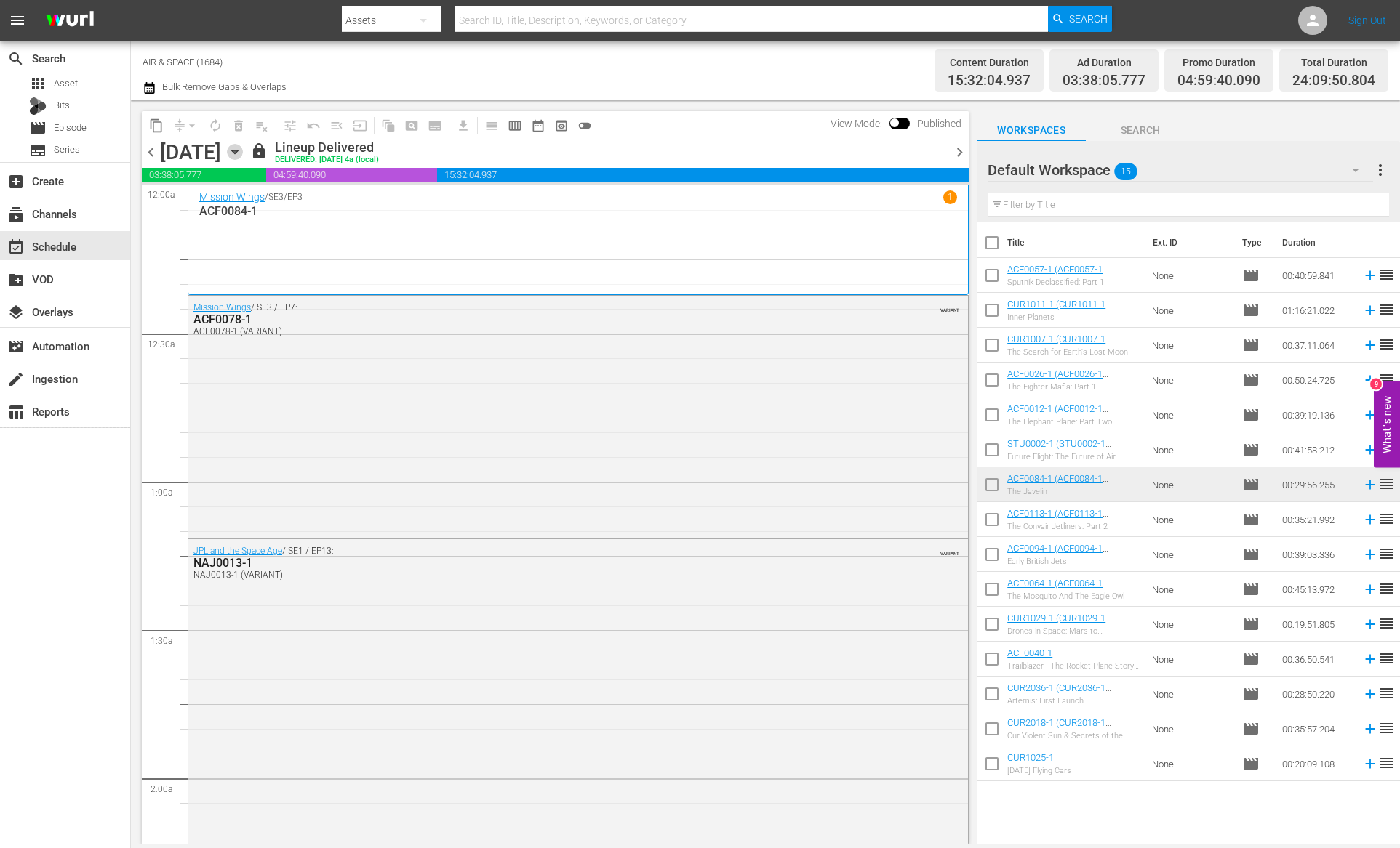
click at [243, 149] on icon "button" at bounding box center [235, 152] width 16 height 16
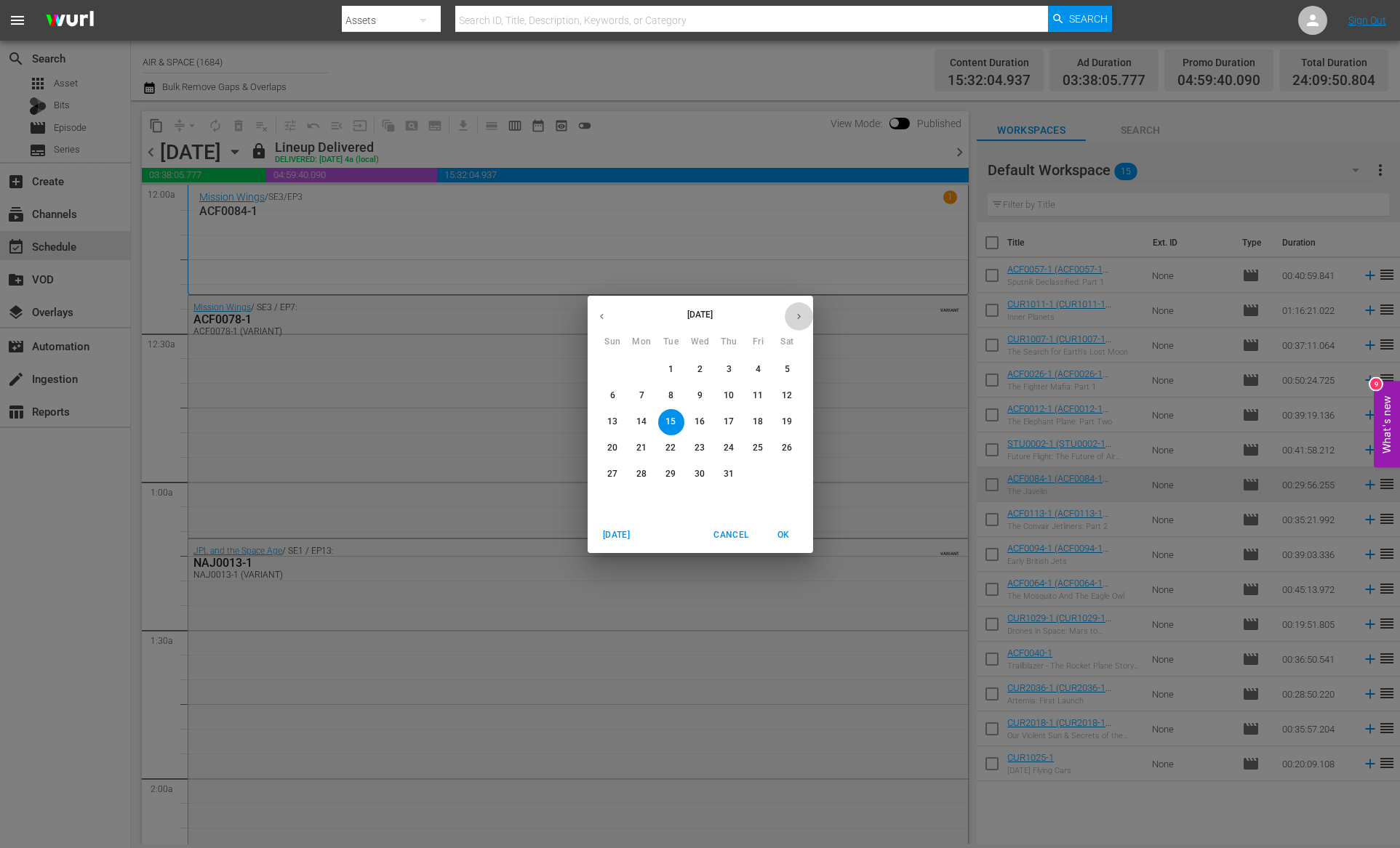
click at [794, 312] on icon "button" at bounding box center [798, 316] width 11 height 11
click at [698, 476] on p "27" at bounding box center [700, 474] width 10 height 13
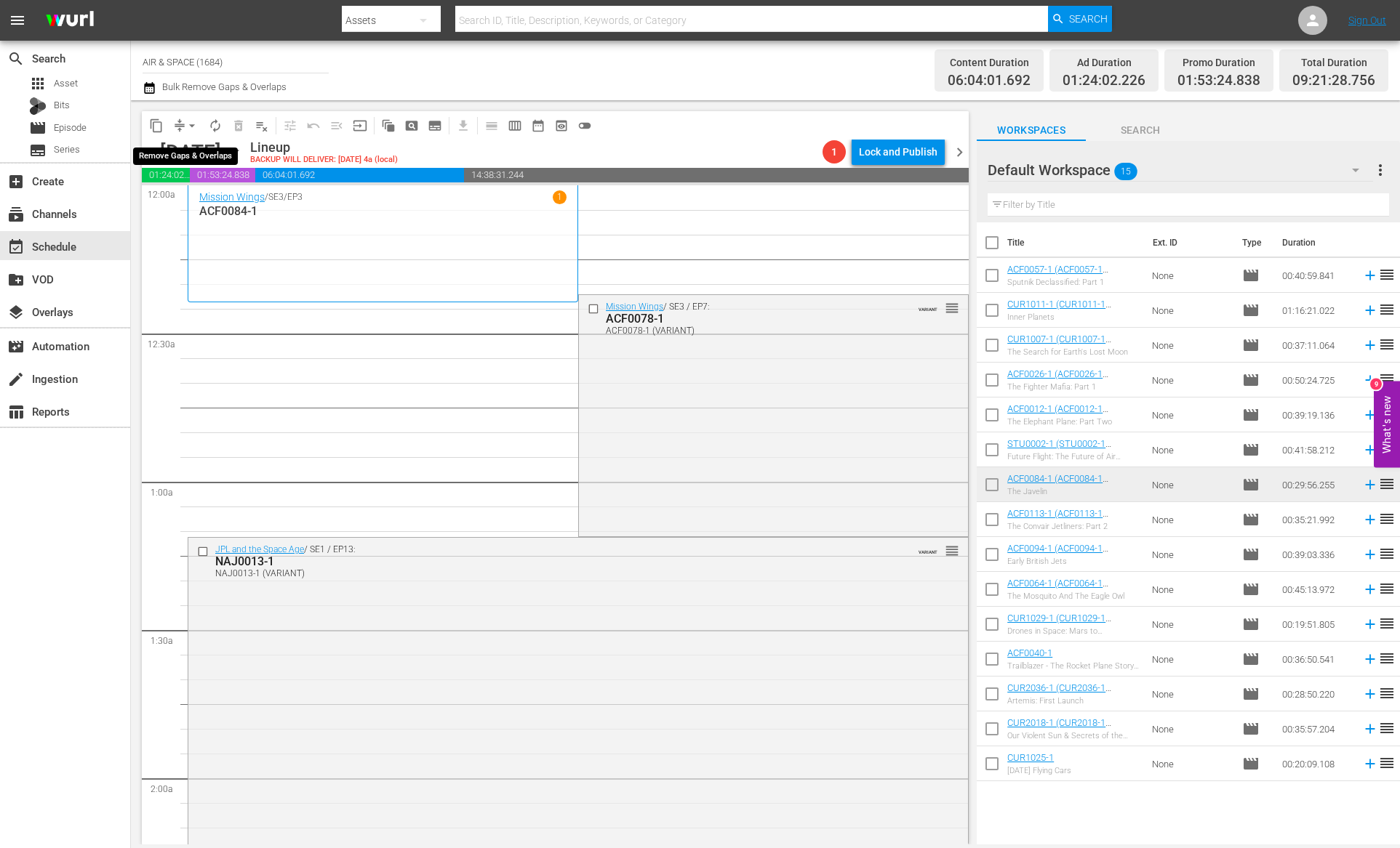
click at [194, 123] on span "arrow_drop_down" at bounding box center [192, 125] width 15 height 15
click at [224, 200] on li "Align to End of Previous Day" at bounding box center [193, 203] width 153 height 24
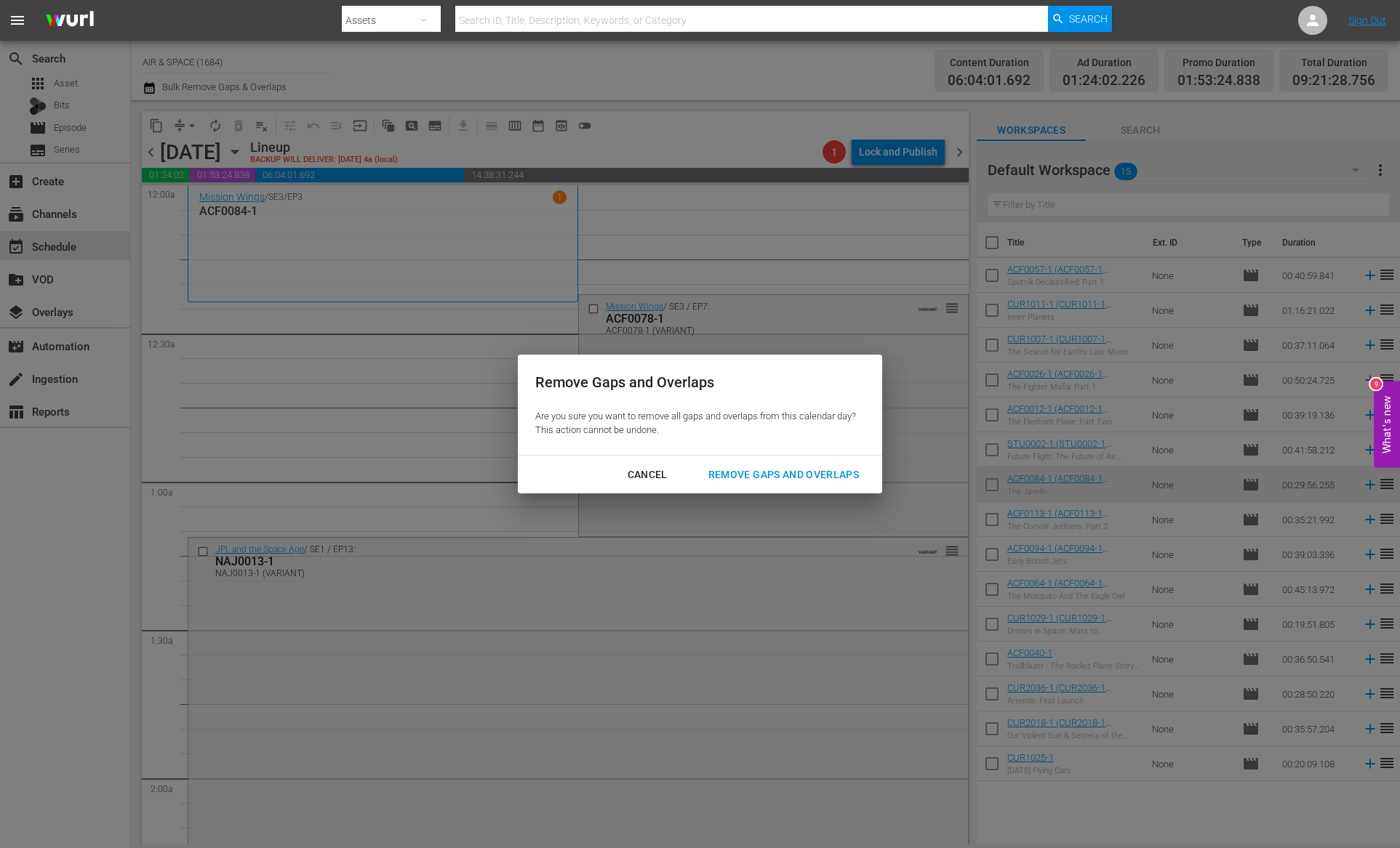
click at [824, 477] on div "Remove Gaps and Overlaps" at bounding box center [783, 475] width 173 height 19
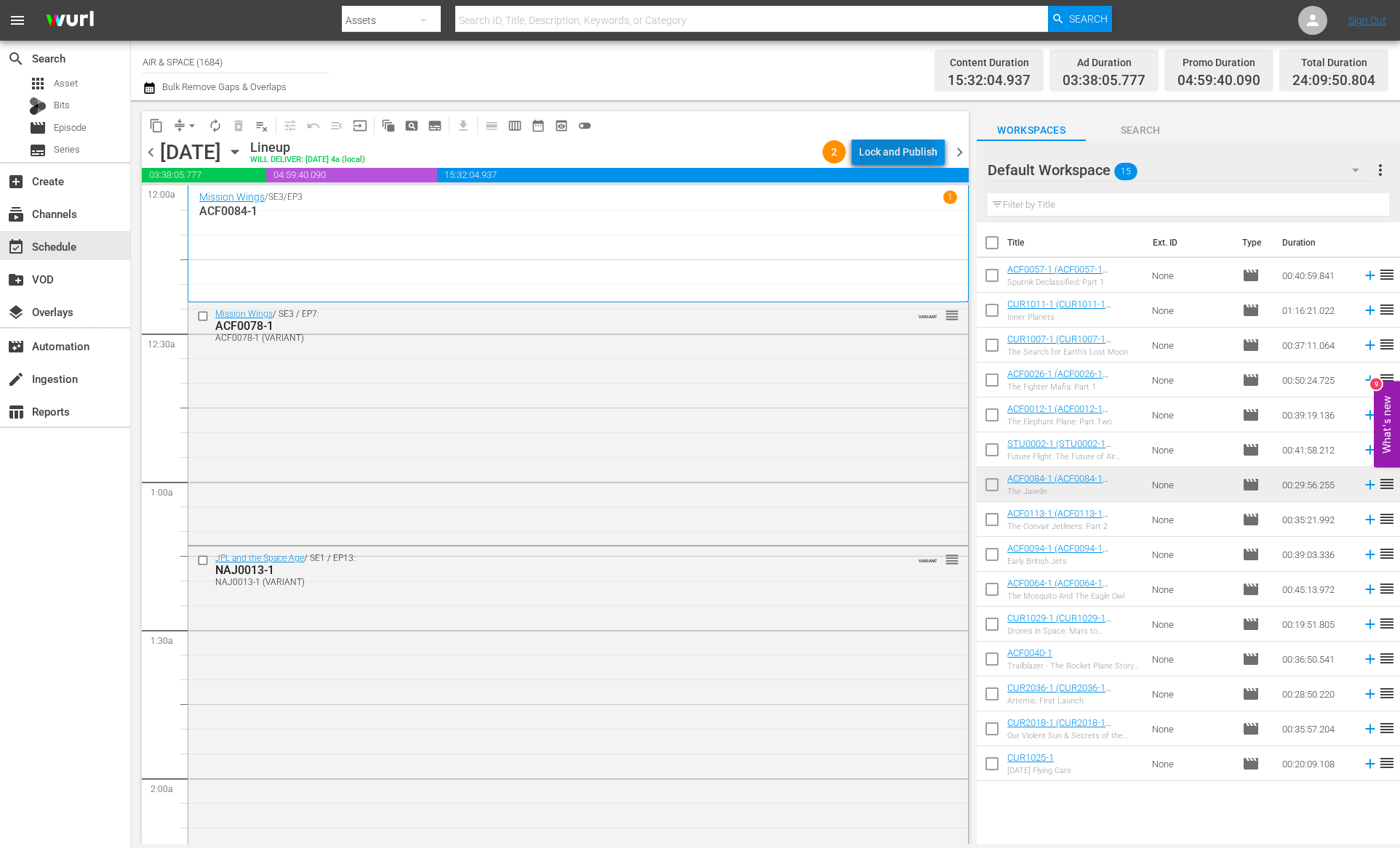
click at [893, 145] on div "Lock and Publish" at bounding box center [898, 152] width 78 height 26
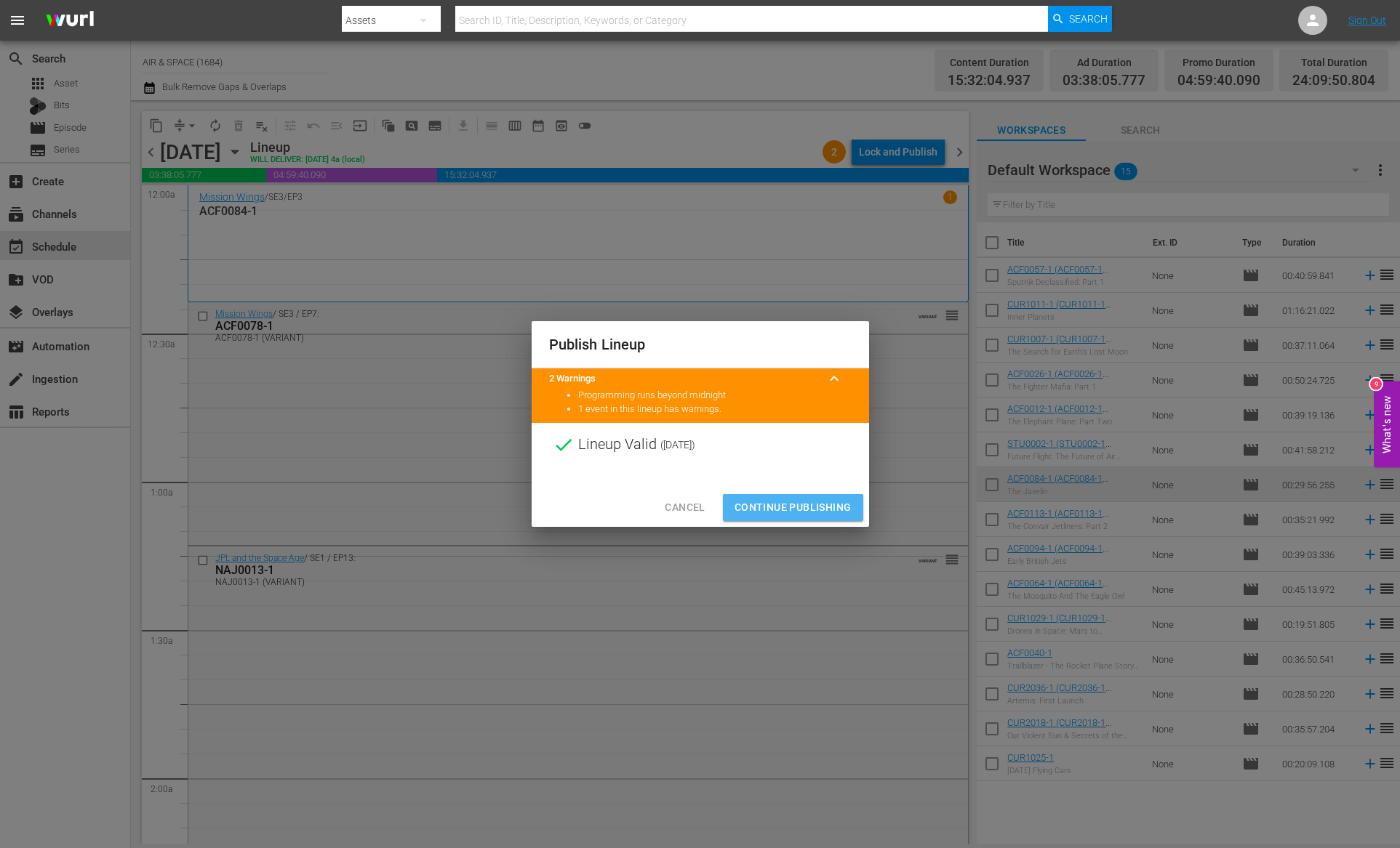
click at [809, 498] on span "Continue Publishing" at bounding box center [794, 507] width 118 height 19
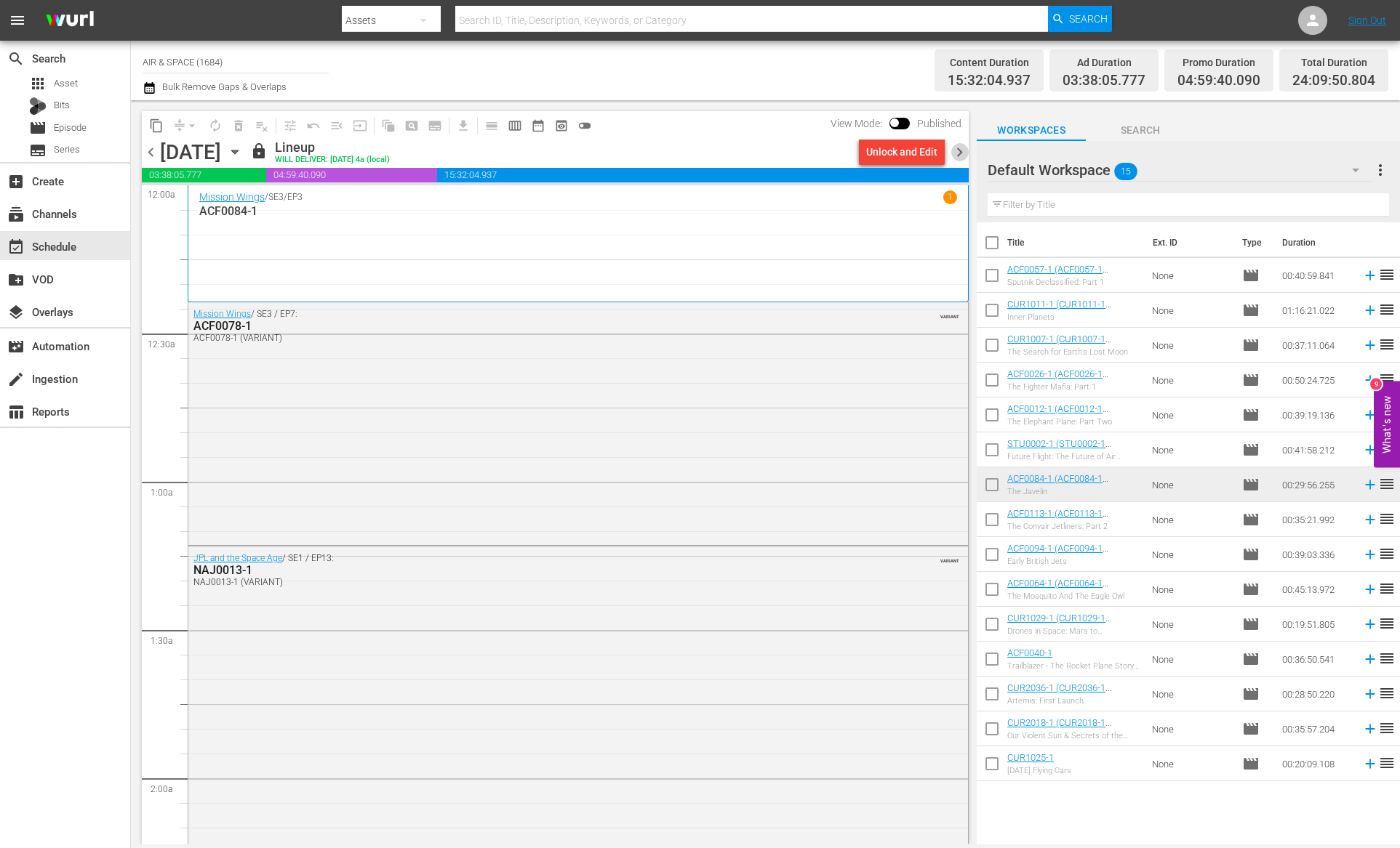
click at [958, 148] on span "chevron_right" at bounding box center [959, 152] width 19 height 19
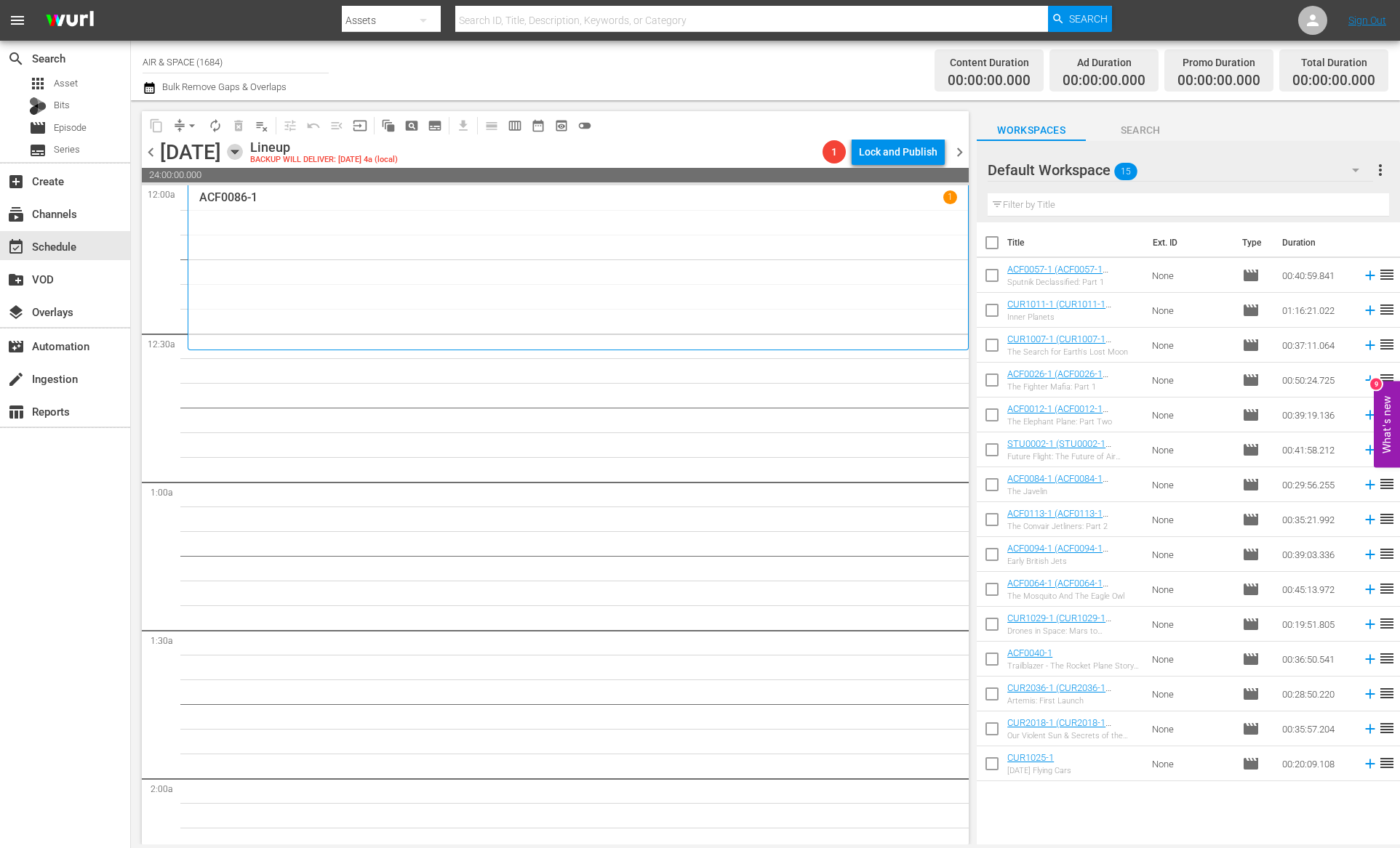
click at [243, 149] on icon "button" at bounding box center [235, 152] width 16 height 16
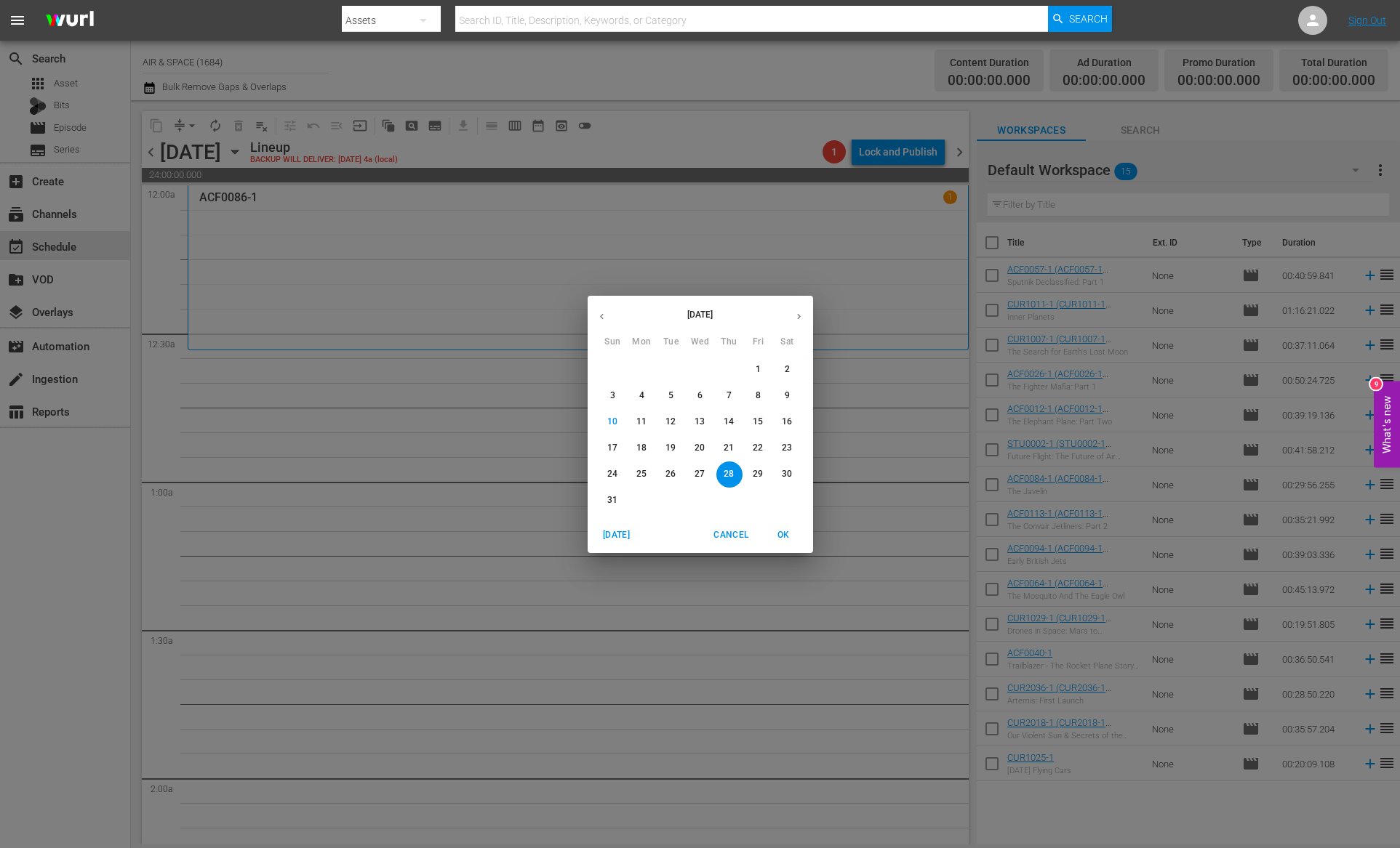
click at [605, 318] on icon "button" at bounding box center [602, 316] width 11 height 11
click at [699, 421] on p "16" at bounding box center [700, 422] width 10 height 13
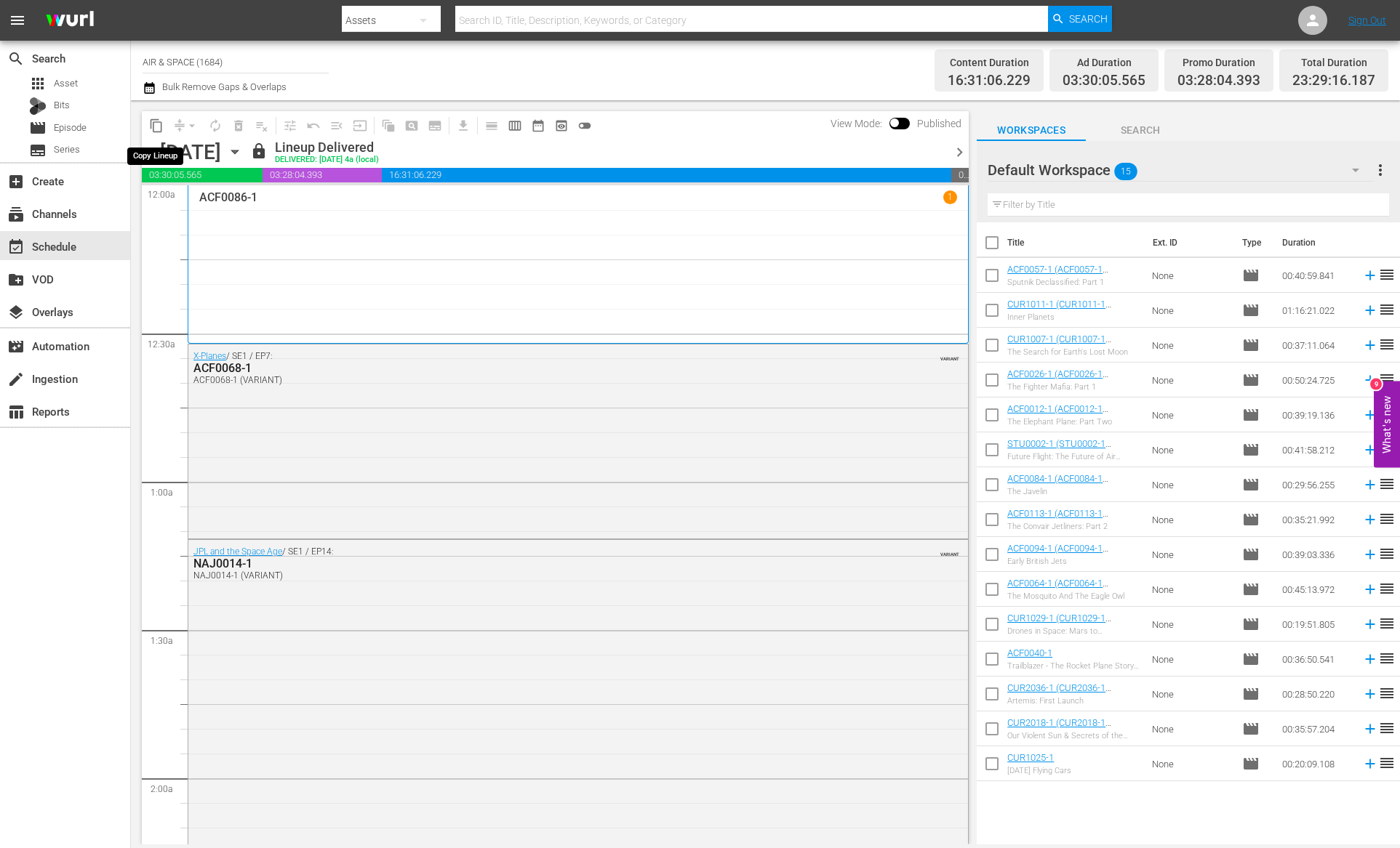
click at [152, 125] on span "content_copy" at bounding box center [156, 125] width 15 height 15
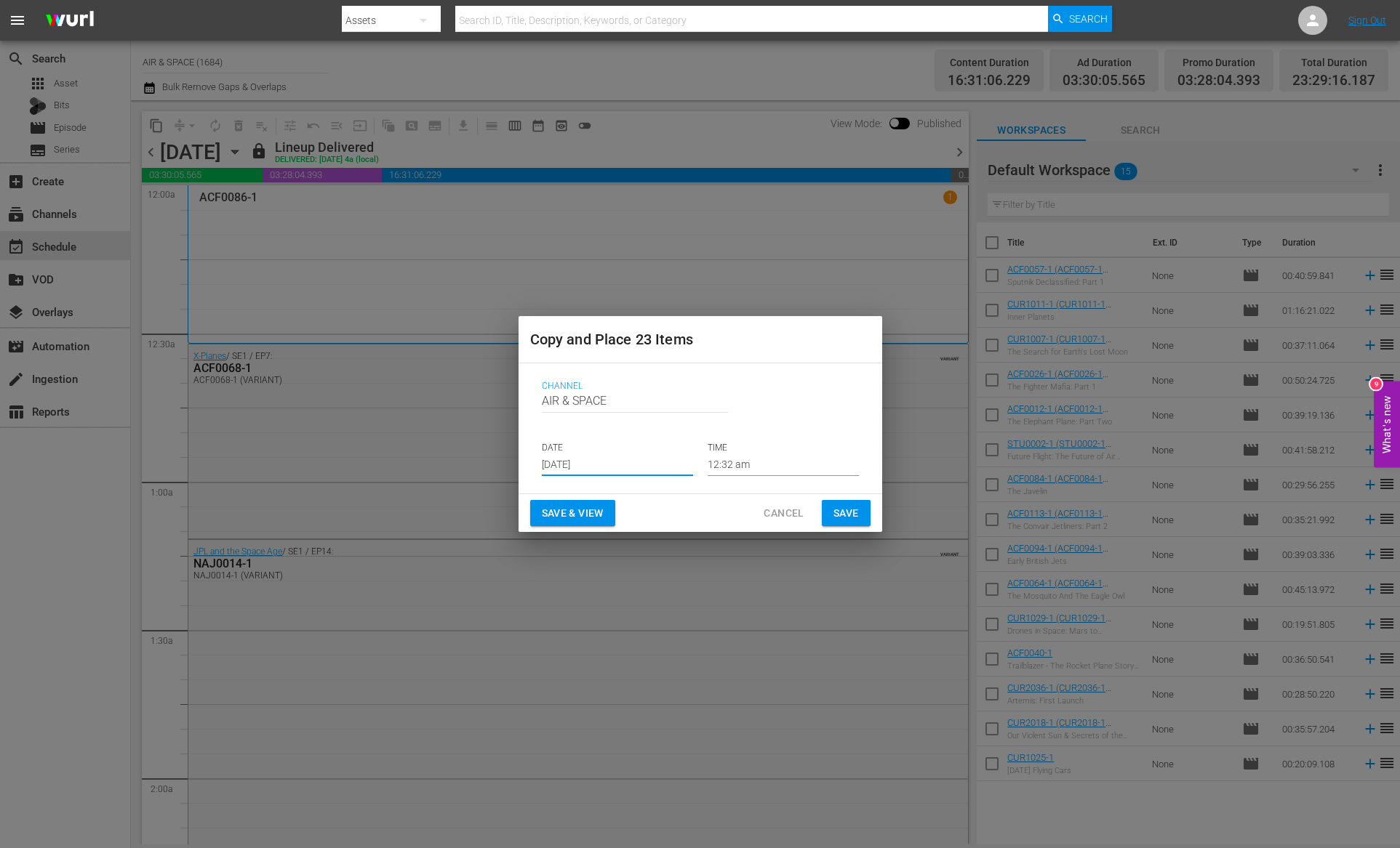
click at [591, 460] on input "[DATE]" at bounding box center [617, 465] width 151 height 22
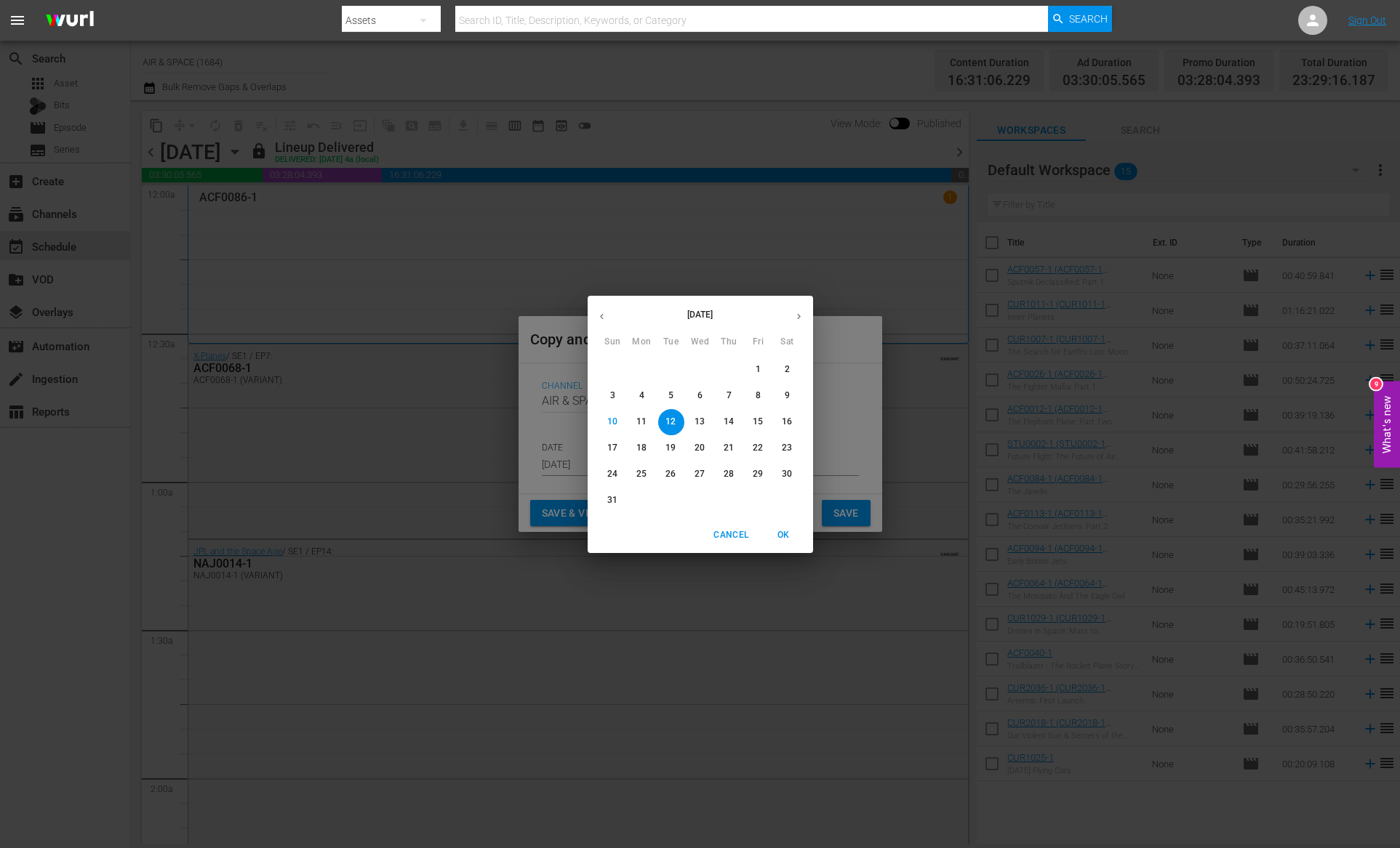
click at [801, 314] on icon "button" at bounding box center [798, 316] width 11 height 11
click at [603, 315] on icon "button" at bounding box center [602, 316] width 11 height 11
click at [731, 472] on p "28" at bounding box center [729, 474] width 10 height 13
type input "[DATE]"
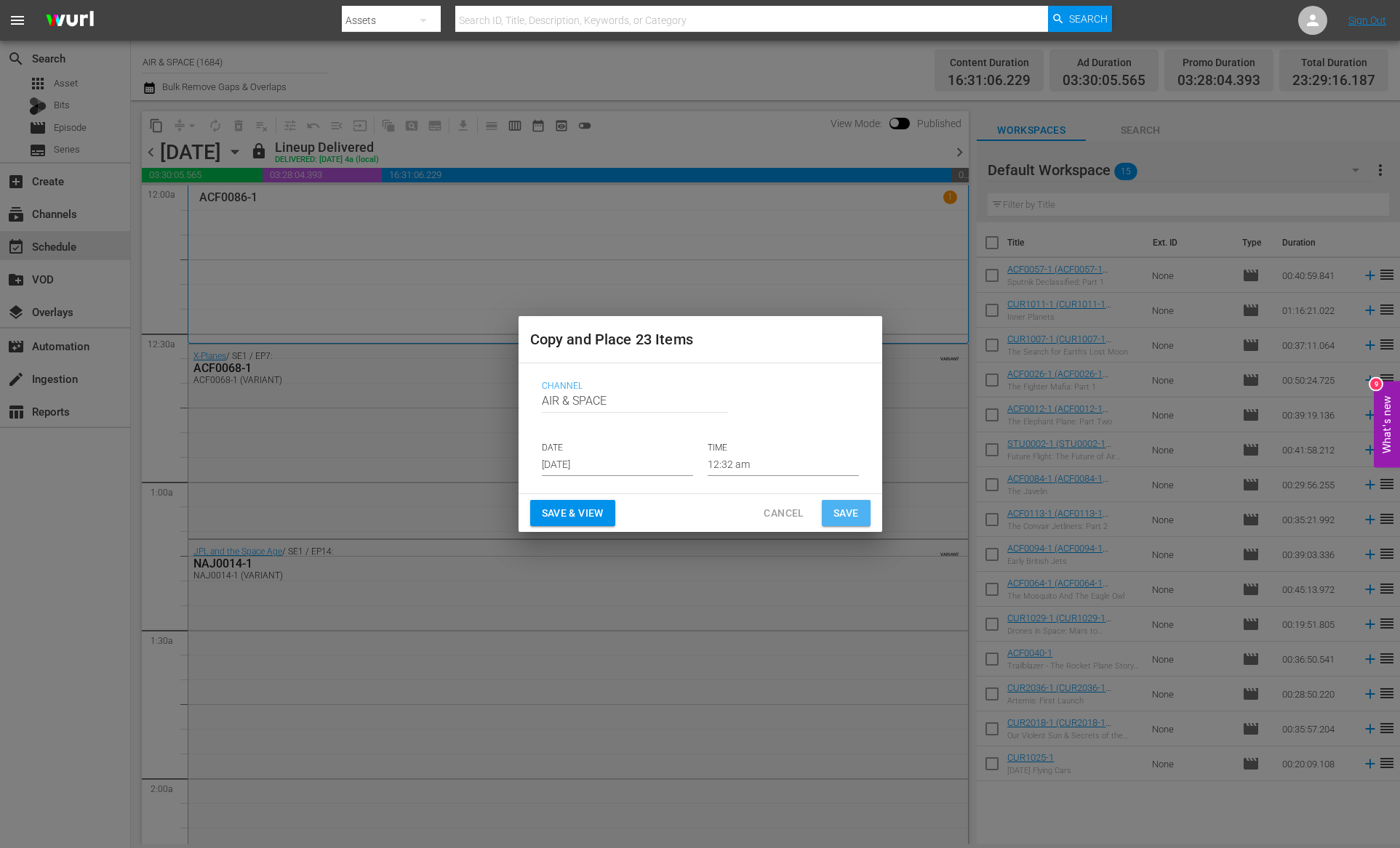
click at [849, 516] on span "Save" at bounding box center [846, 513] width 25 height 19
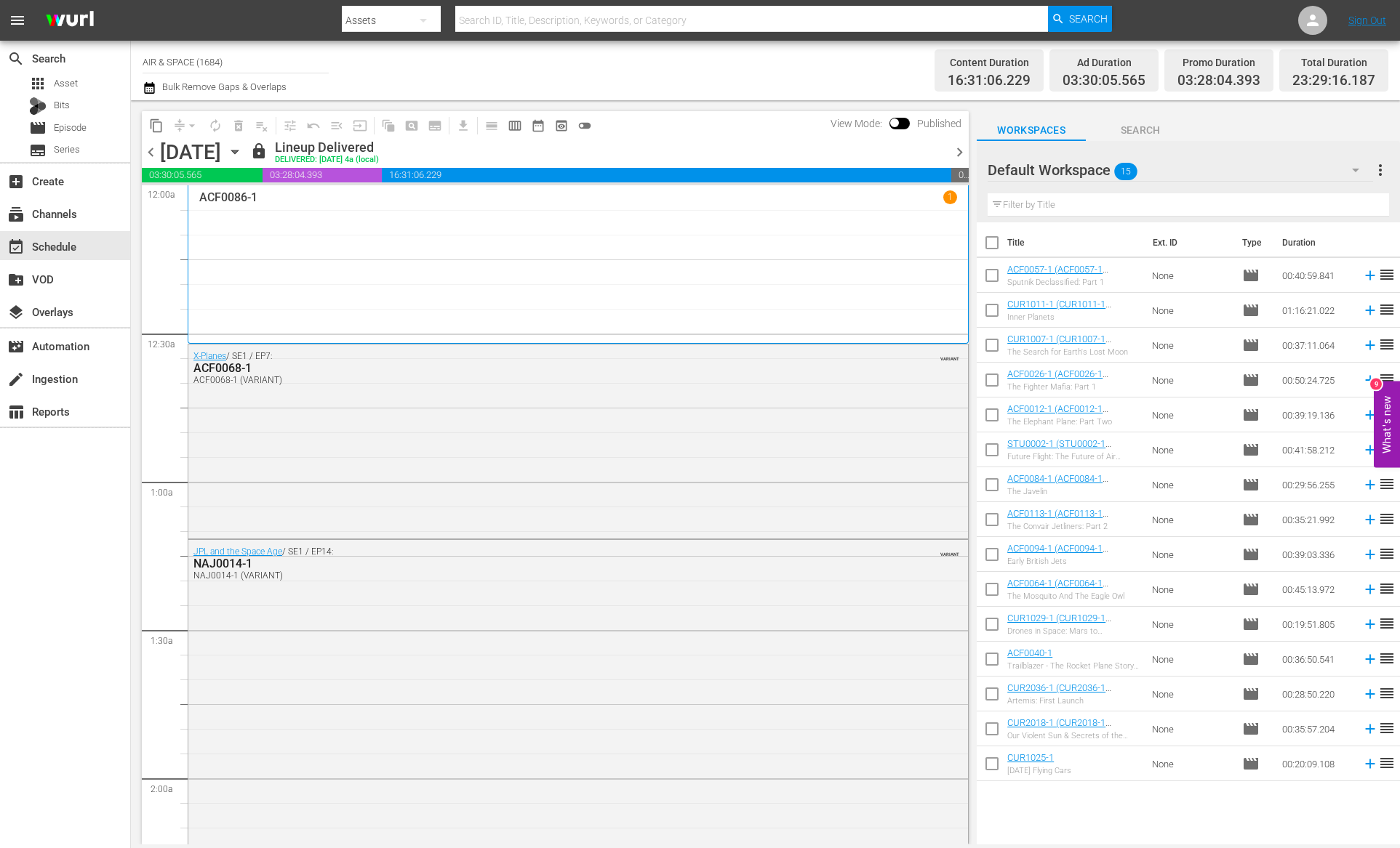
click at [238, 151] on icon "button" at bounding box center [234, 153] width 7 height 4
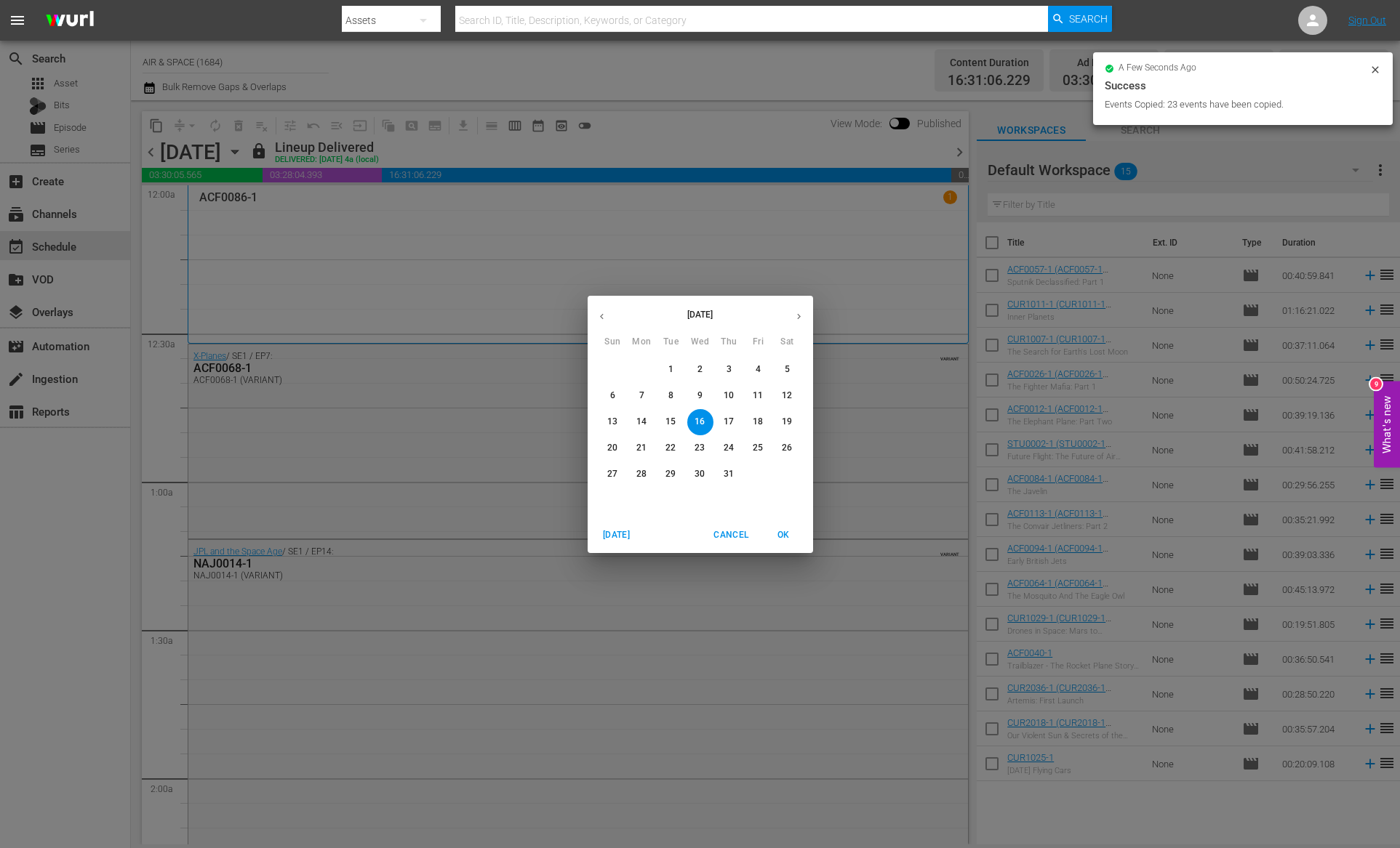
click at [799, 313] on icon "button" at bounding box center [798, 316] width 11 height 11
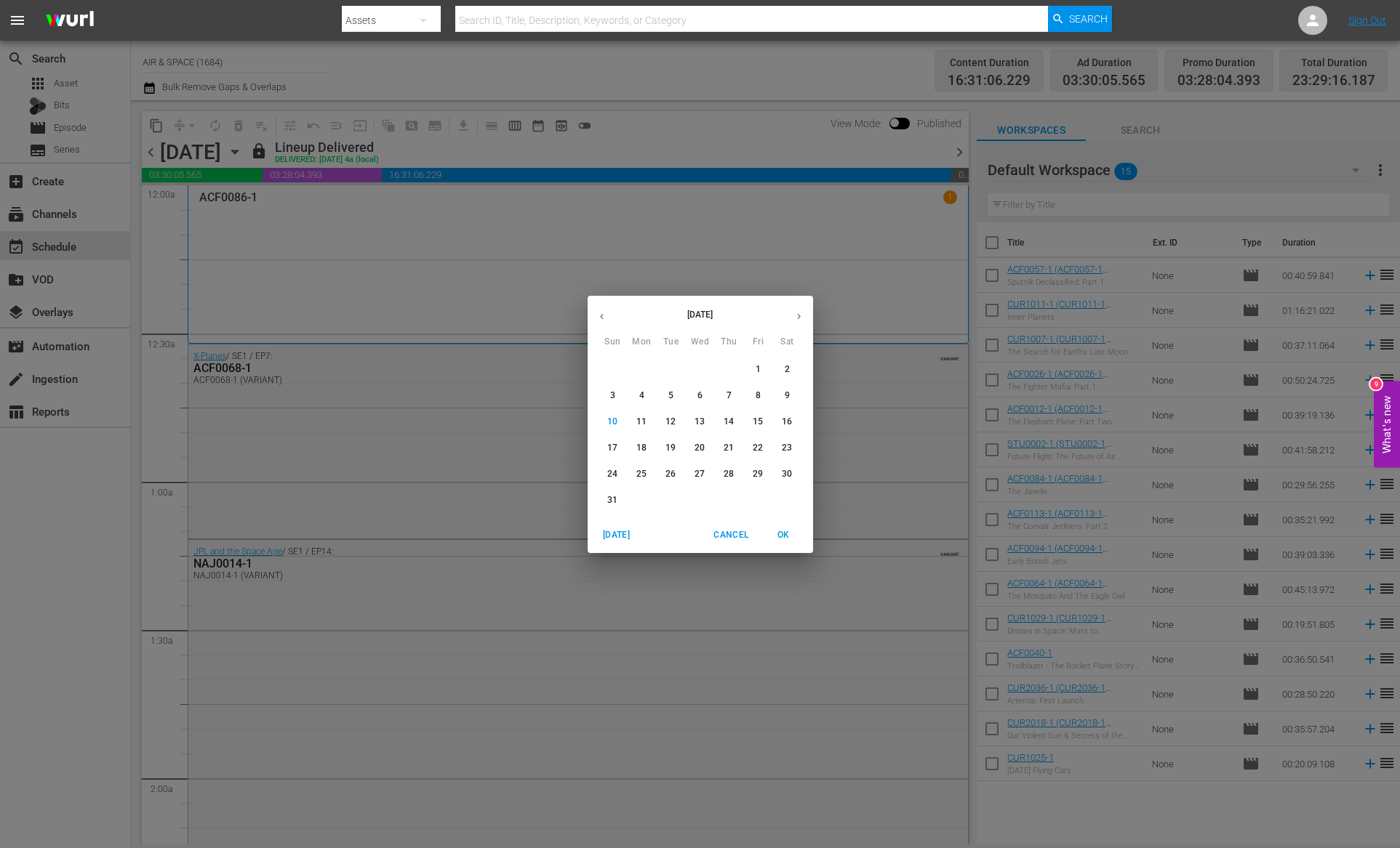
click at [730, 474] on p "28" at bounding box center [729, 474] width 10 height 13
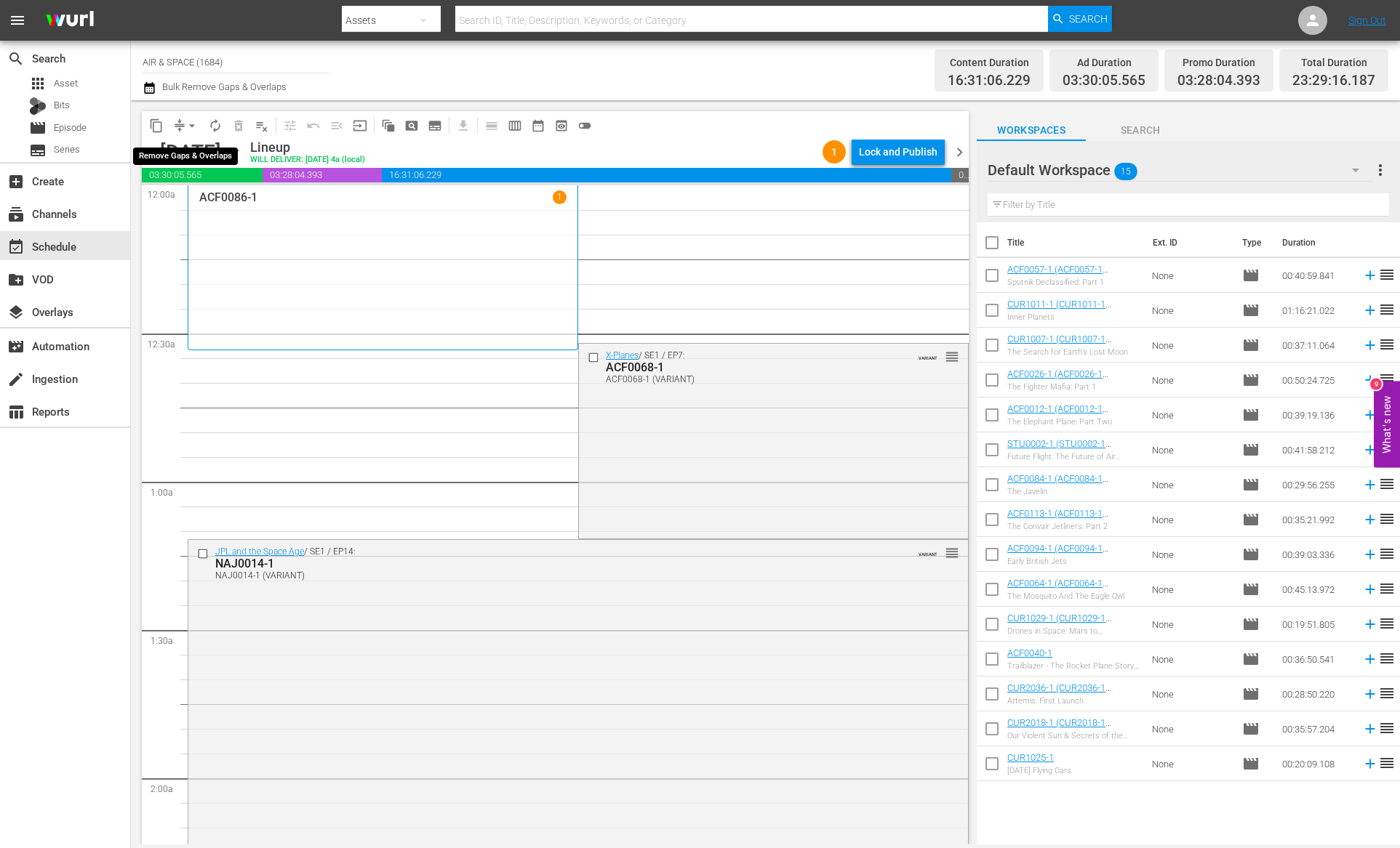
click at [189, 122] on span "arrow_drop_down" at bounding box center [192, 125] width 15 height 15
click at [209, 202] on li "Align to End of Previous Day" at bounding box center [193, 203] width 153 height 24
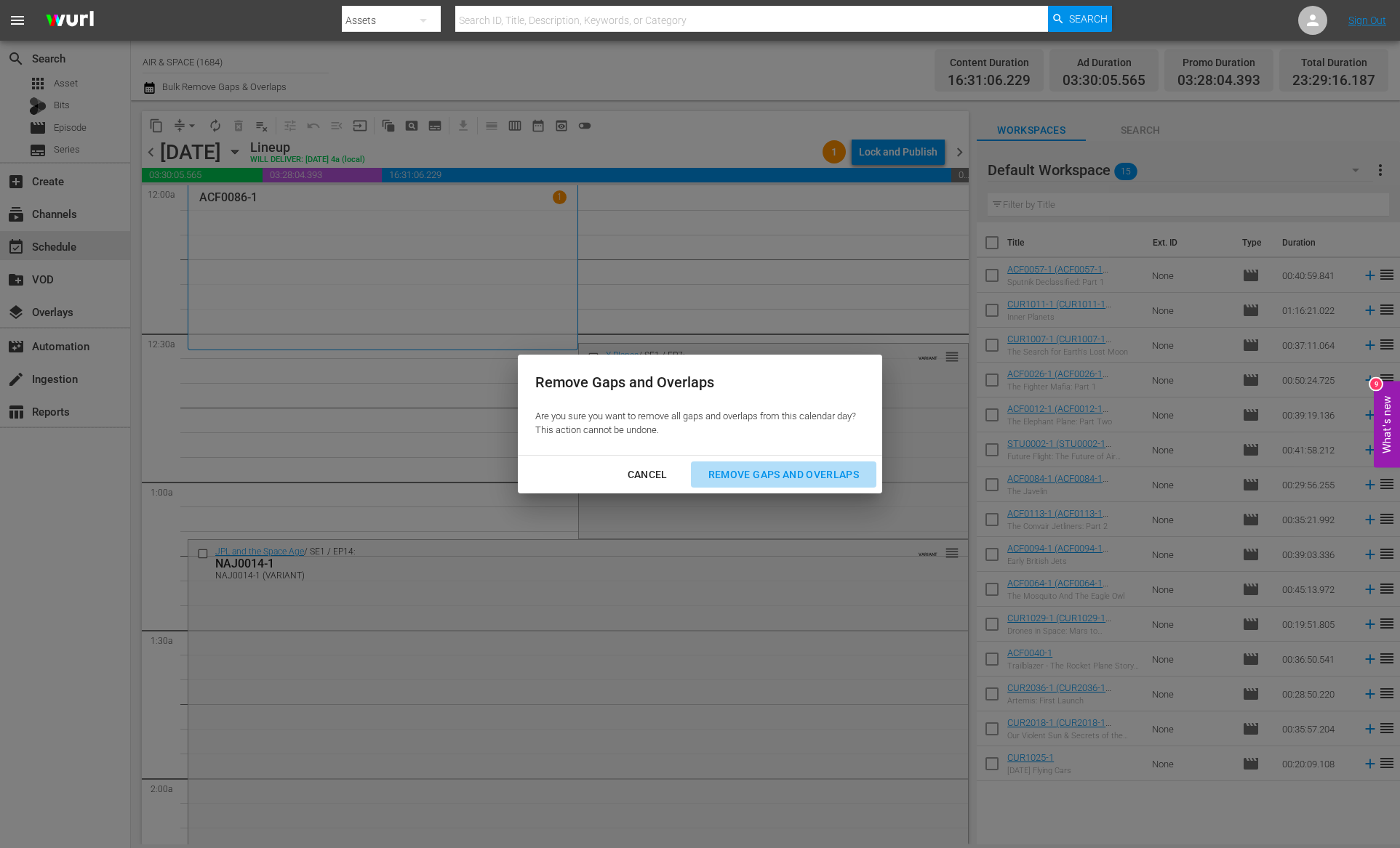
click at [792, 473] on div "Remove Gaps and Overlaps" at bounding box center [783, 475] width 173 height 19
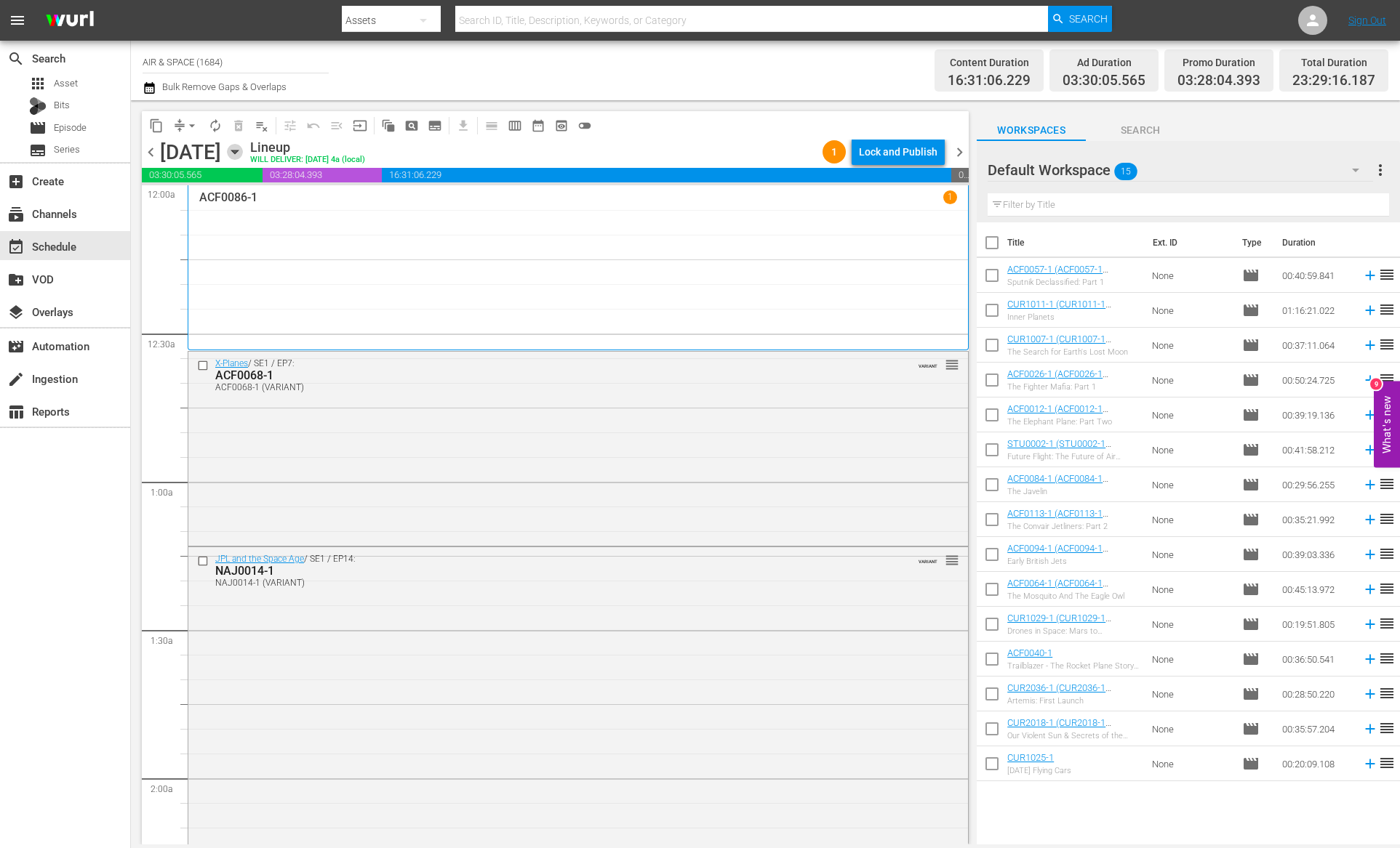
click at [243, 145] on icon "button" at bounding box center [235, 152] width 16 height 16
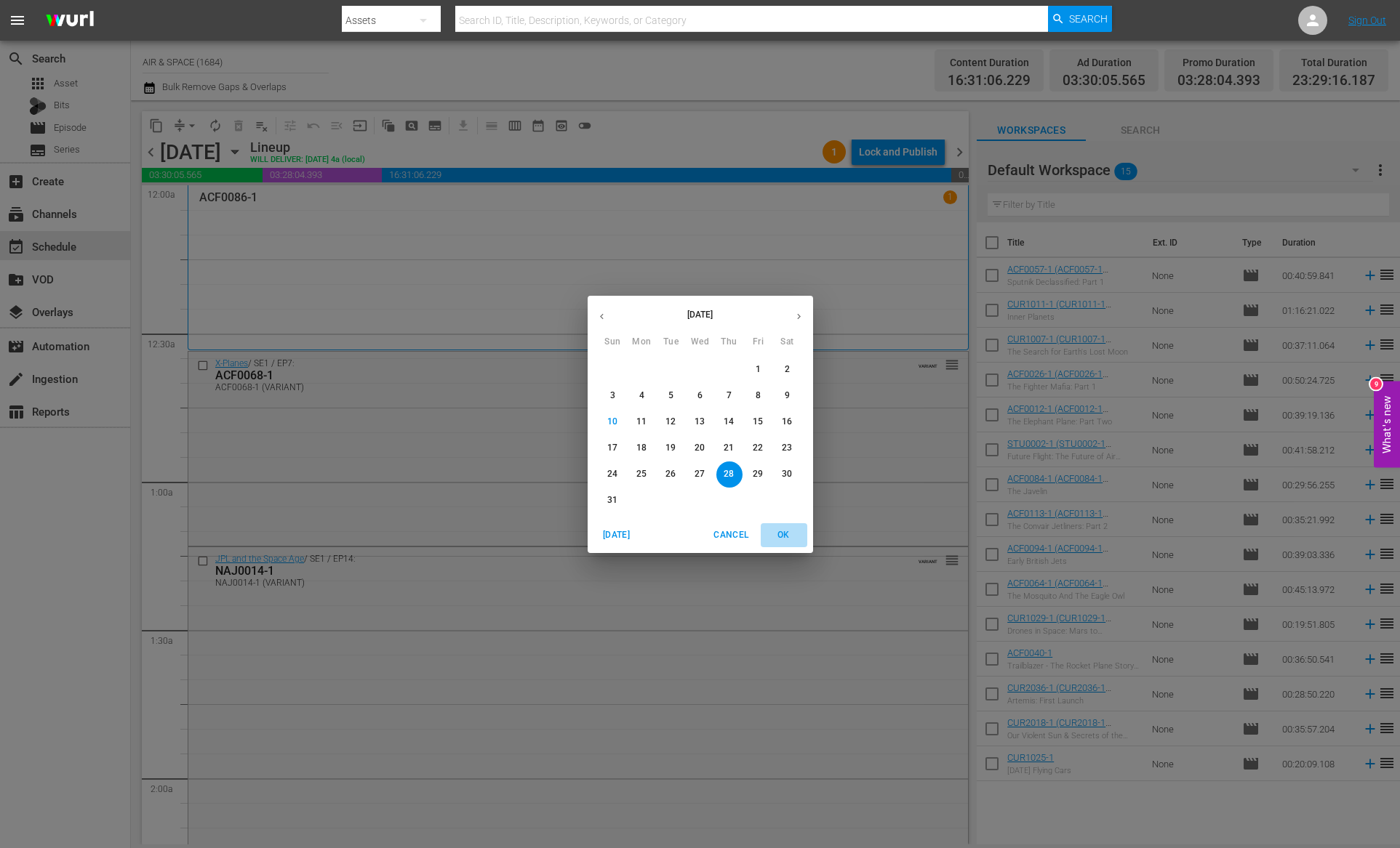
drag, startPoint x: 781, startPoint y: 529, endPoint x: 865, endPoint y: 407, distance: 148.1
click at [783, 529] on span "OK" at bounding box center [784, 536] width 35 height 16
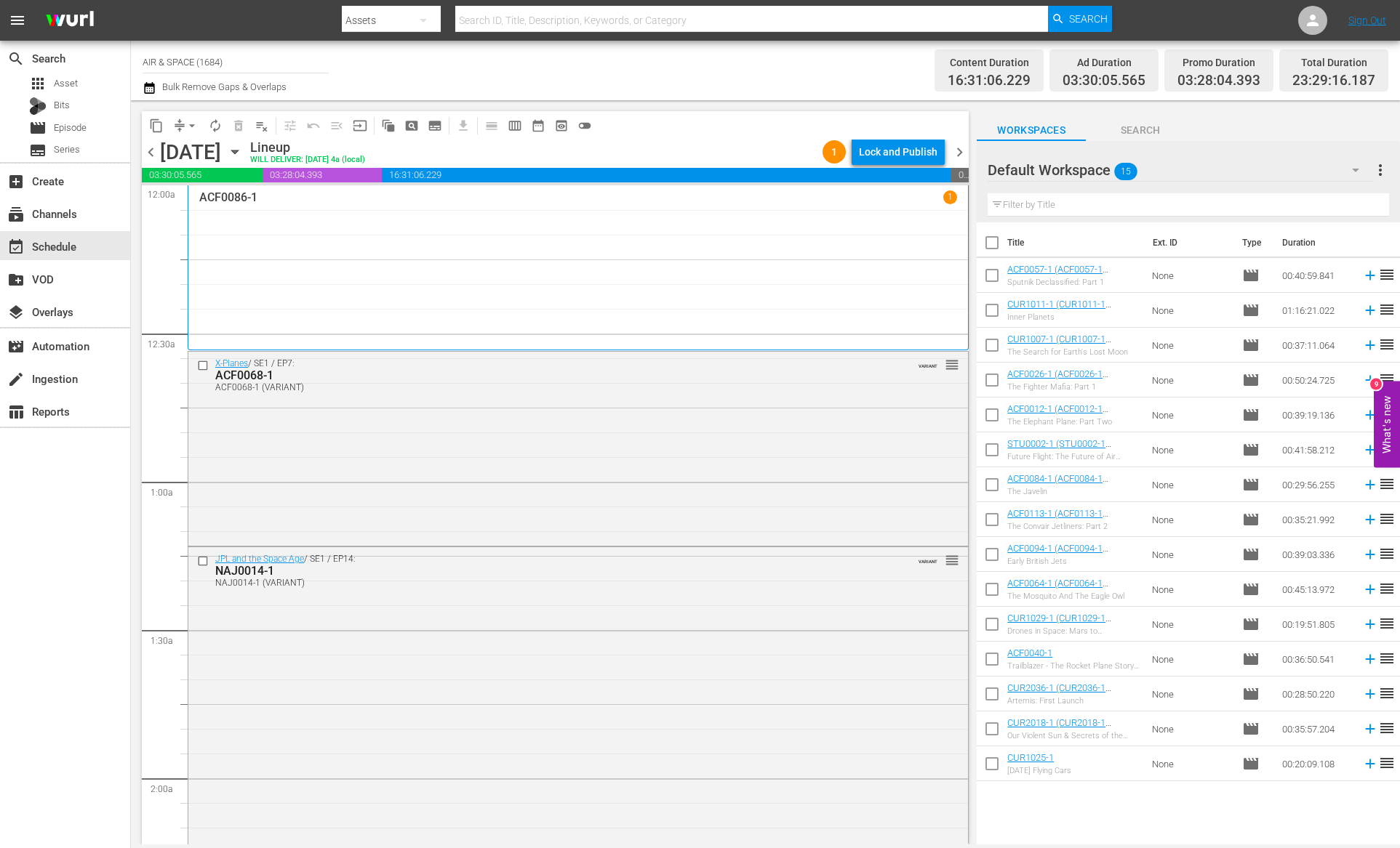
click at [958, 154] on span "chevron_right" at bounding box center [959, 152] width 19 height 19
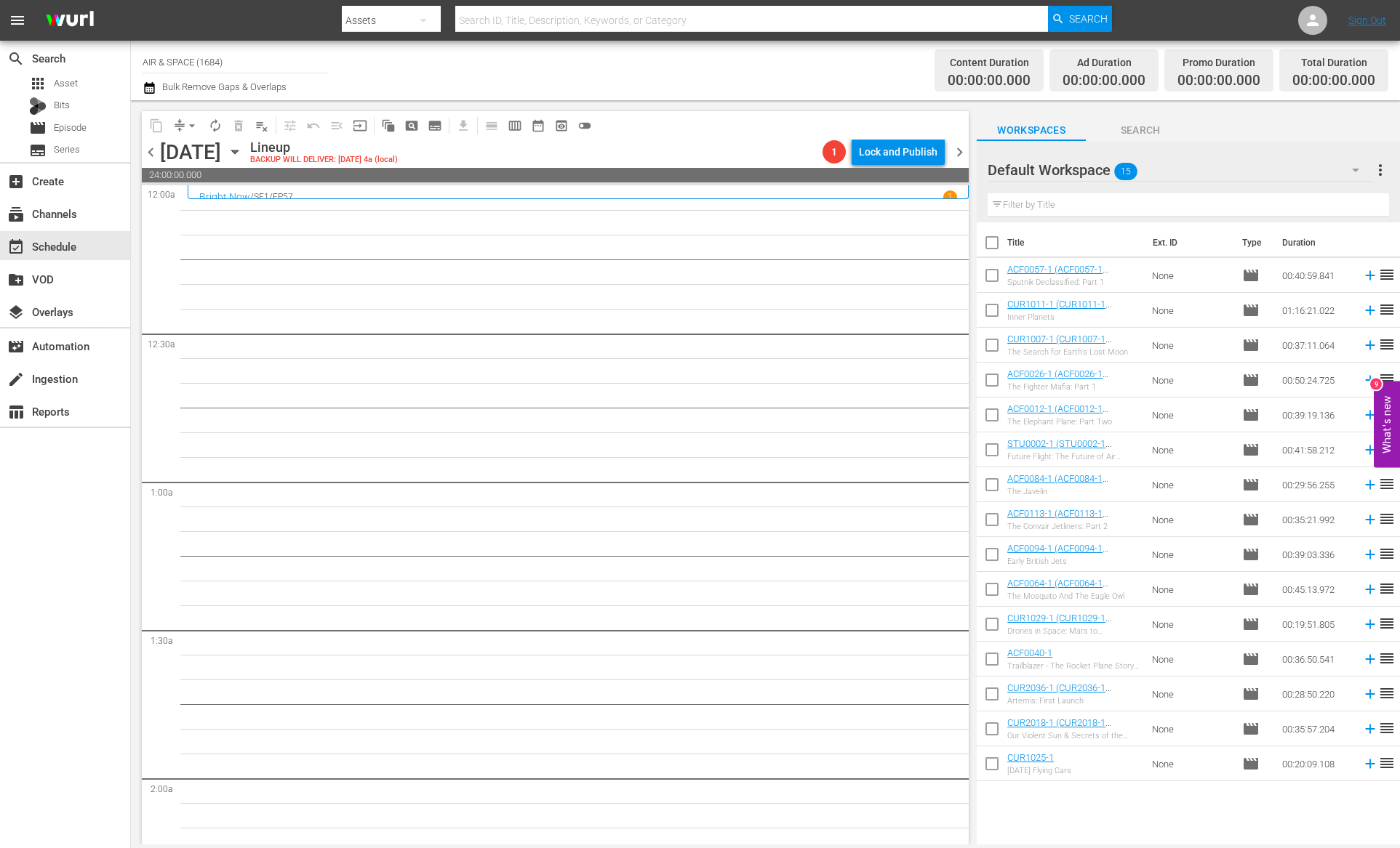
click at [243, 148] on icon "button" at bounding box center [235, 152] width 16 height 16
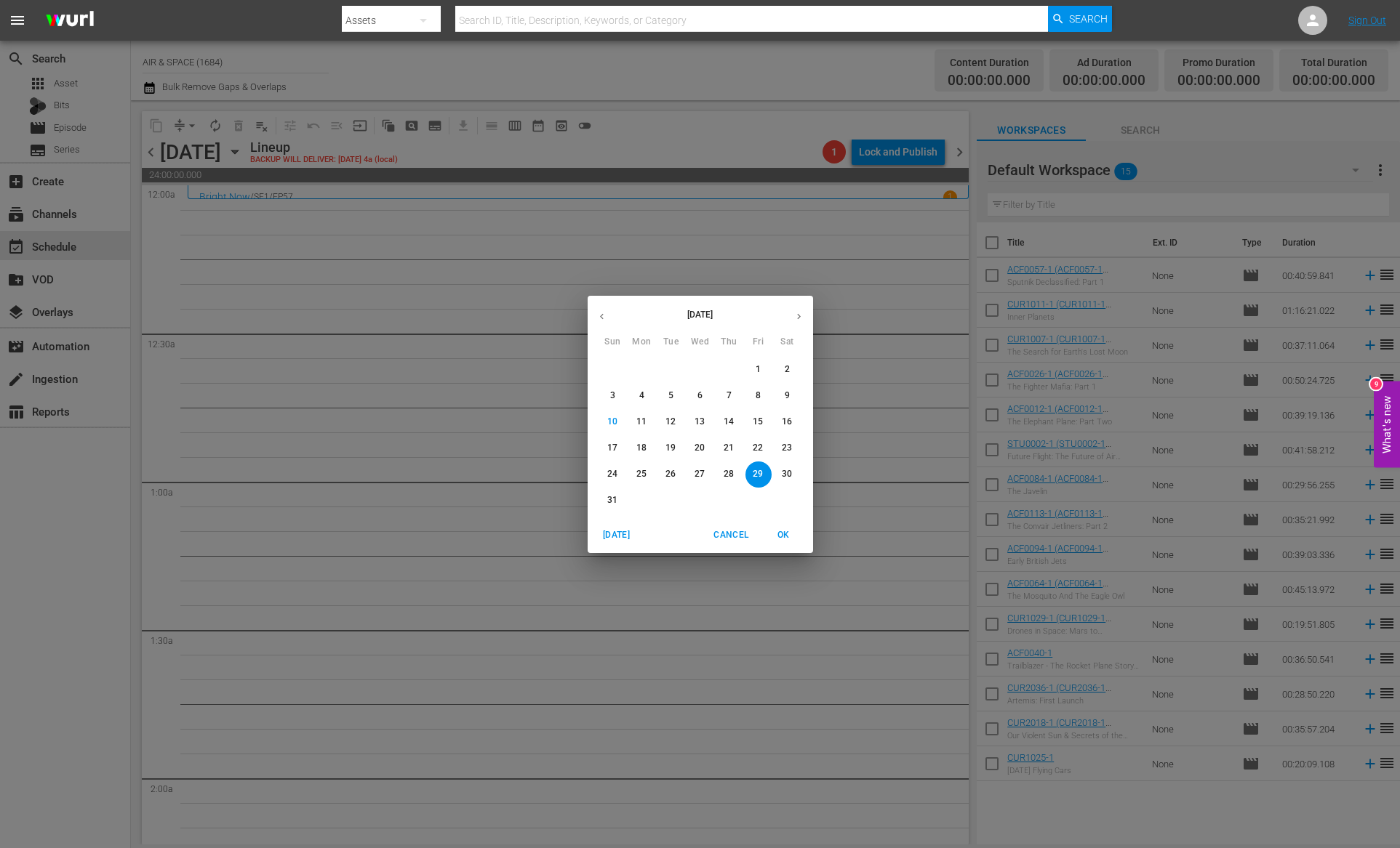
click at [600, 311] on icon "button" at bounding box center [602, 316] width 11 height 11
click at [734, 419] on p "17" at bounding box center [729, 422] width 10 height 13
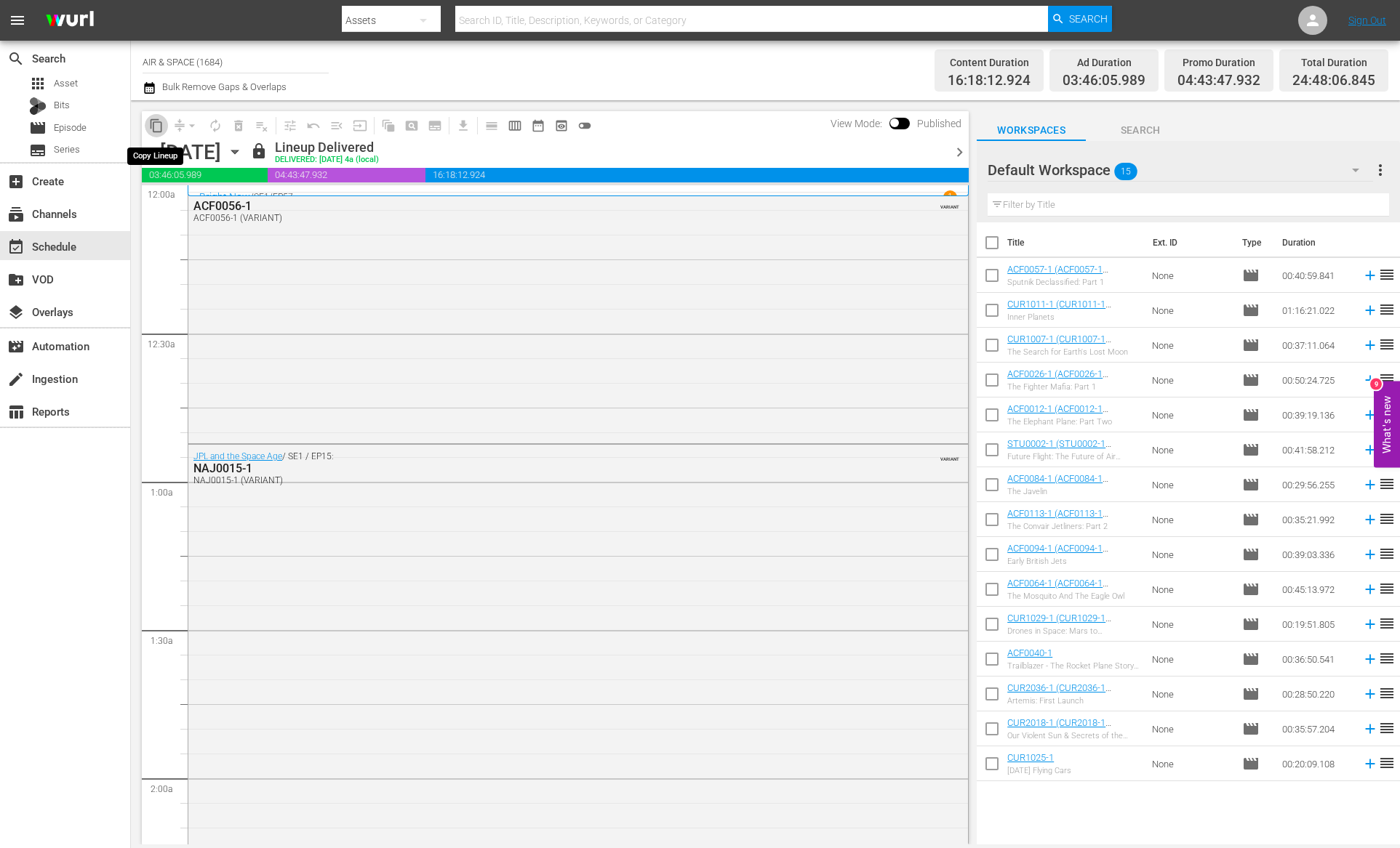
click at [156, 128] on span "content_copy" at bounding box center [156, 125] width 15 height 15
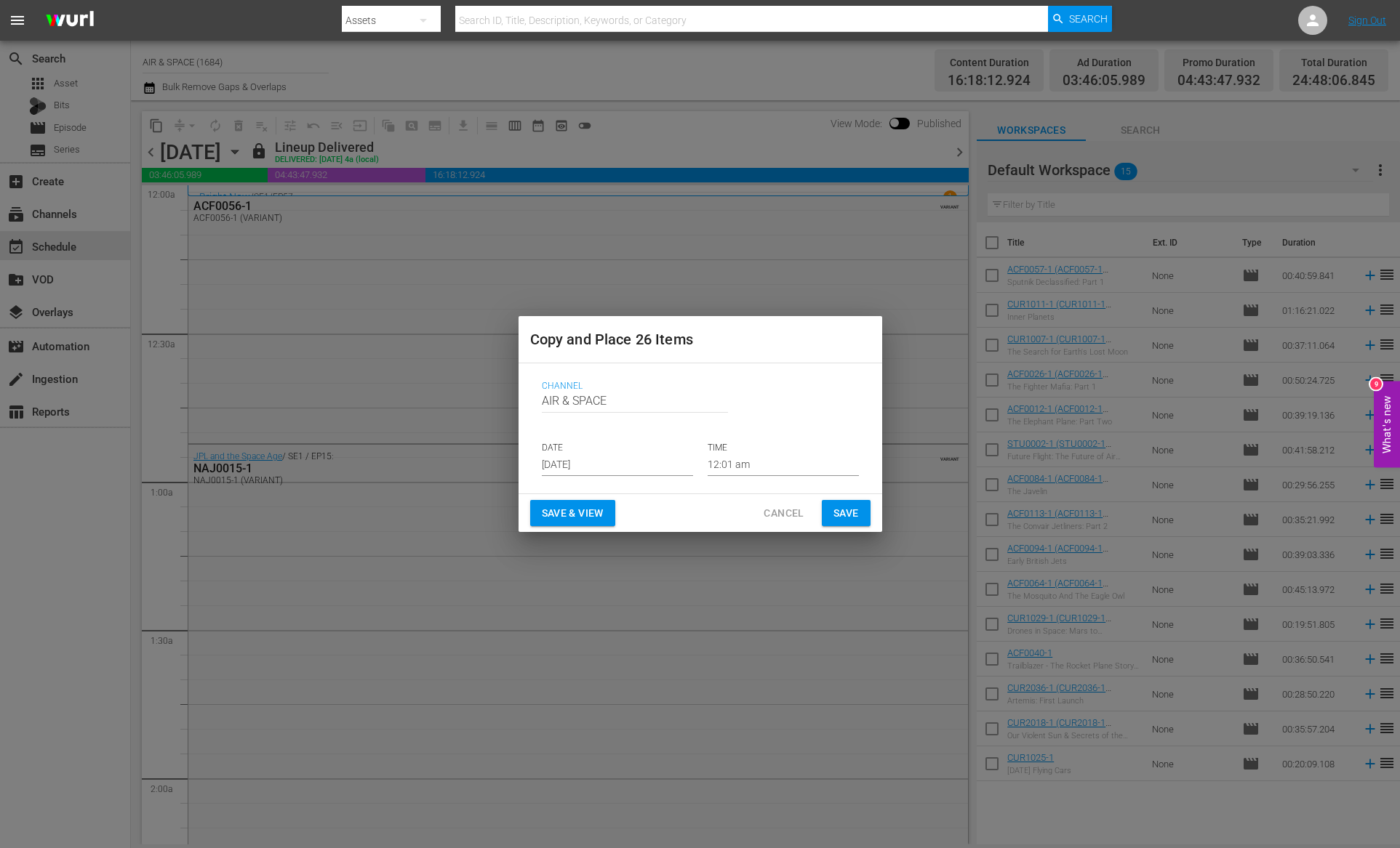
click at [743, 470] on input "12:01 am" at bounding box center [783, 465] width 151 height 22
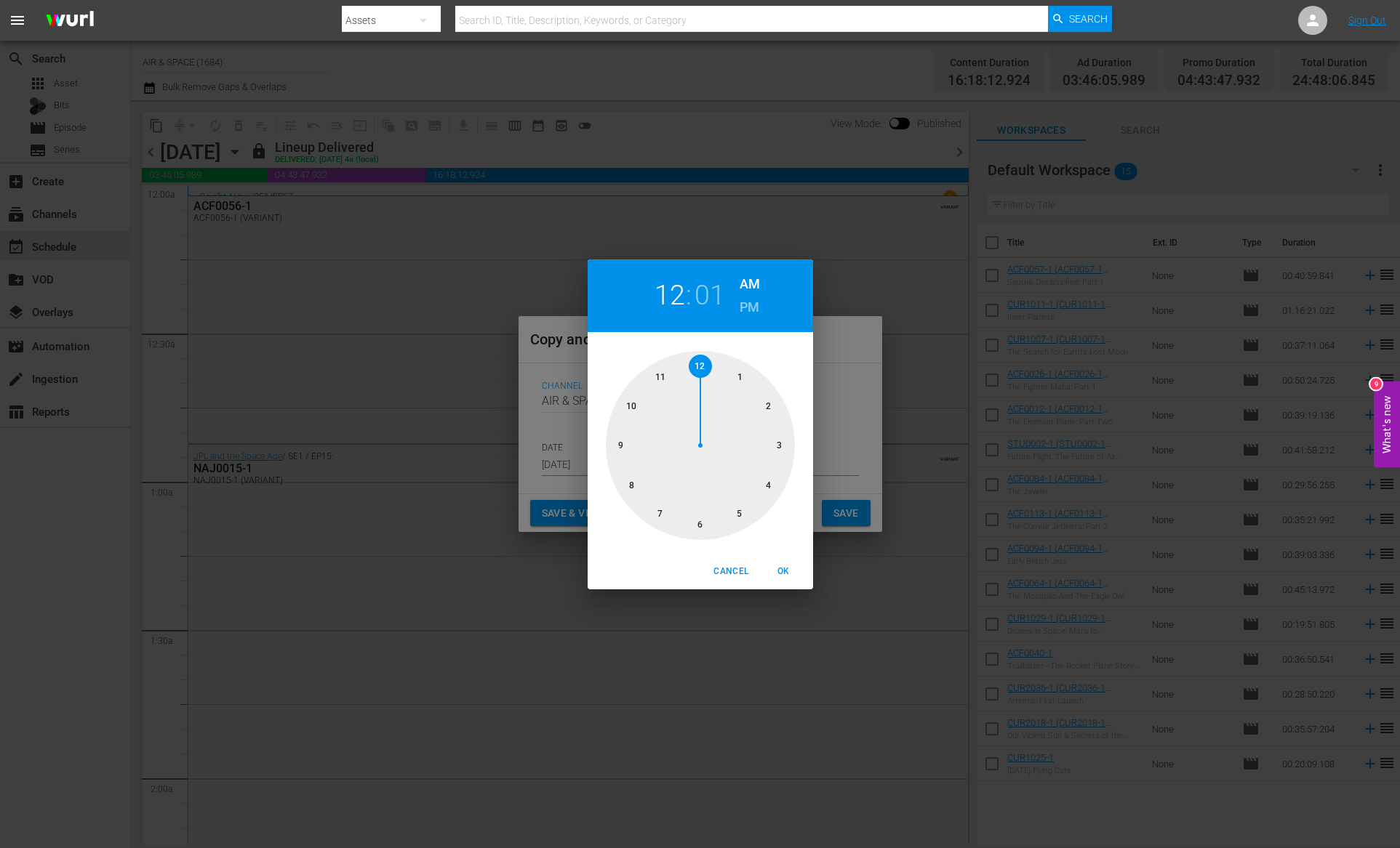
click at [733, 566] on span "Cancel" at bounding box center [731, 572] width 35 height 16
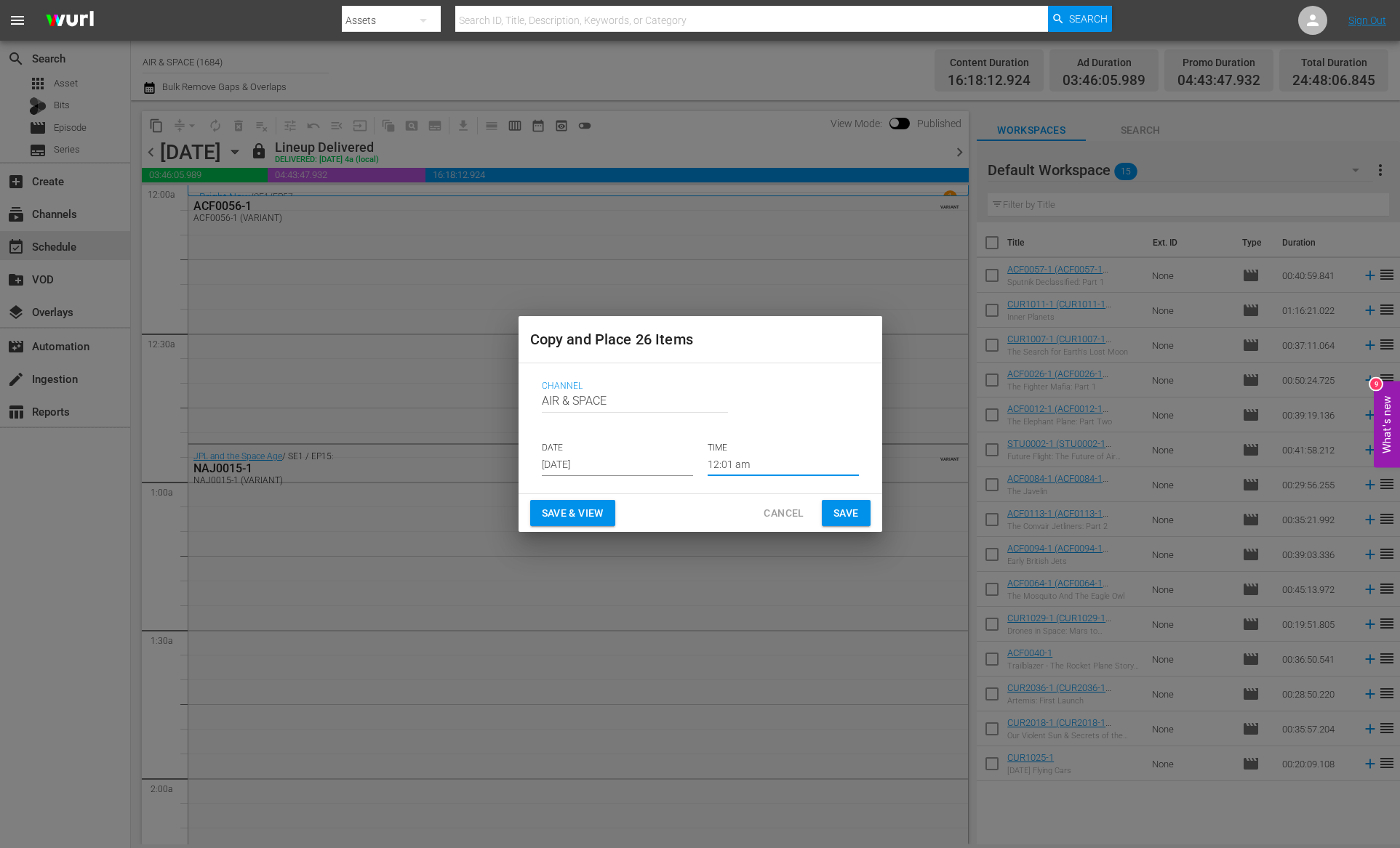
click at [569, 467] on input "[DATE]" at bounding box center [617, 465] width 151 height 22
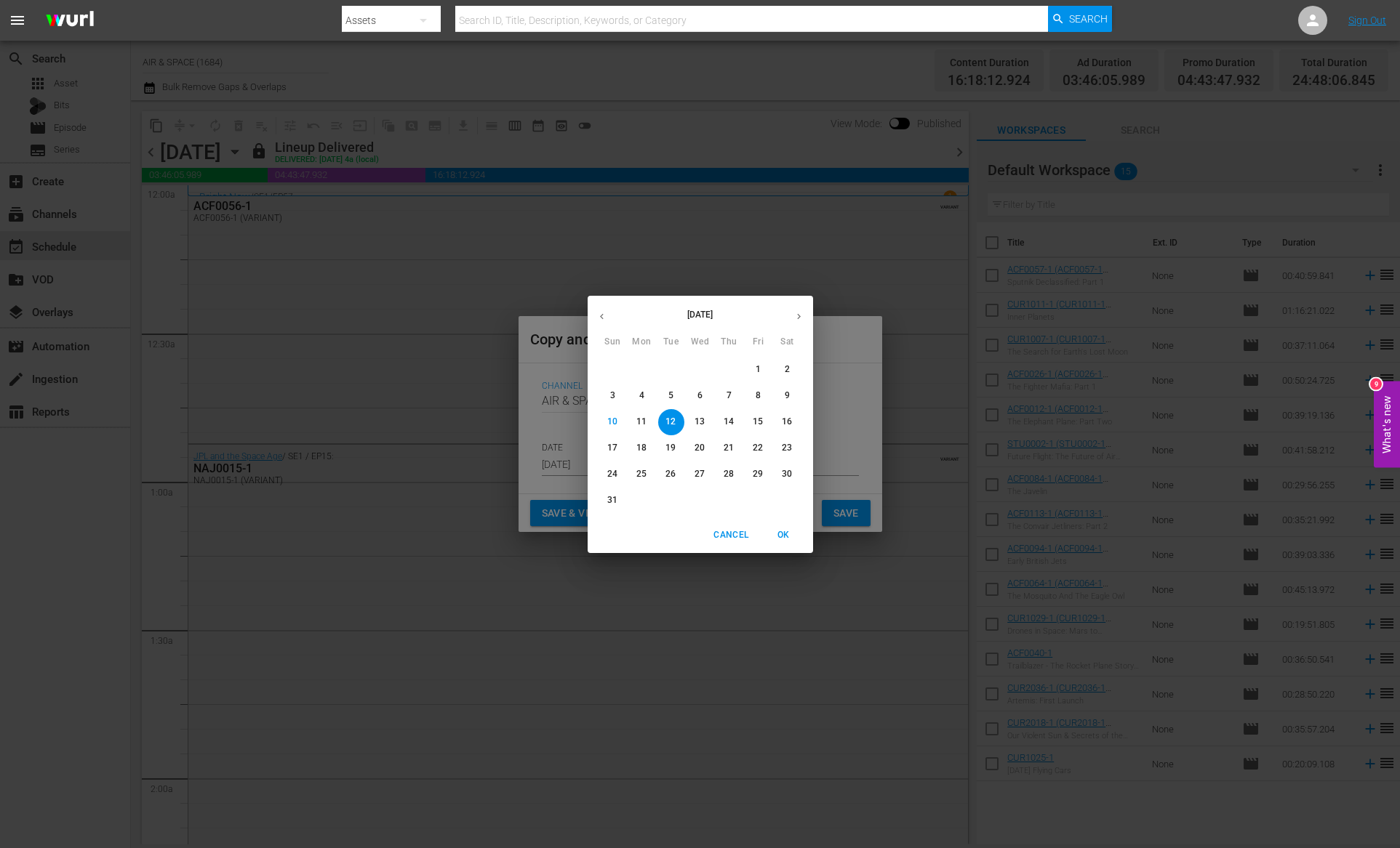
click at [800, 313] on icon "button" at bounding box center [798, 316] width 11 height 11
click at [603, 318] on icon "button" at bounding box center [602, 316] width 11 height 11
click at [758, 478] on p "29" at bounding box center [757, 474] width 10 height 13
type input "[DATE]"
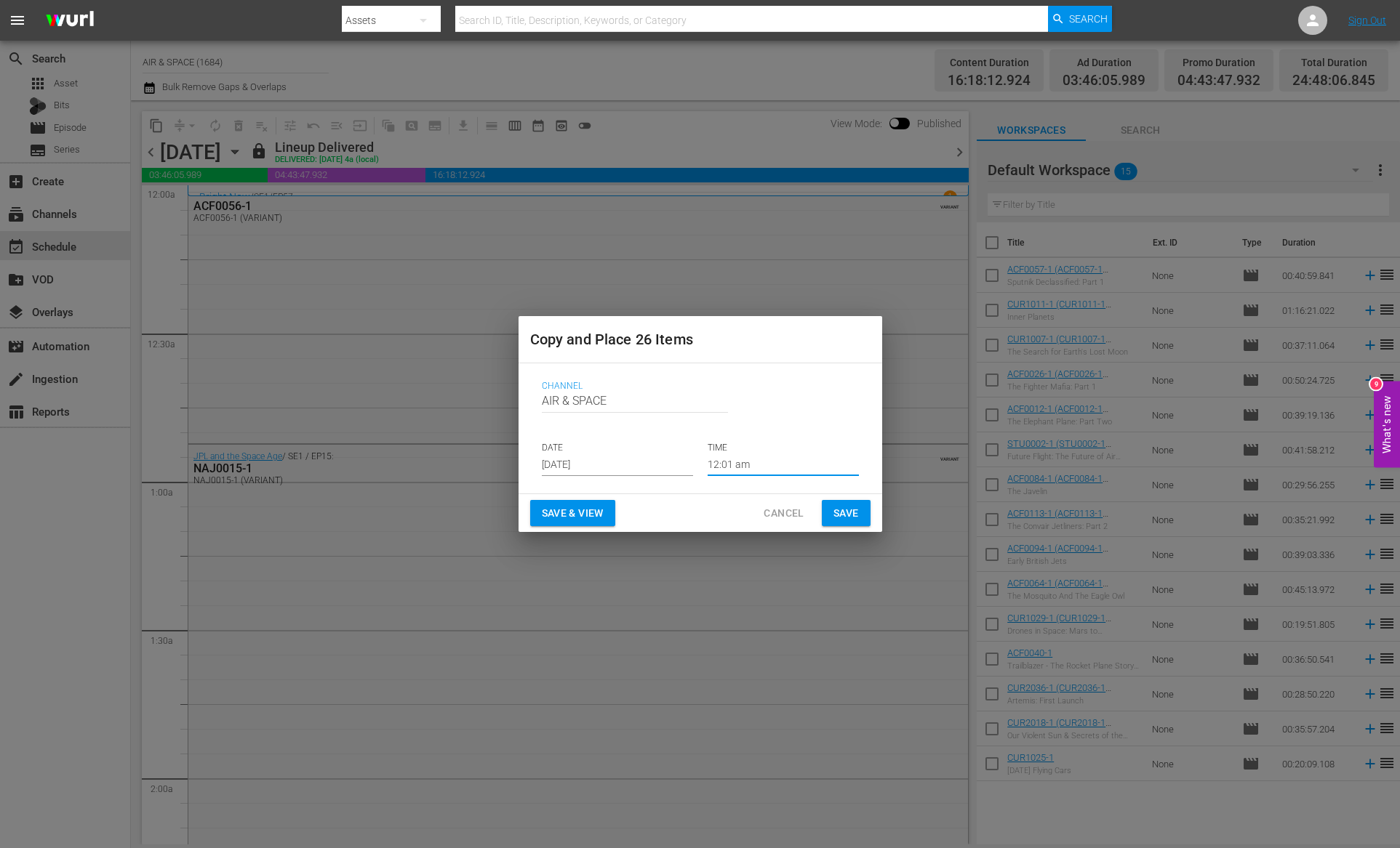
click at [721, 458] on input "12:01 am" at bounding box center [783, 465] width 151 height 22
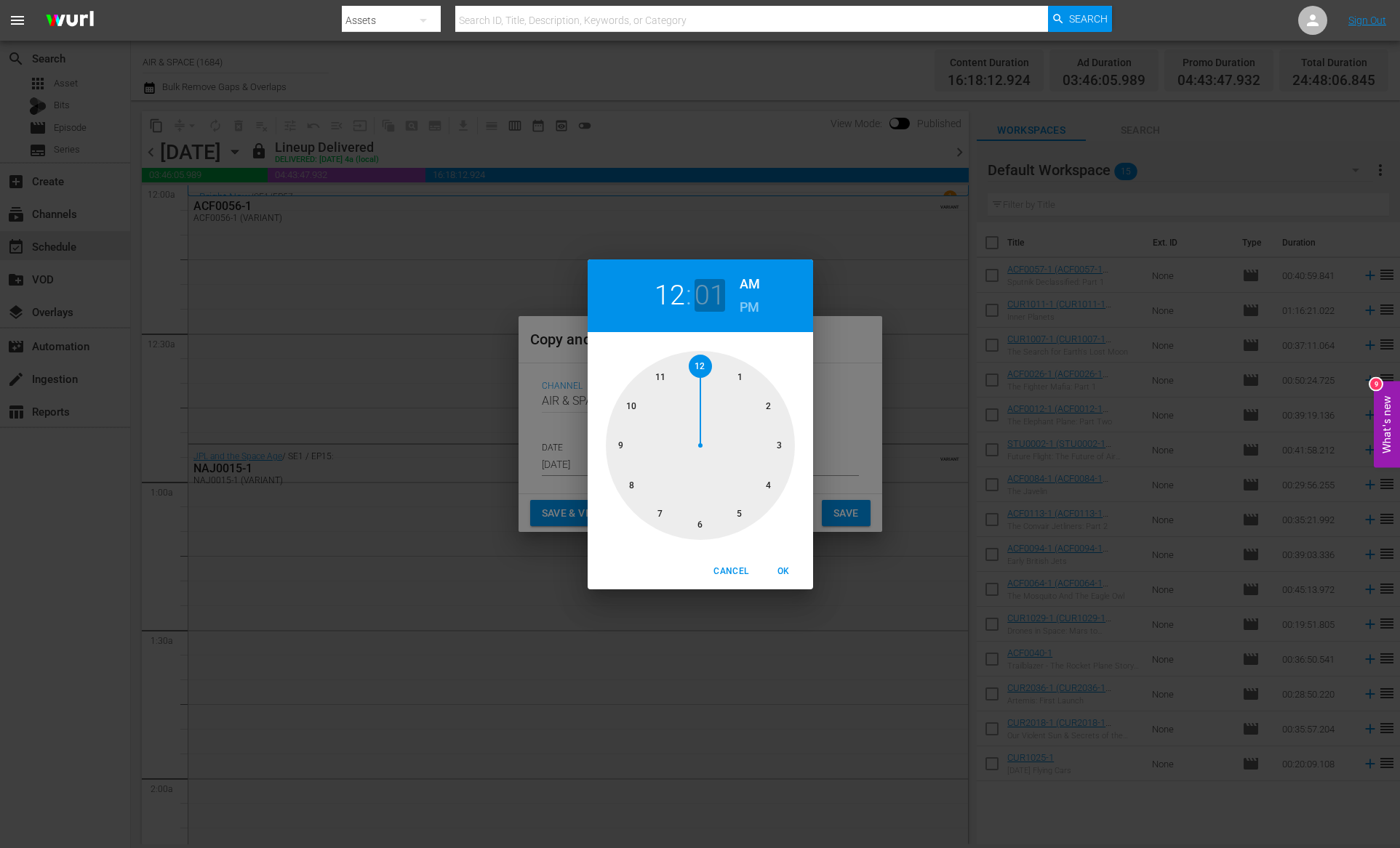
click at [716, 292] on h2 "01" at bounding box center [709, 295] width 29 height 32
drag, startPoint x: 715, startPoint y: 362, endPoint x: 740, endPoint y: 371, distance: 26.6
click at [740, 371] on div at bounding box center [700, 446] width 189 height 189
click at [782, 564] on span "OK" at bounding box center [784, 572] width 35 height 16
type input "12:05 am"
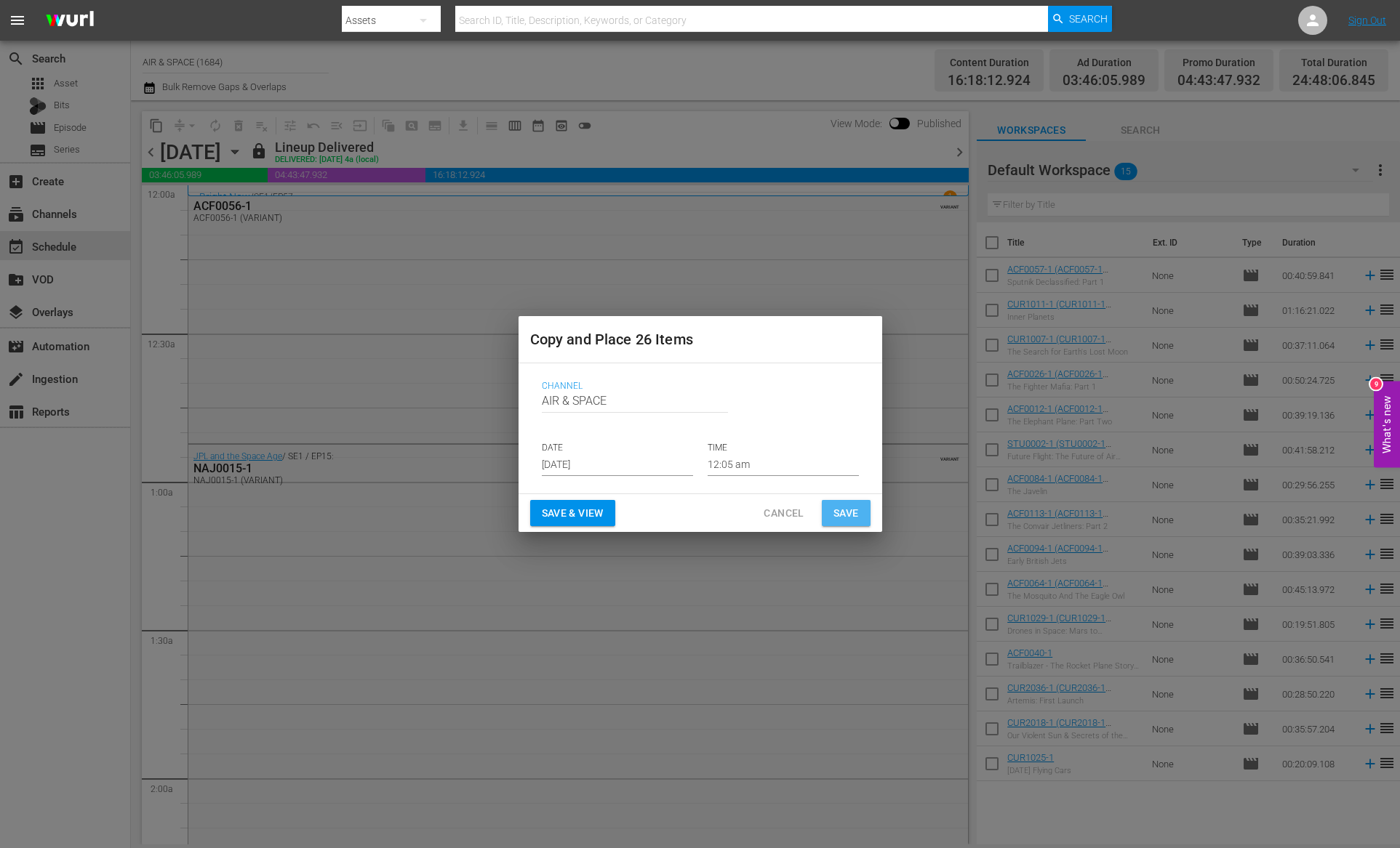
click at [846, 515] on span "Save" at bounding box center [846, 513] width 25 height 19
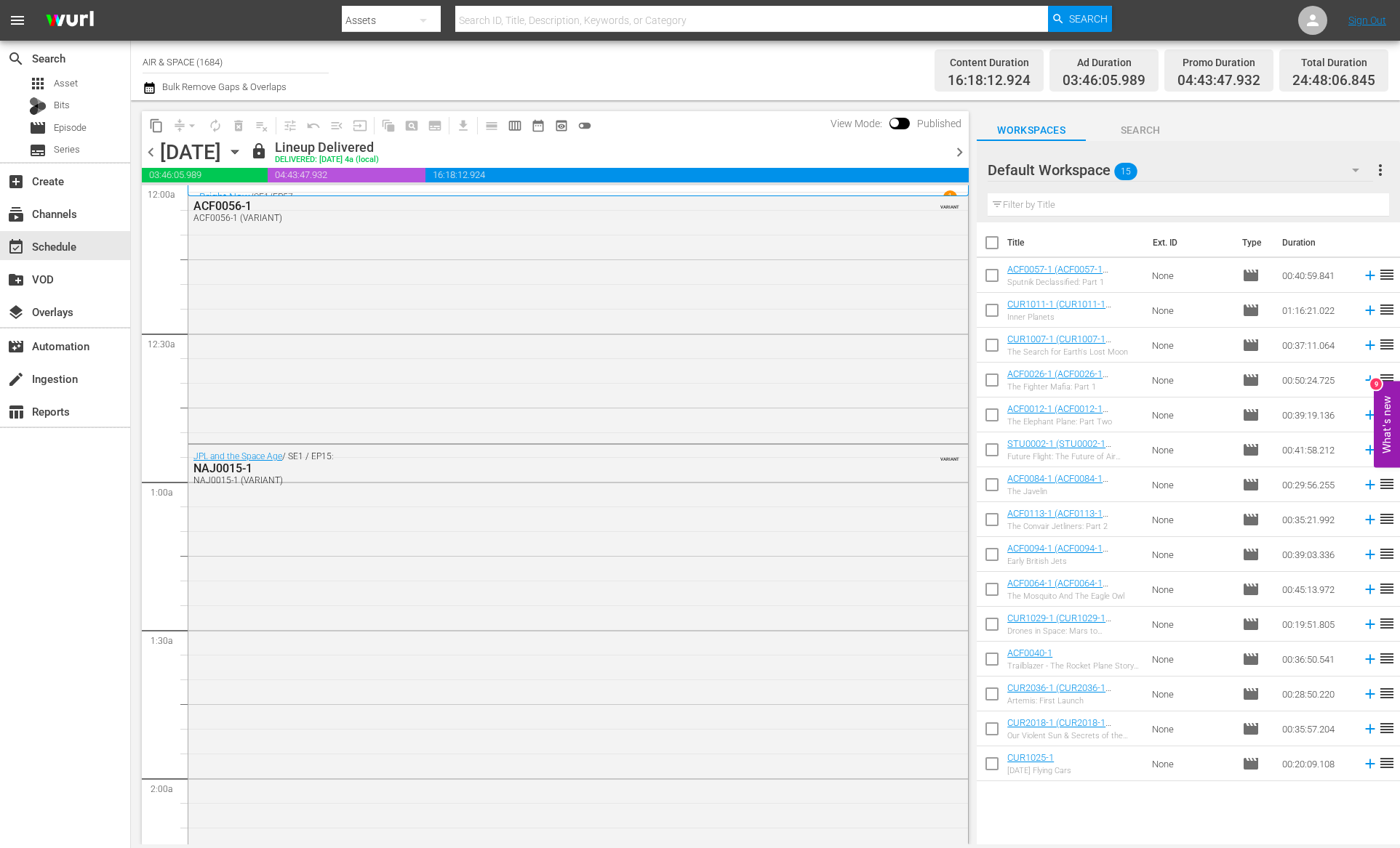
click at [243, 146] on icon "button" at bounding box center [235, 152] width 16 height 16
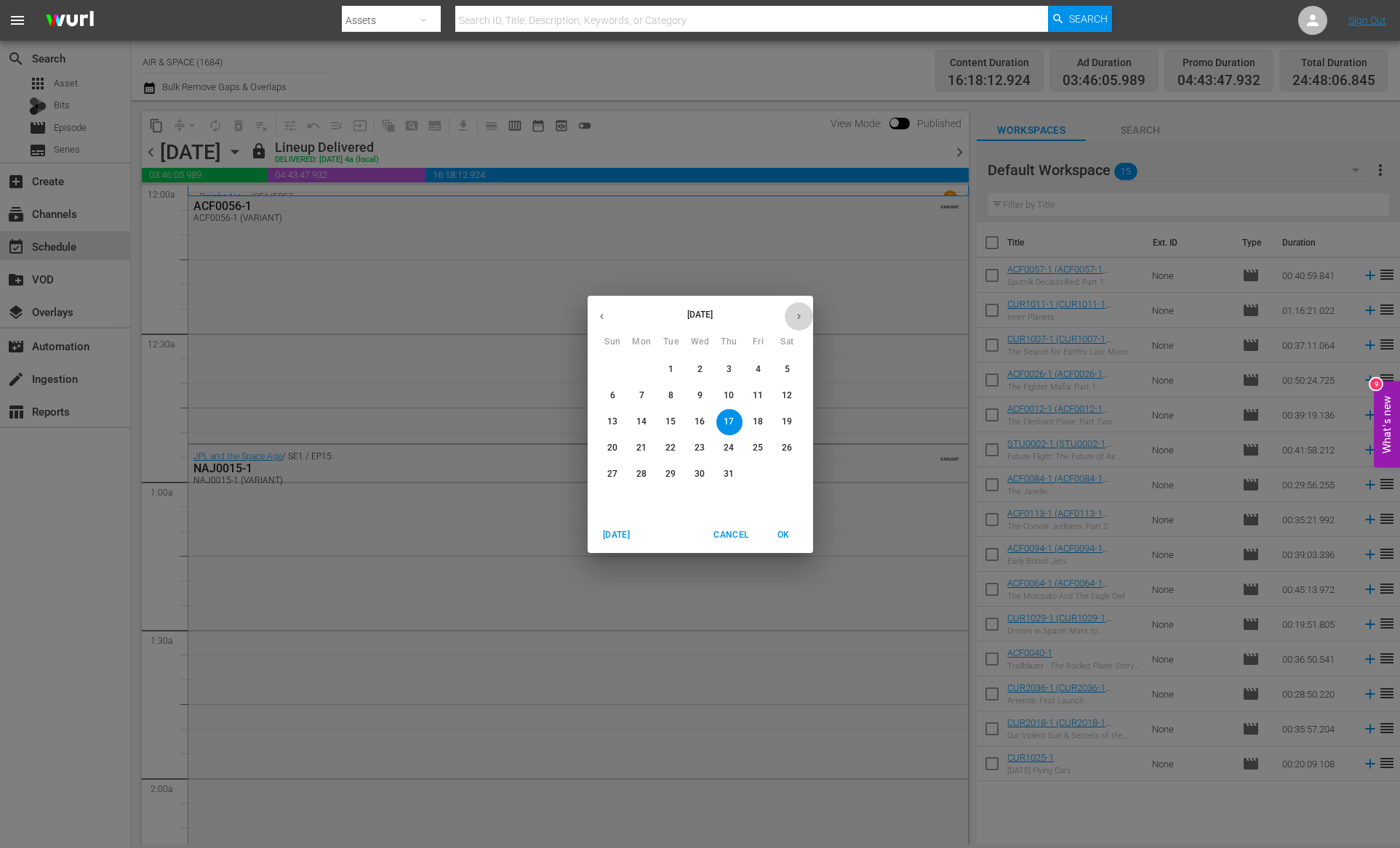
click at [799, 312] on icon "button" at bounding box center [798, 316] width 11 height 11
click at [601, 311] on icon "button" at bounding box center [602, 316] width 11 height 11
click at [797, 311] on icon "button" at bounding box center [798, 316] width 11 height 11
click at [758, 469] on p "29" at bounding box center [757, 474] width 10 height 13
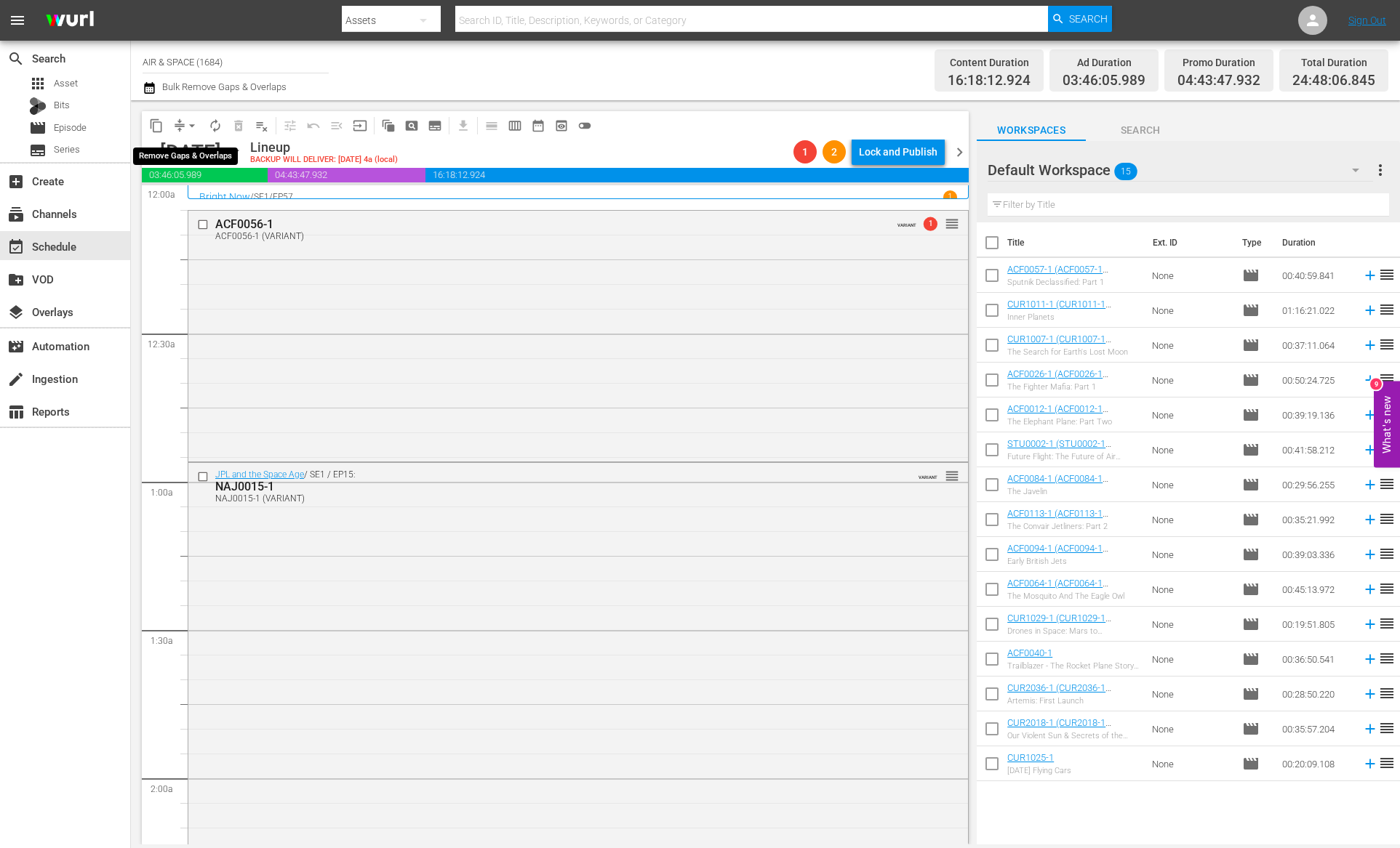
click at [192, 120] on span "arrow_drop_down" at bounding box center [192, 125] width 15 height 15
click at [205, 210] on li "Align to End of Previous Day" at bounding box center [193, 203] width 153 height 24
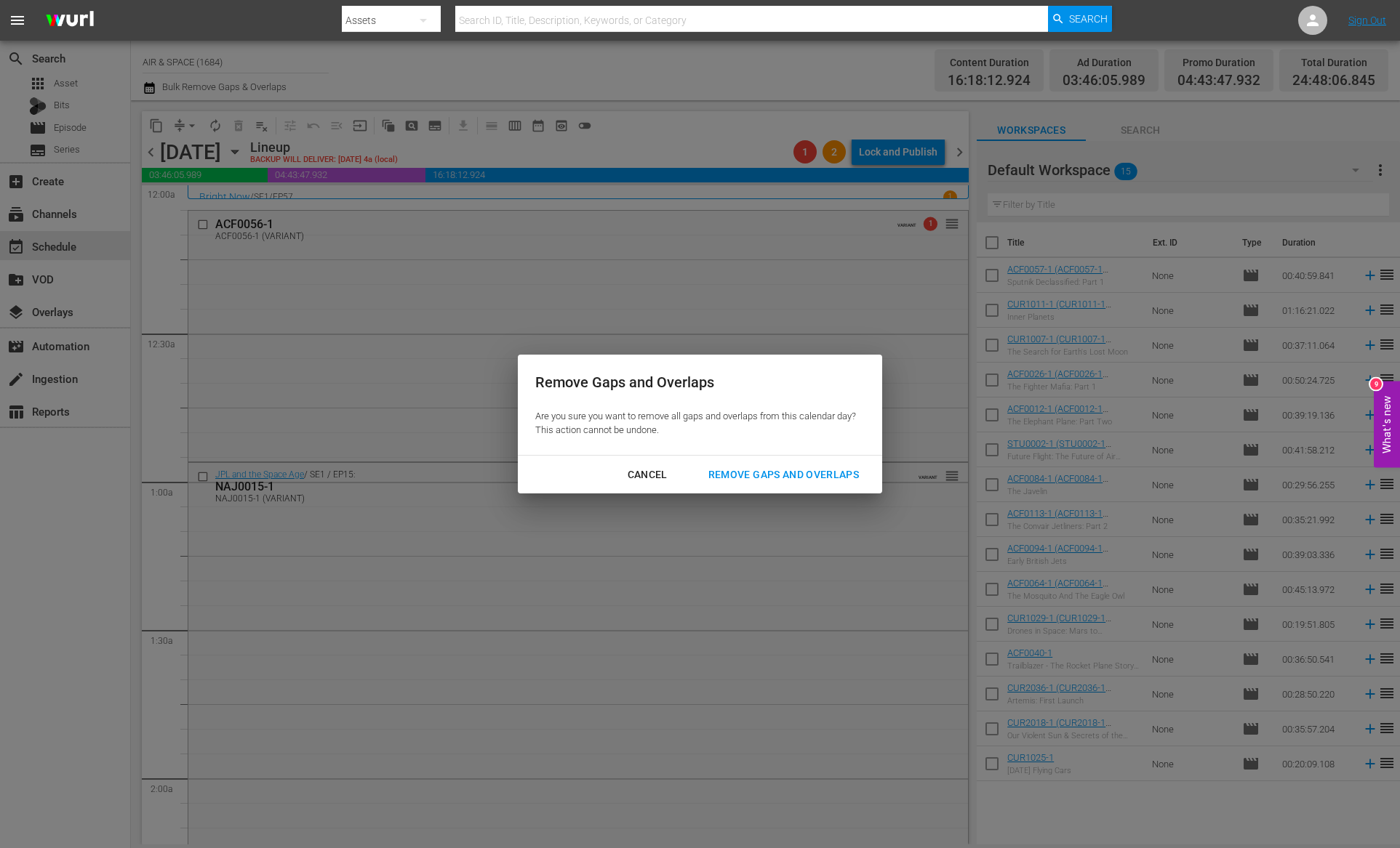
click at [773, 468] on div "Remove Gaps and Overlaps" at bounding box center [783, 475] width 173 height 19
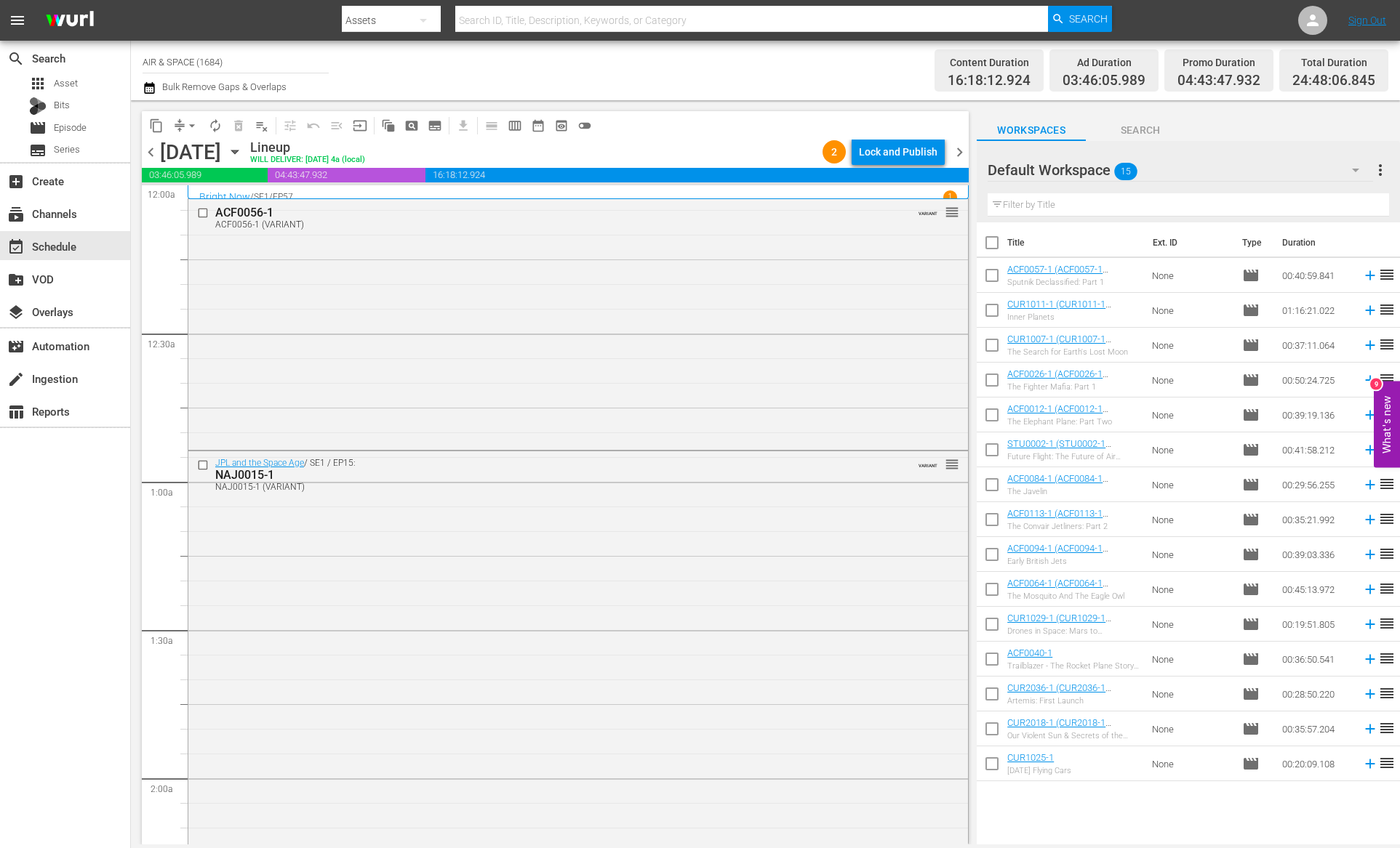
click at [243, 151] on icon "button" at bounding box center [235, 152] width 16 height 16
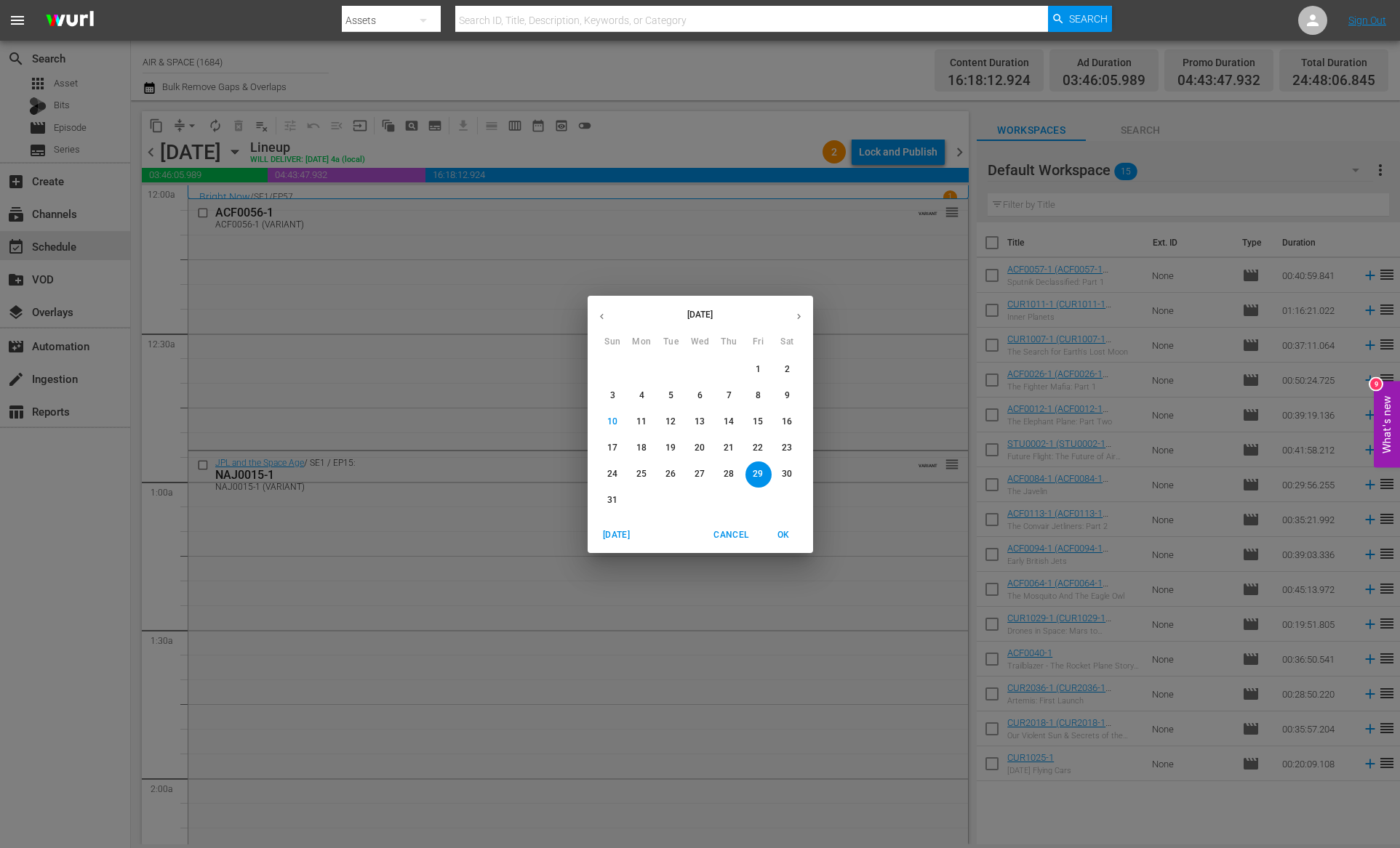
click at [602, 313] on icon "button" at bounding box center [602, 316] width 11 height 11
click at [763, 423] on p "18" at bounding box center [757, 422] width 10 height 13
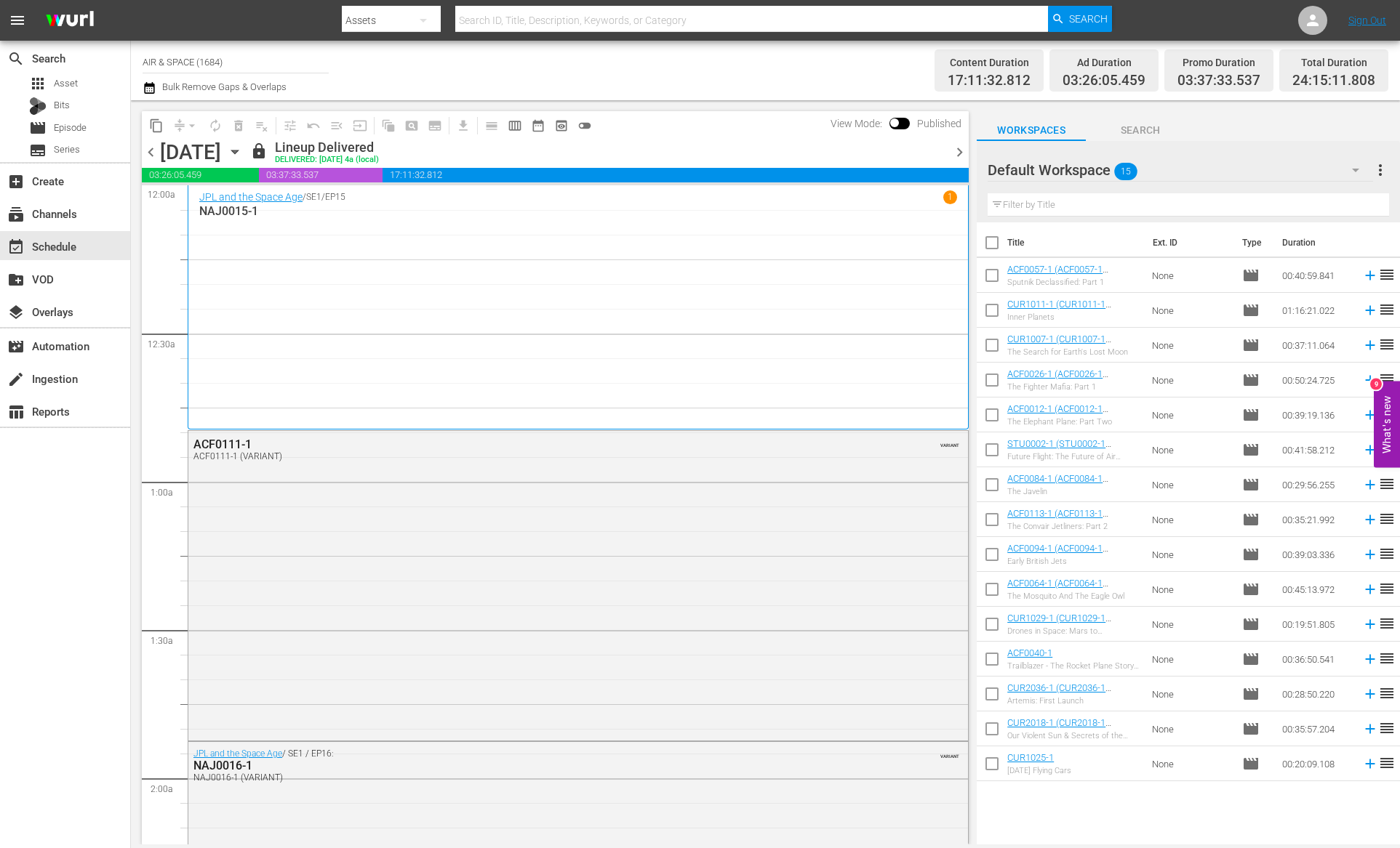
click at [243, 148] on icon "button" at bounding box center [235, 152] width 16 height 16
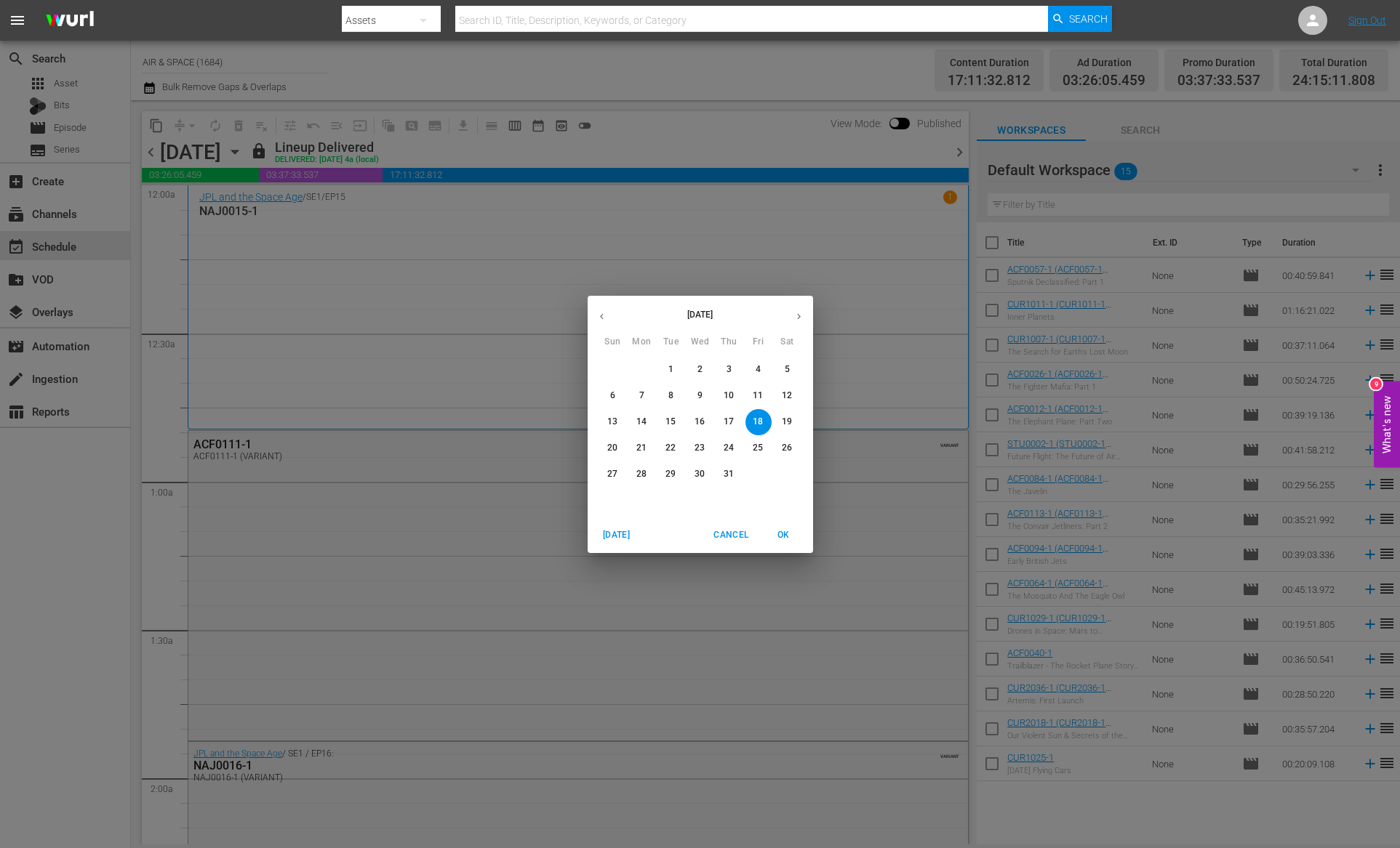
click at [797, 314] on icon "button" at bounding box center [799, 316] width 4 height 6
click at [784, 470] on p "30" at bounding box center [787, 474] width 10 height 13
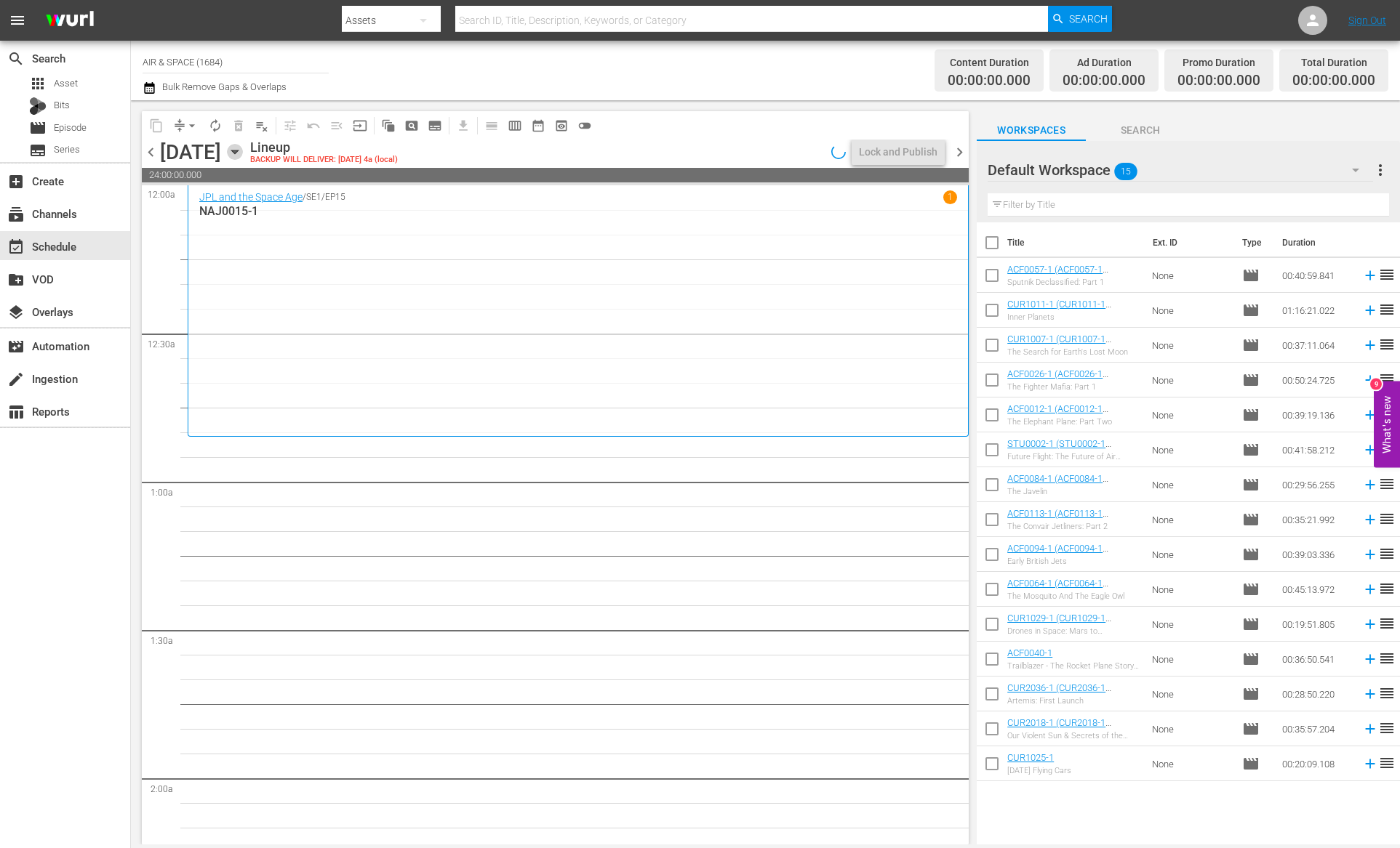
click at [243, 145] on icon "button" at bounding box center [235, 152] width 16 height 16
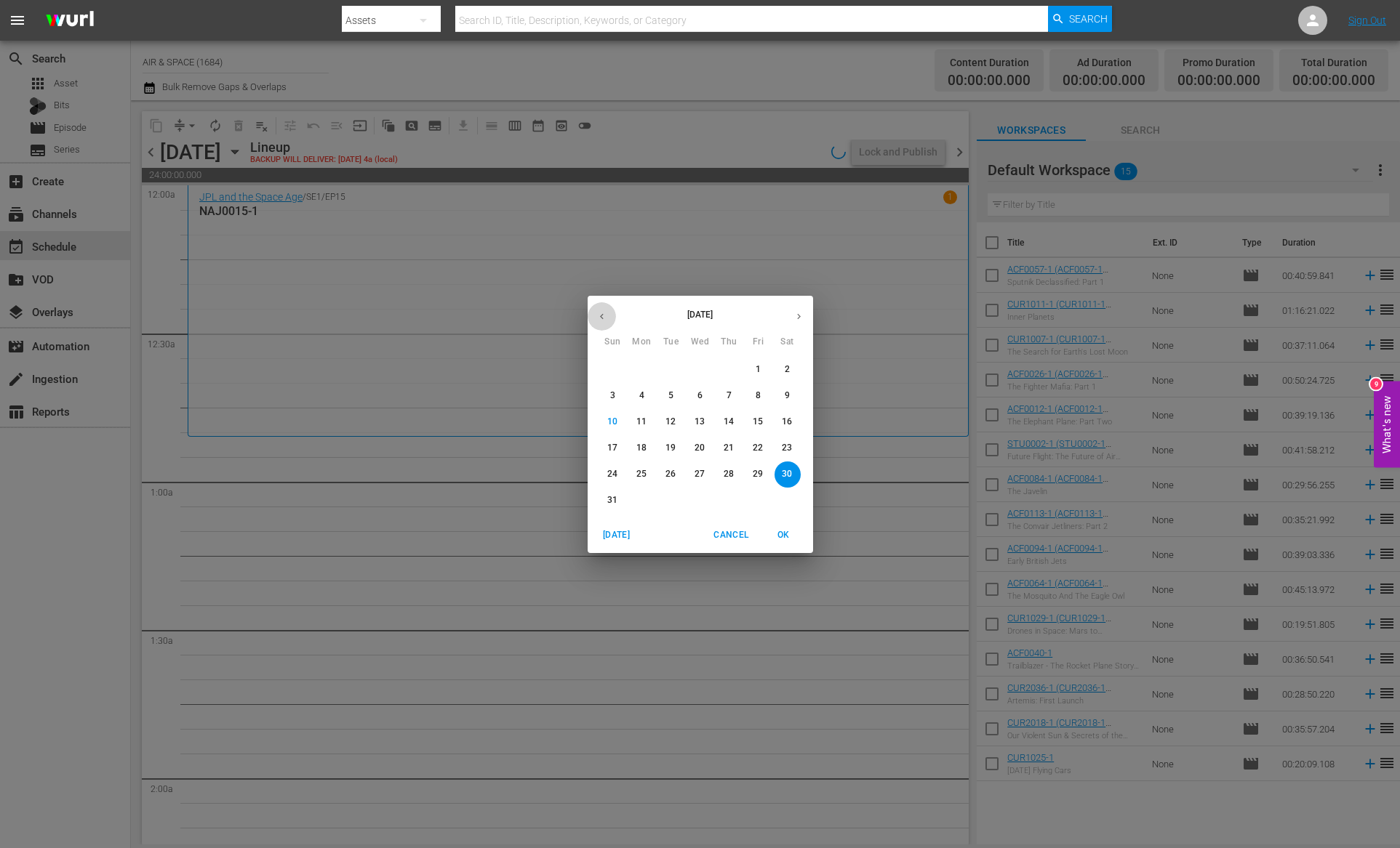
click at [601, 307] on button "button" at bounding box center [602, 316] width 28 height 28
click at [759, 421] on p "18" at bounding box center [757, 422] width 10 height 13
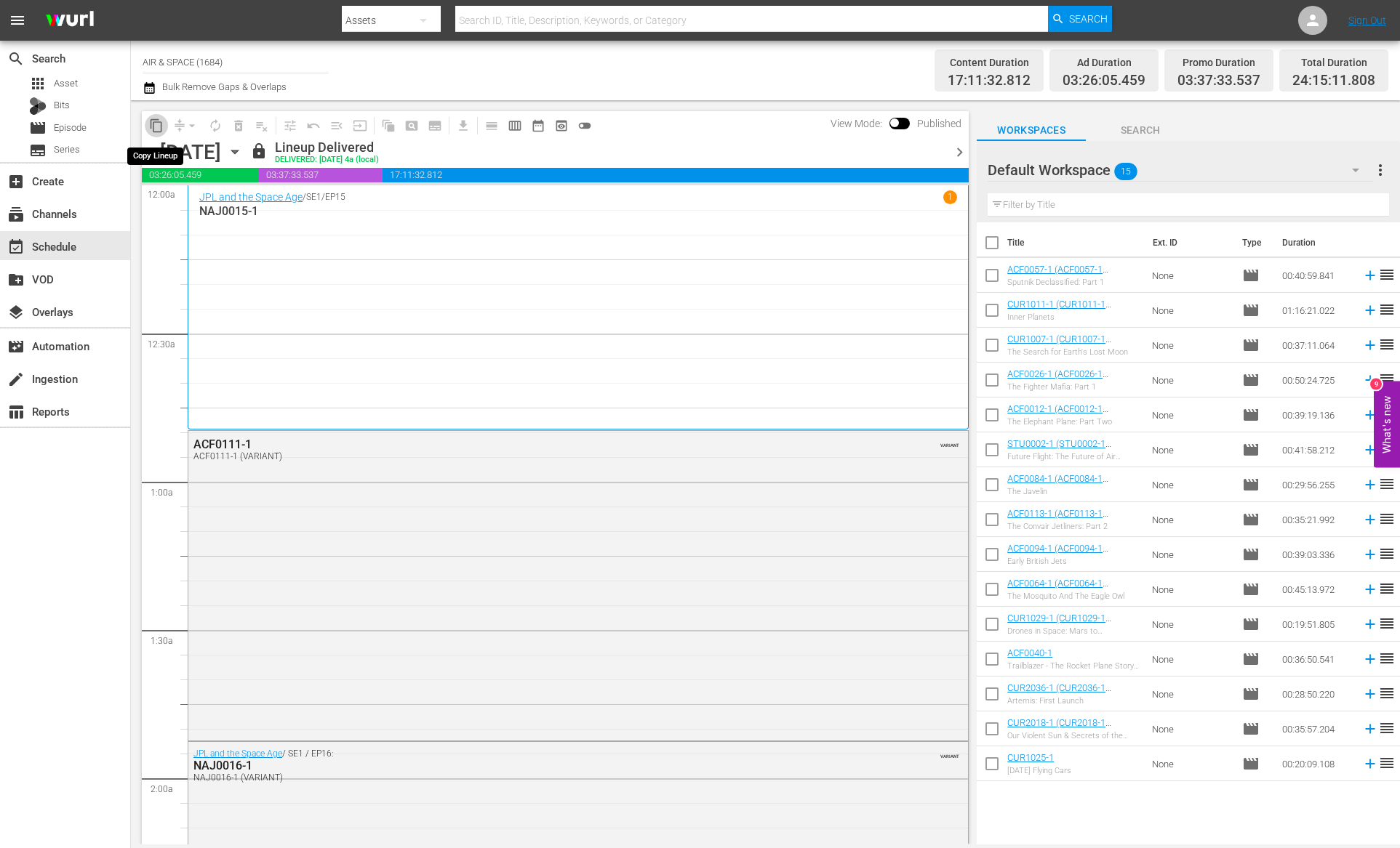
click at [152, 128] on span "content_copy" at bounding box center [156, 125] width 15 height 15
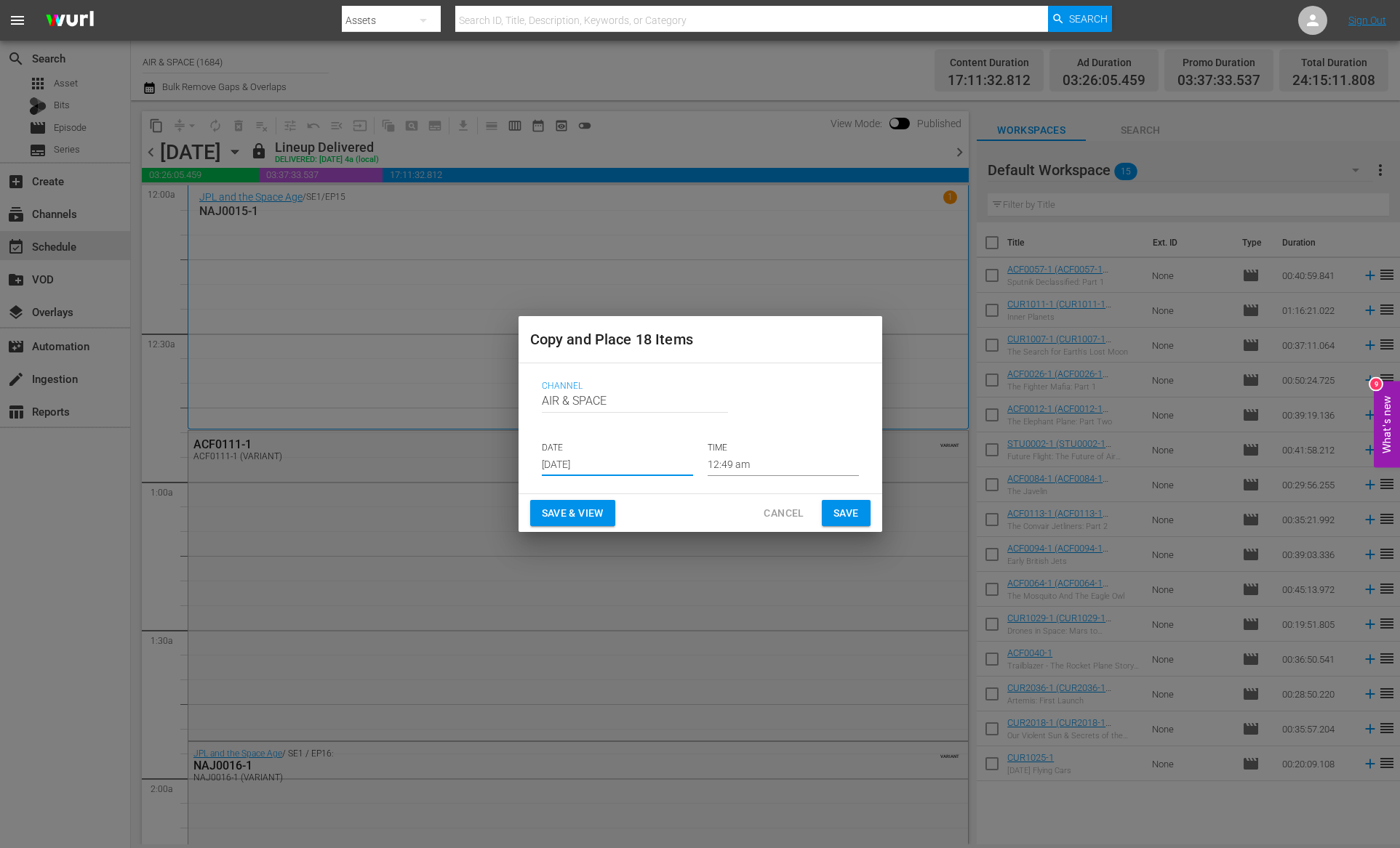
click at [599, 456] on input "[DATE]" at bounding box center [617, 465] width 151 height 22
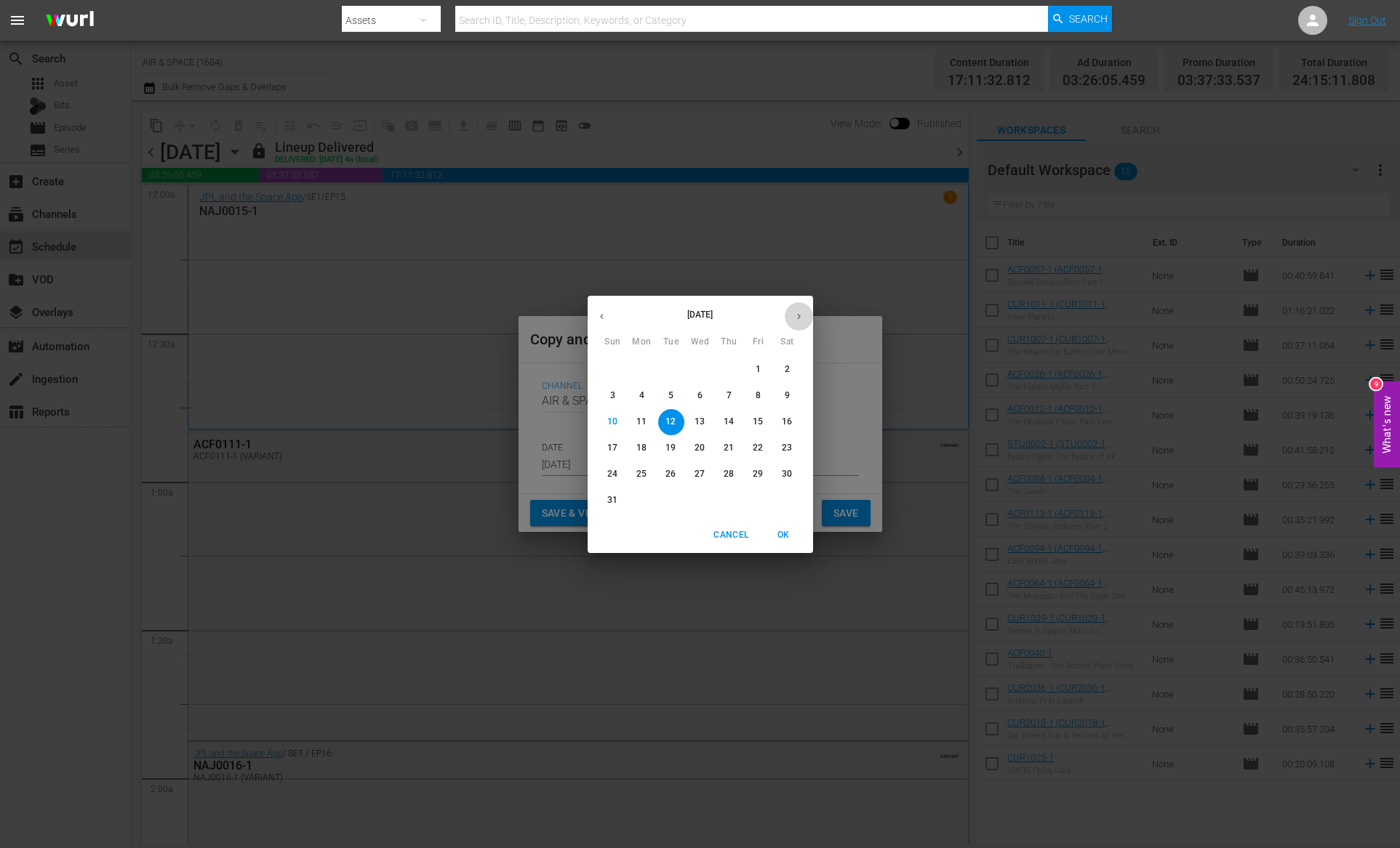
click at [797, 311] on icon "button" at bounding box center [798, 316] width 11 height 11
click at [603, 317] on icon "button" at bounding box center [602, 316] width 11 height 11
click at [787, 473] on p "30" at bounding box center [787, 474] width 10 height 13
type input "[DATE]"
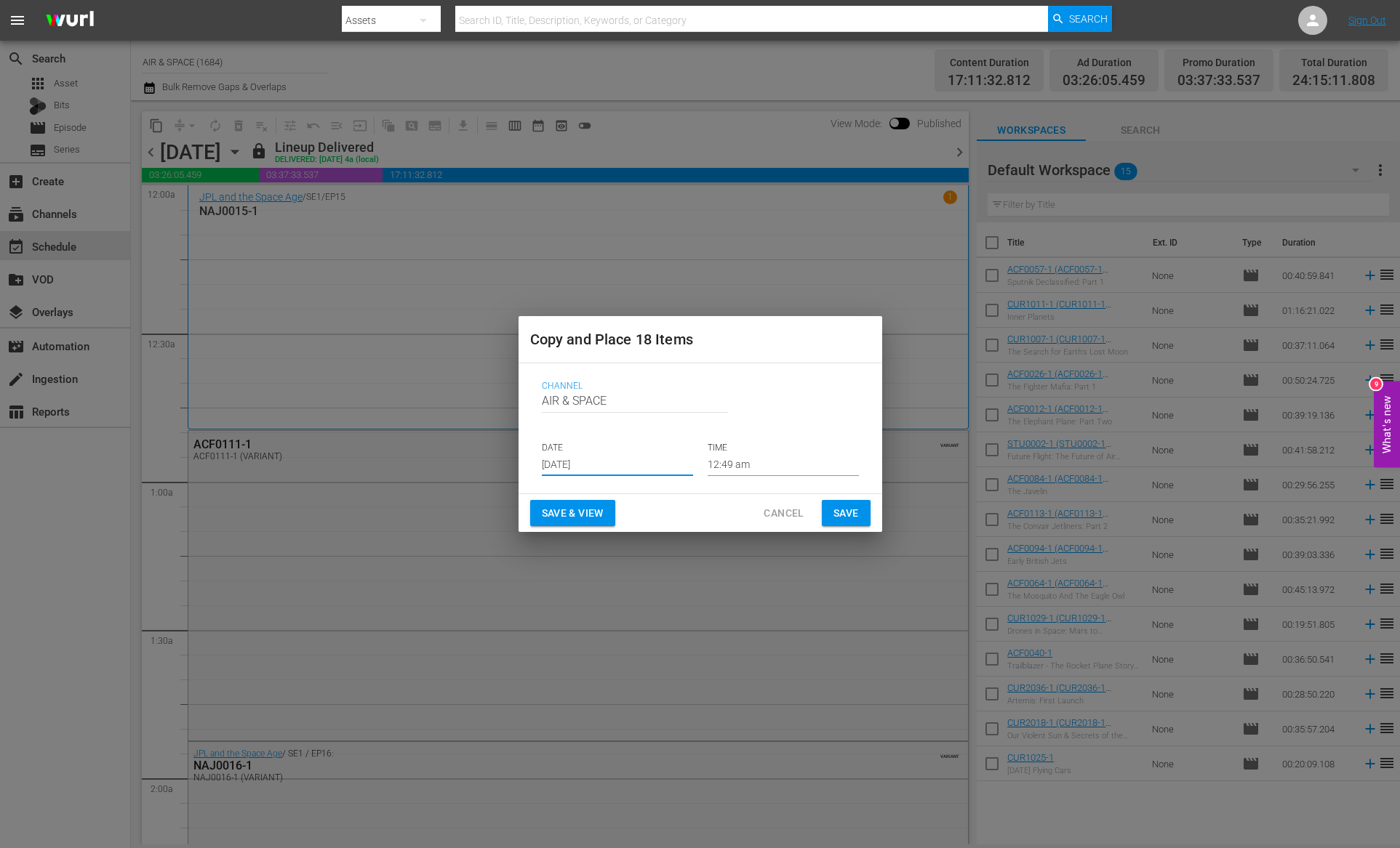
click at [848, 516] on span "Save" at bounding box center [846, 513] width 25 height 19
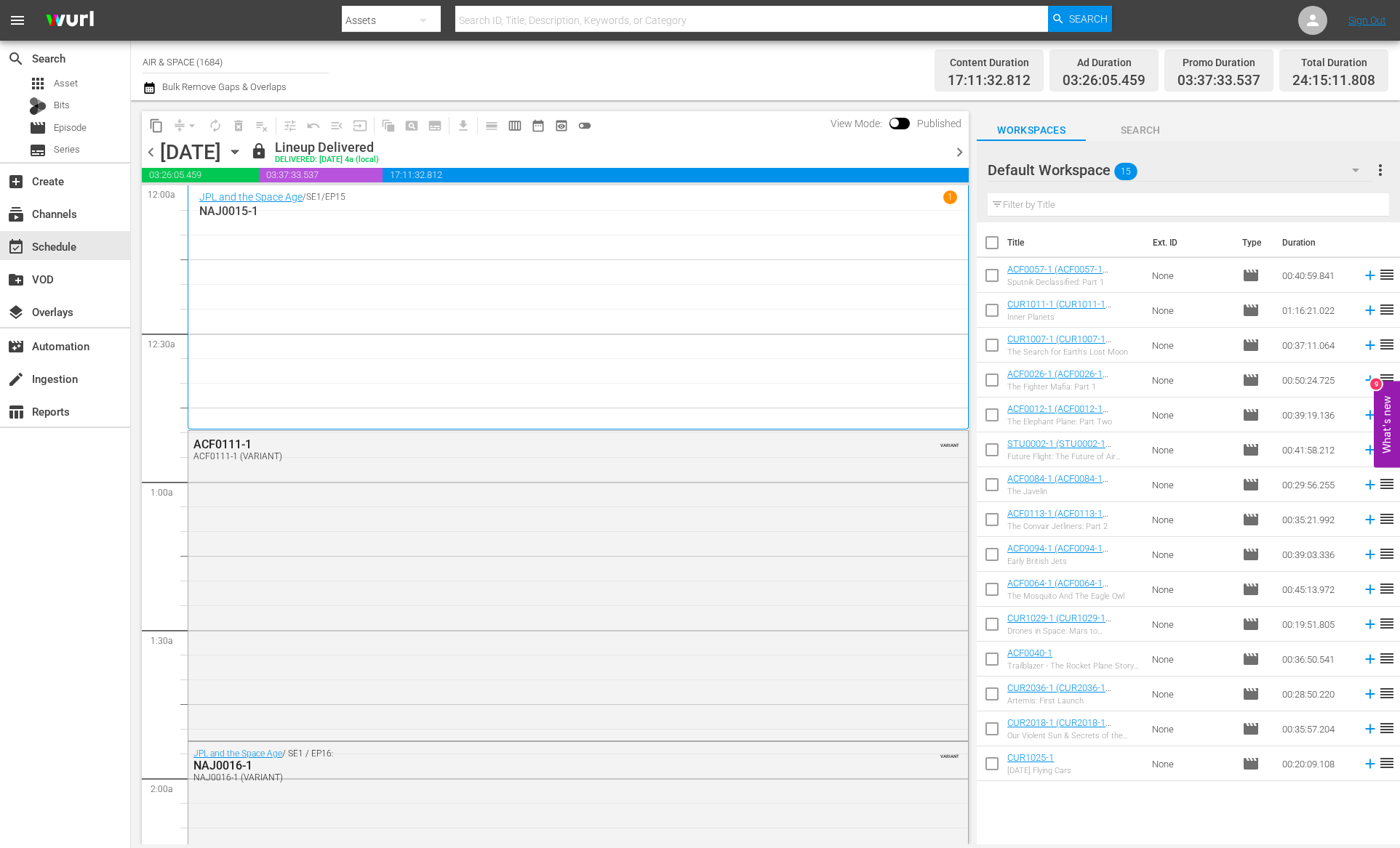
click at [243, 150] on icon "button" at bounding box center [235, 152] width 16 height 16
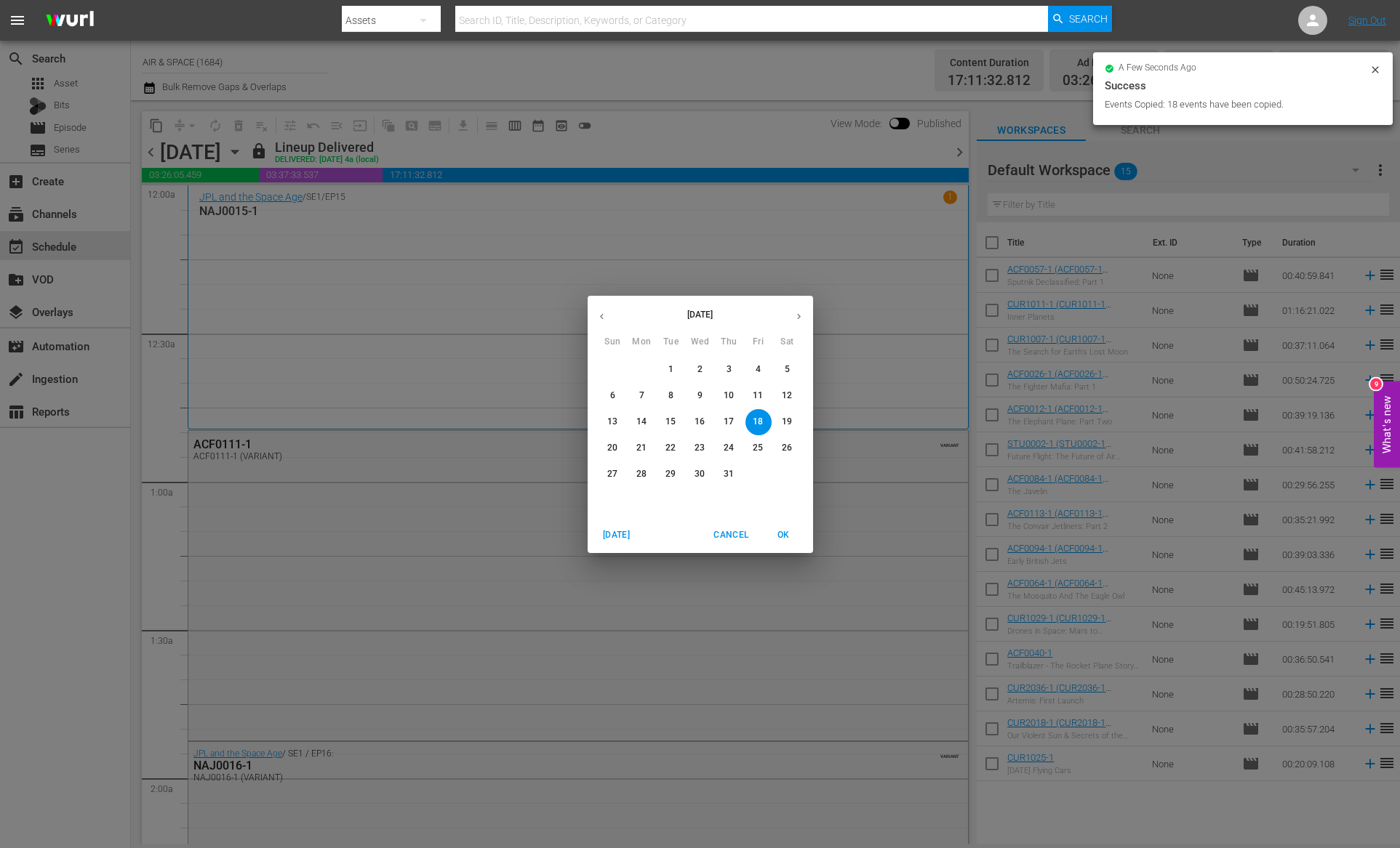
click at [797, 314] on icon "button" at bounding box center [798, 316] width 11 height 11
click at [784, 463] on button "30" at bounding box center [788, 474] width 26 height 26
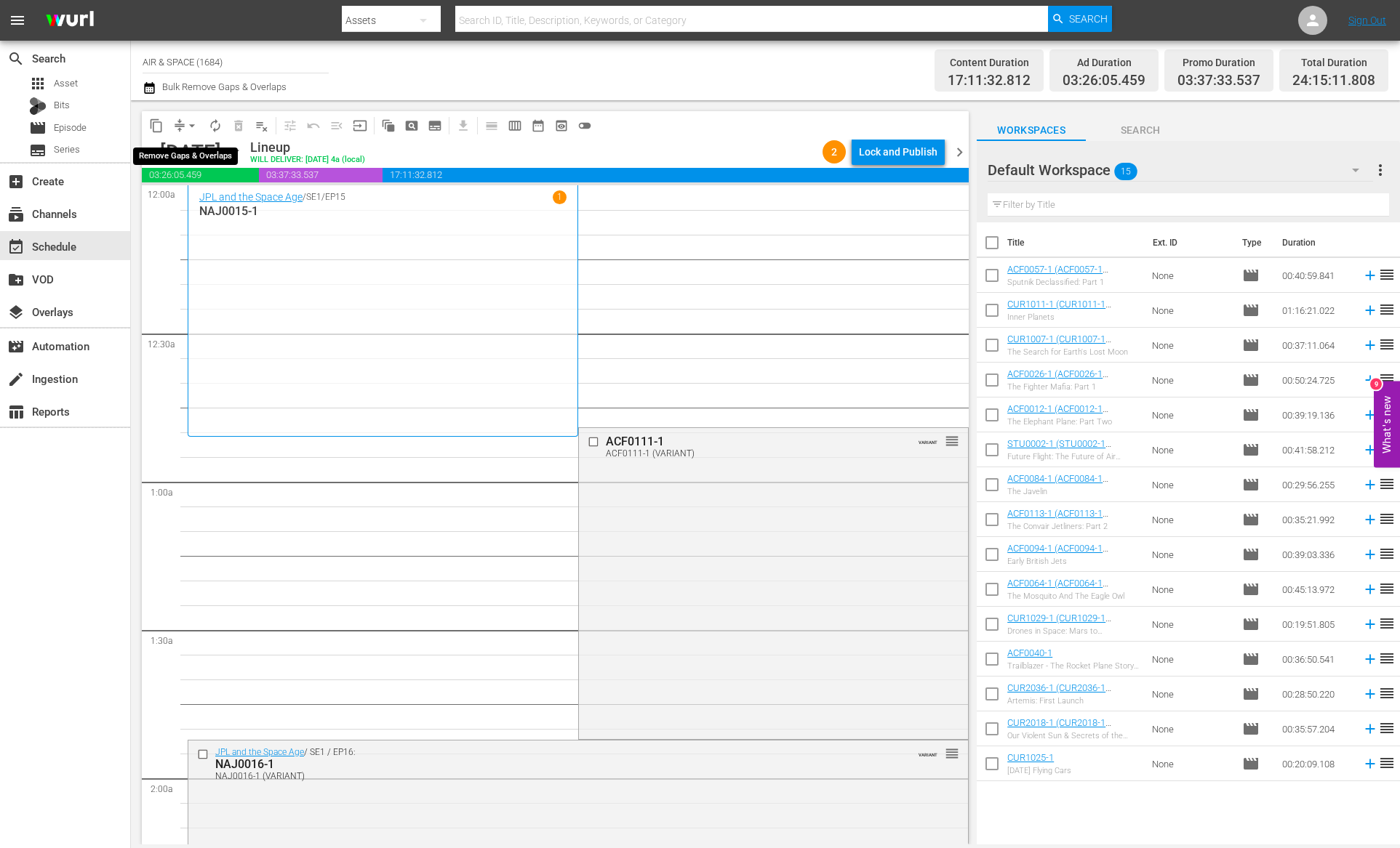
click at [193, 124] on span "arrow_drop_down" at bounding box center [192, 125] width 15 height 15
click at [196, 196] on li "Align to End of Previous Day" at bounding box center [193, 203] width 153 height 24
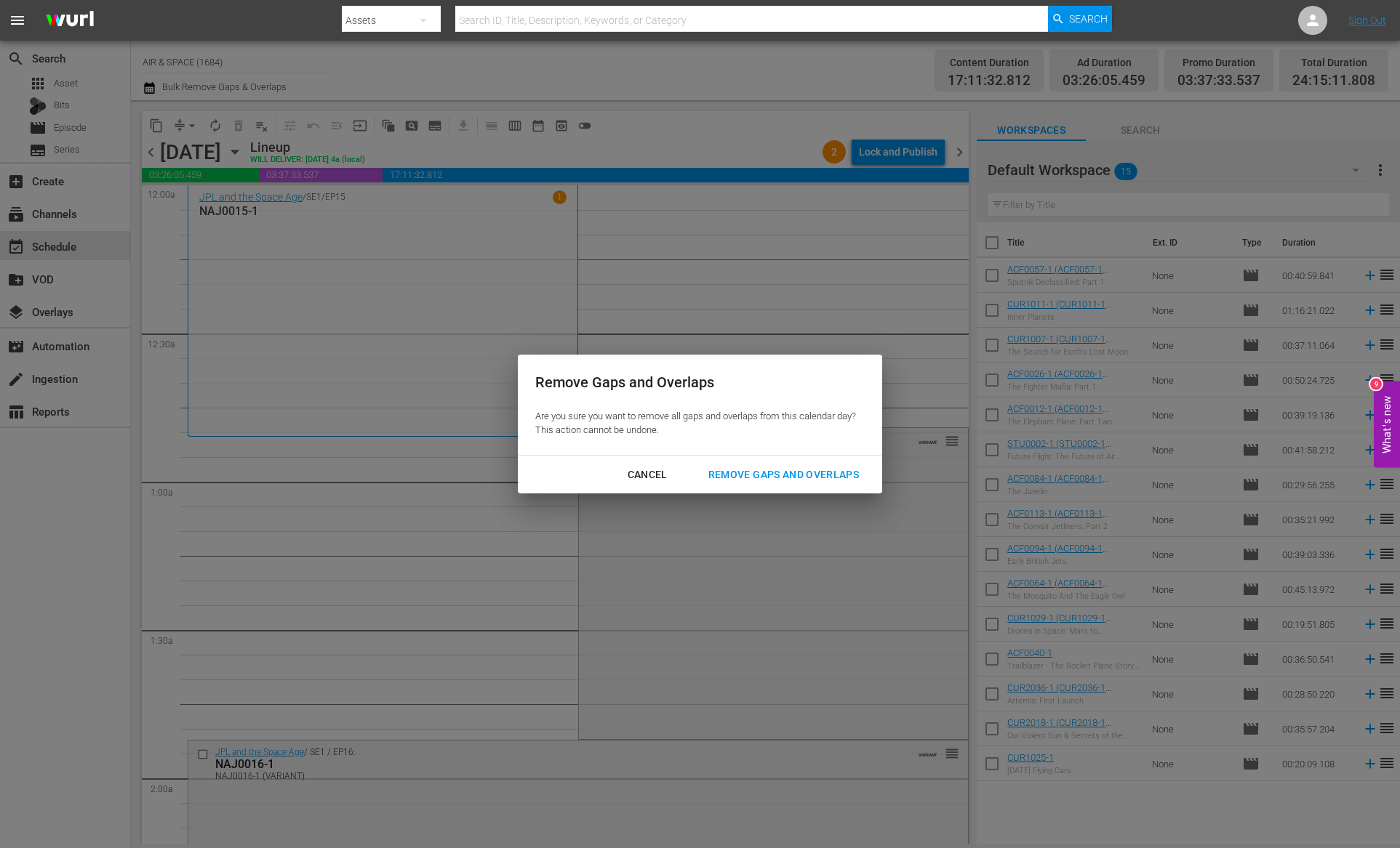
click at [766, 468] on div "Remove Gaps and Overlaps" at bounding box center [783, 475] width 173 height 19
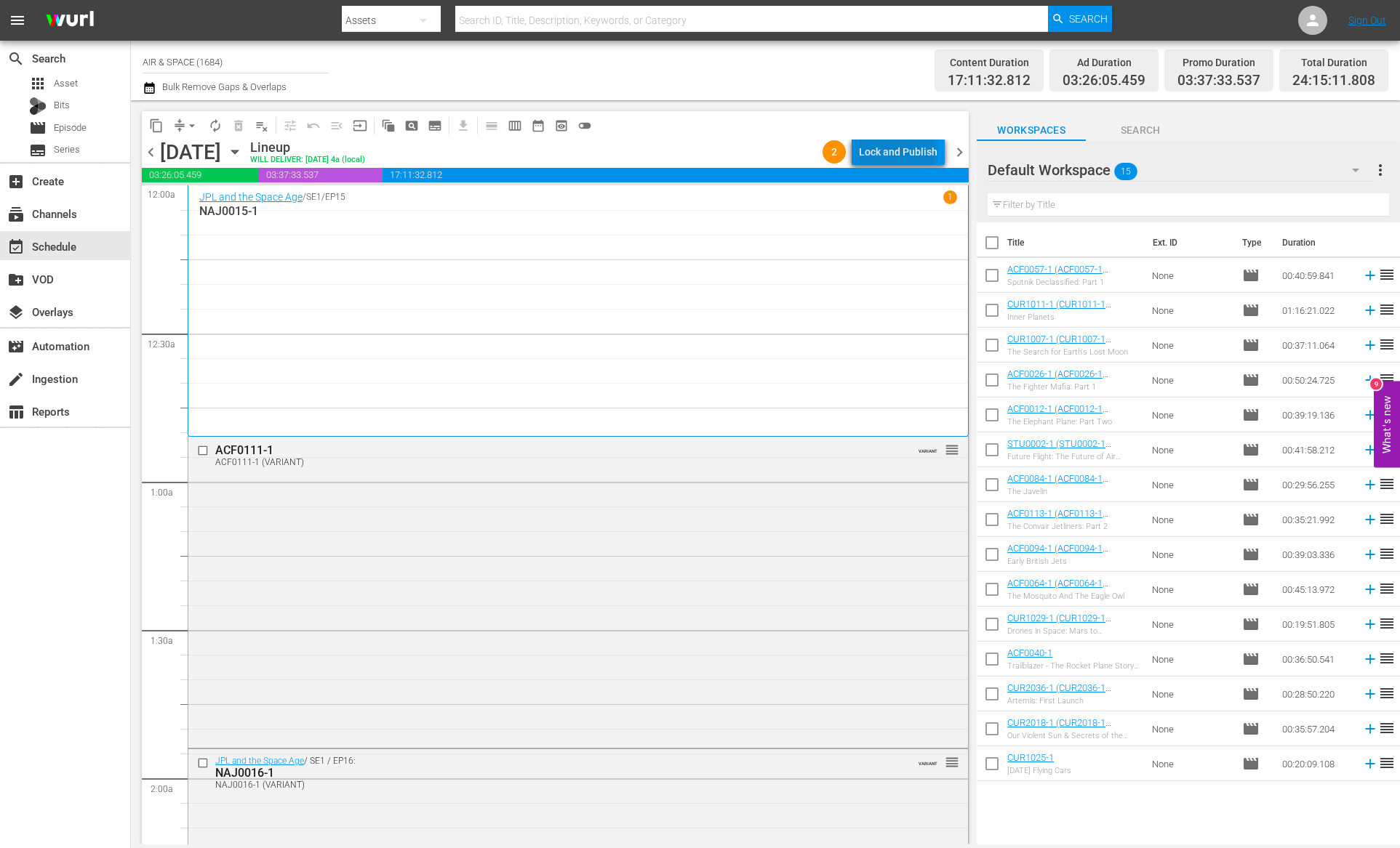
click at [900, 151] on div "Lock and Publish" at bounding box center [898, 152] width 78 height 26
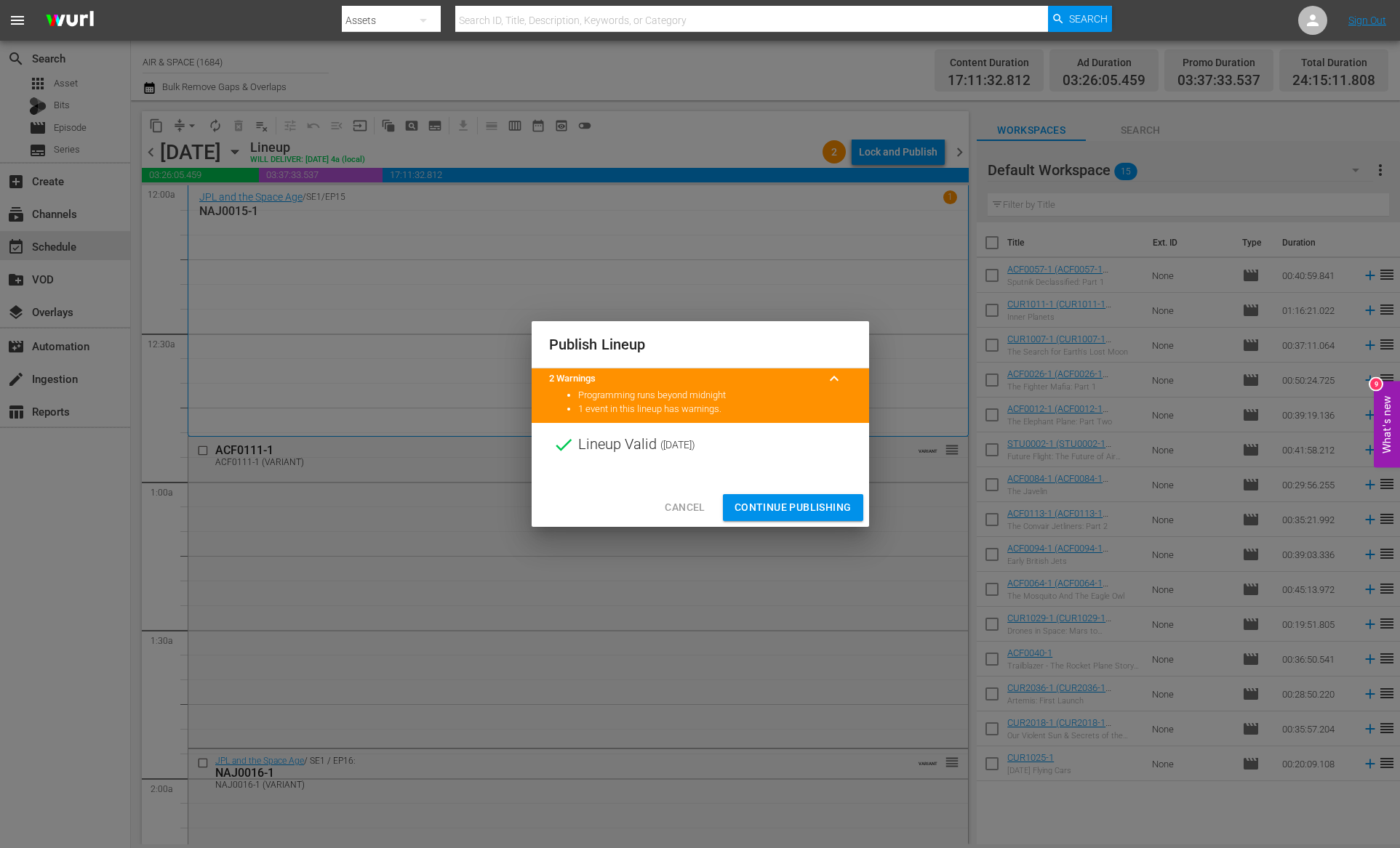
click at [787, 508] on span "Continue Publishing" at bounding box center [794, 507] width 118 height 19
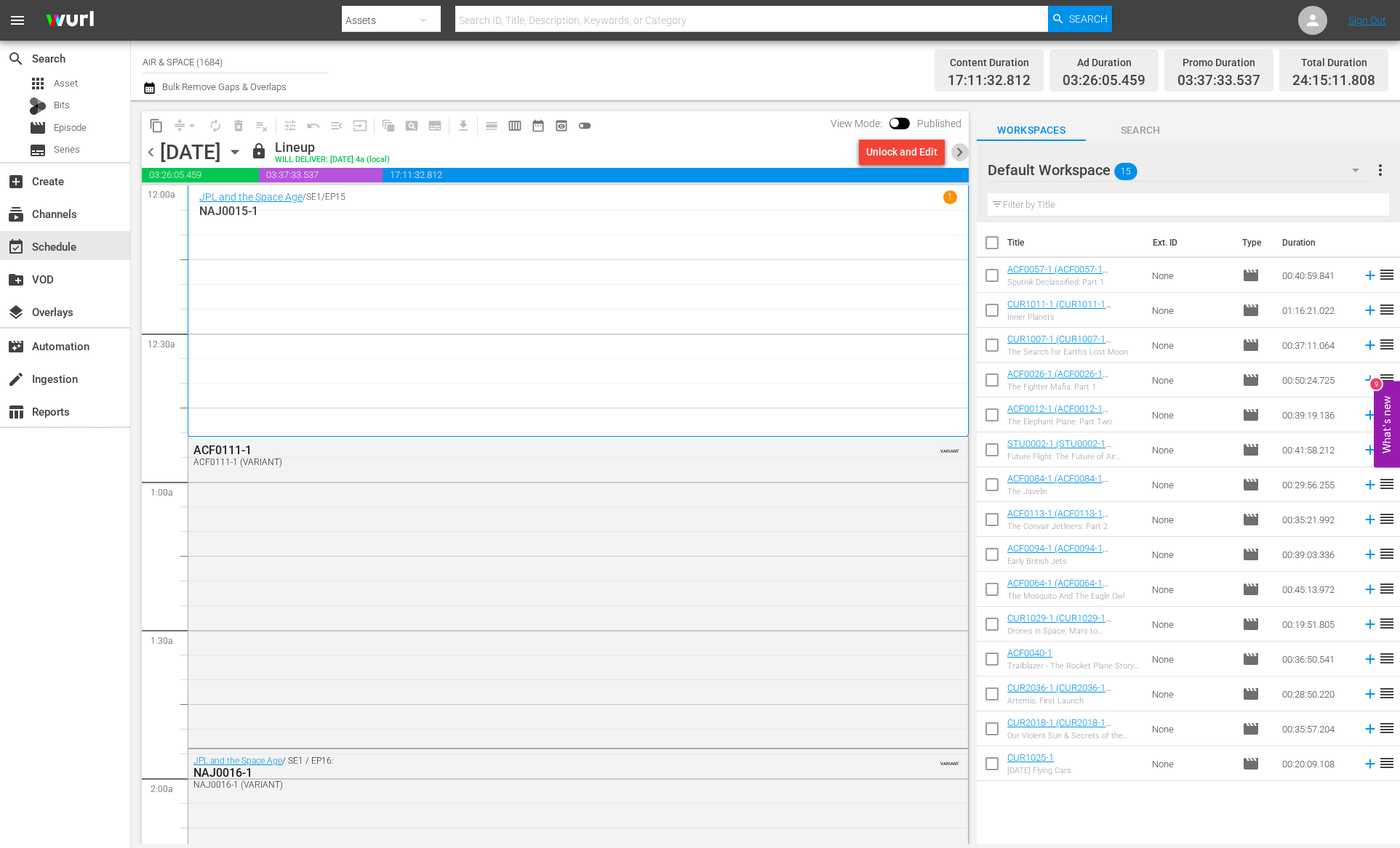
click at [958, 150] on span "chevron_right" at bounding box center [959, 152] width 19 height 19
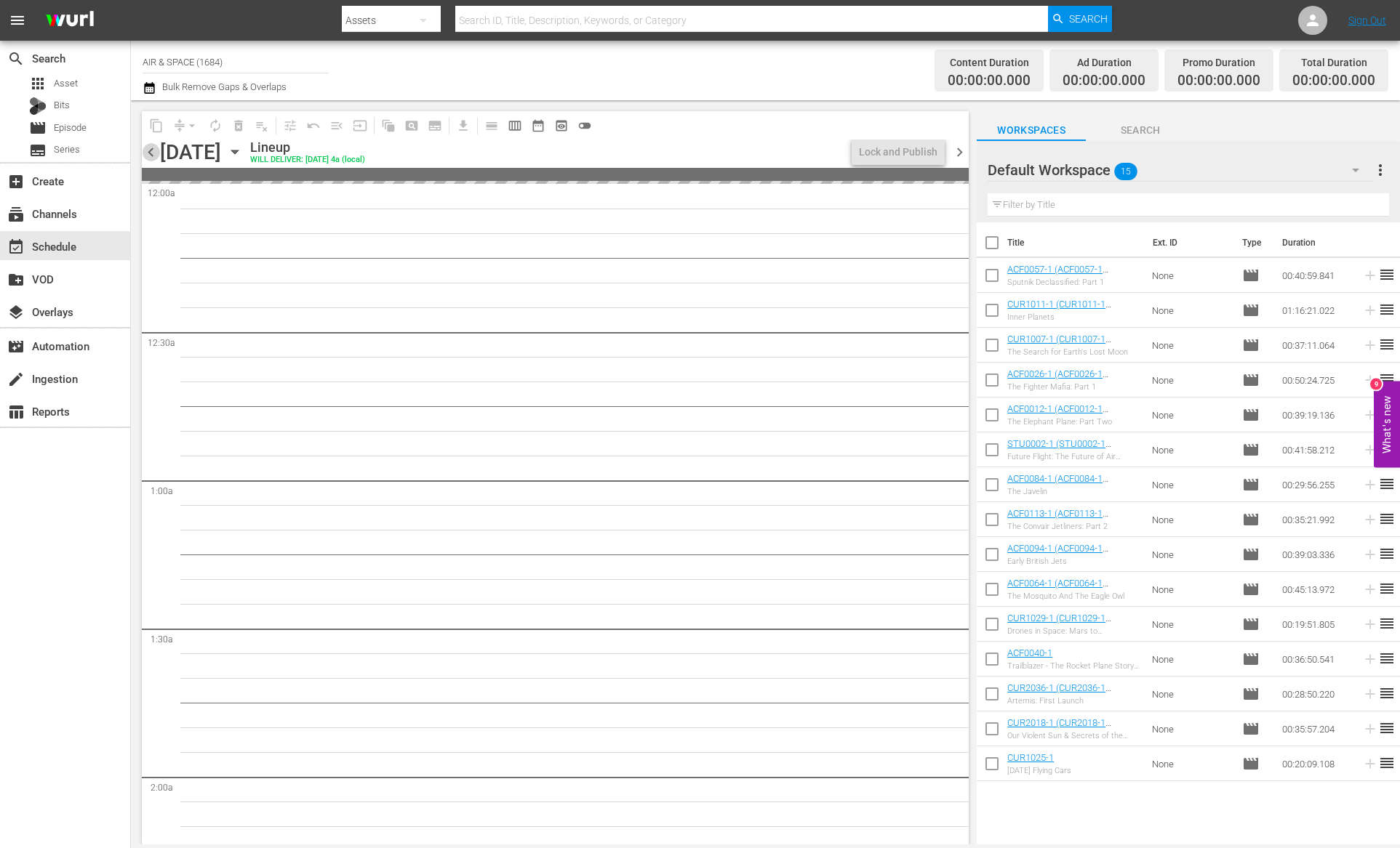
click at [148, 152] on span "chevron_left" at bounding box center [151, 152] width 19 height 19
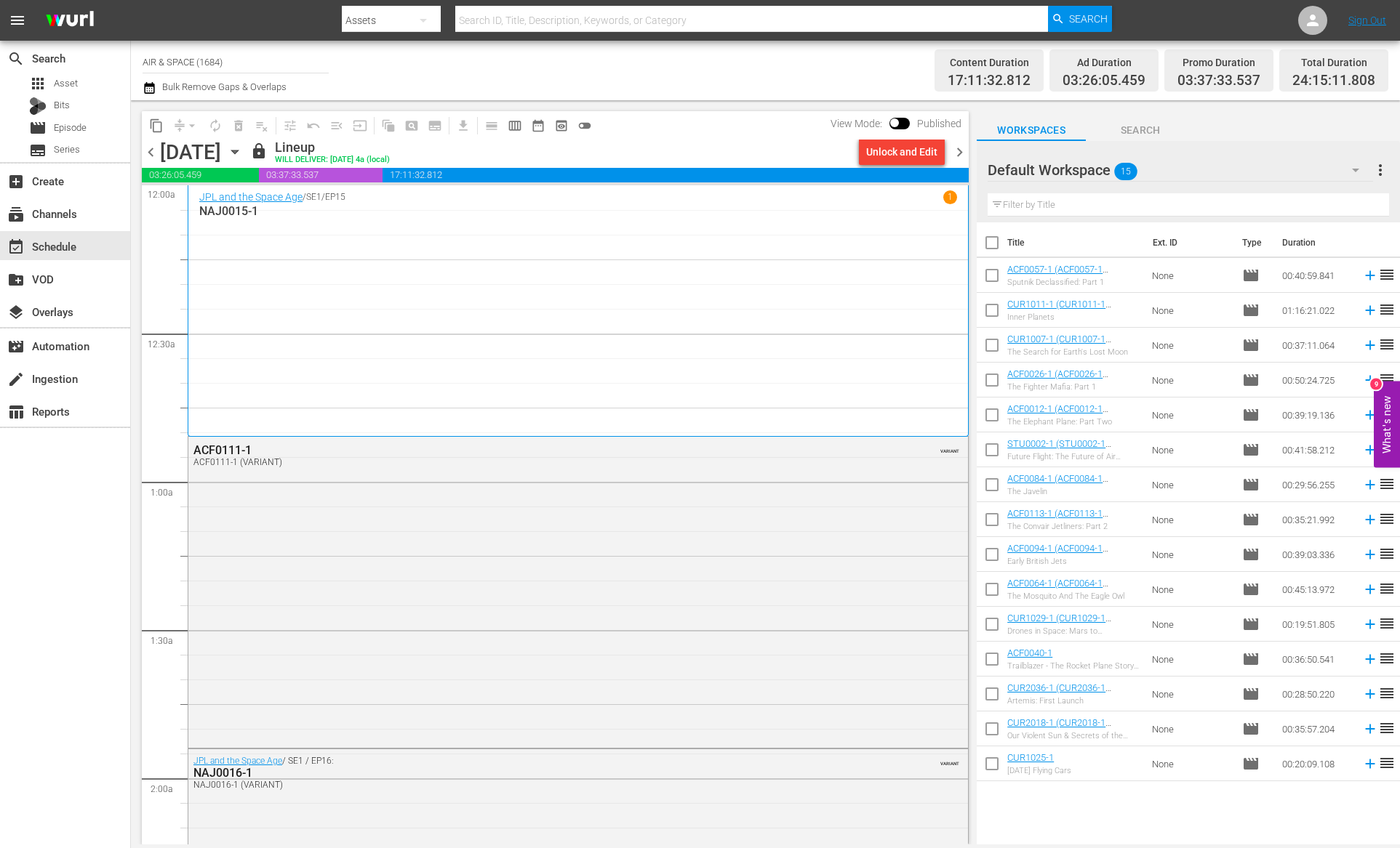
click at [961, 151] on span "chevron_right" at bounding box center [959, 152] width 19 height 19
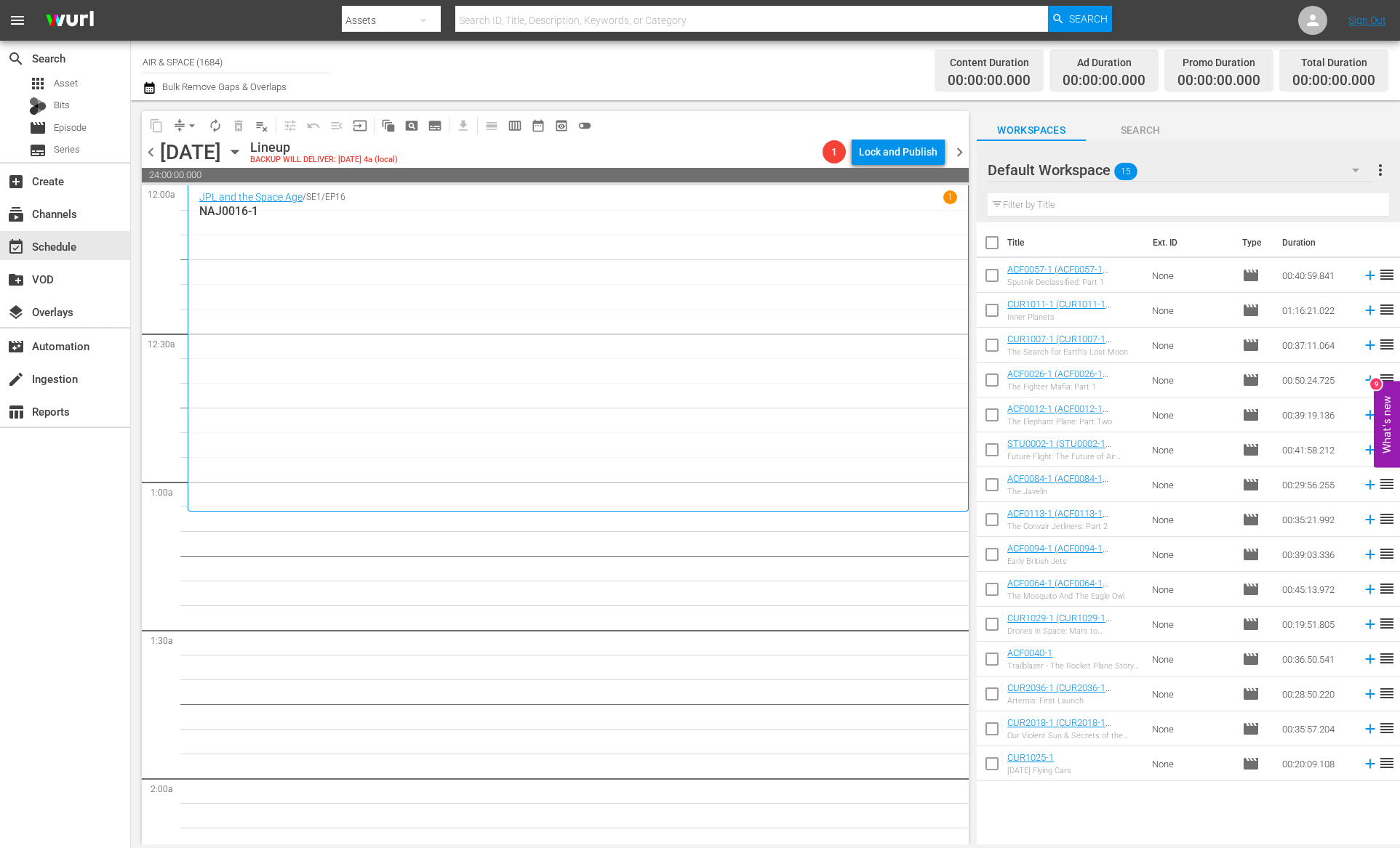
click at [149, 151] on span "chevron_left" at bounding box center [151, 152] width 19 height 19
